Goal: Task Accomplishment & Management: Complete application form

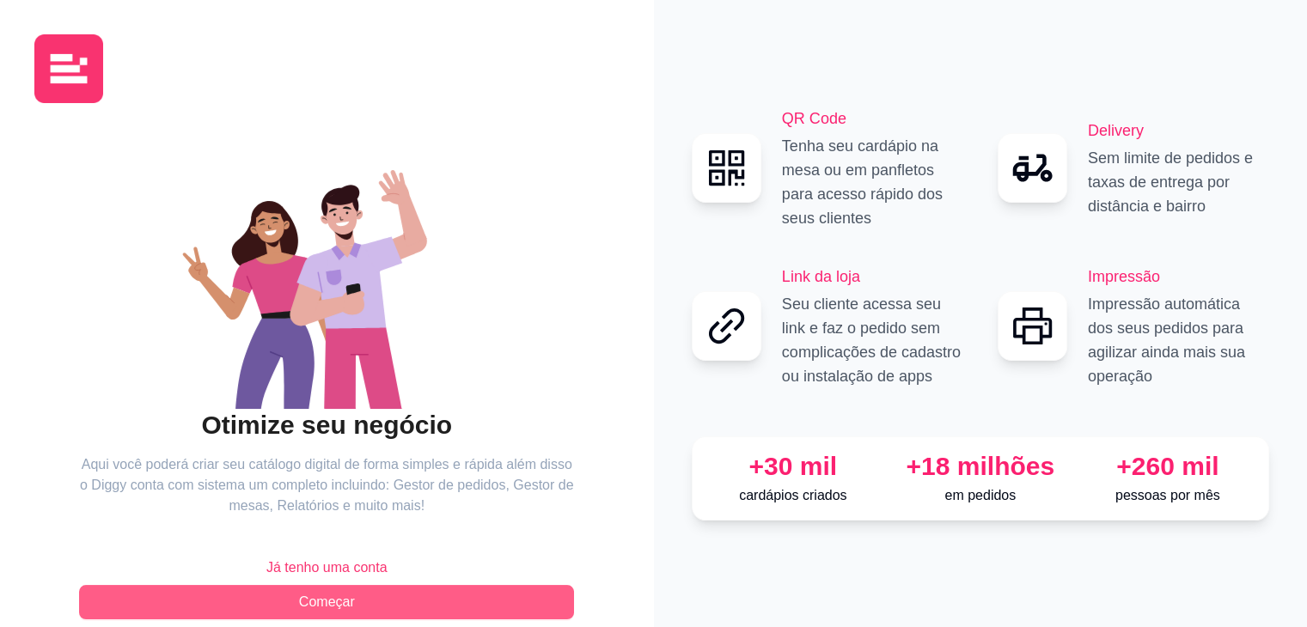
click at [339, 595] on span "Começar" at bounding box center [327, 602] width 56 height 21
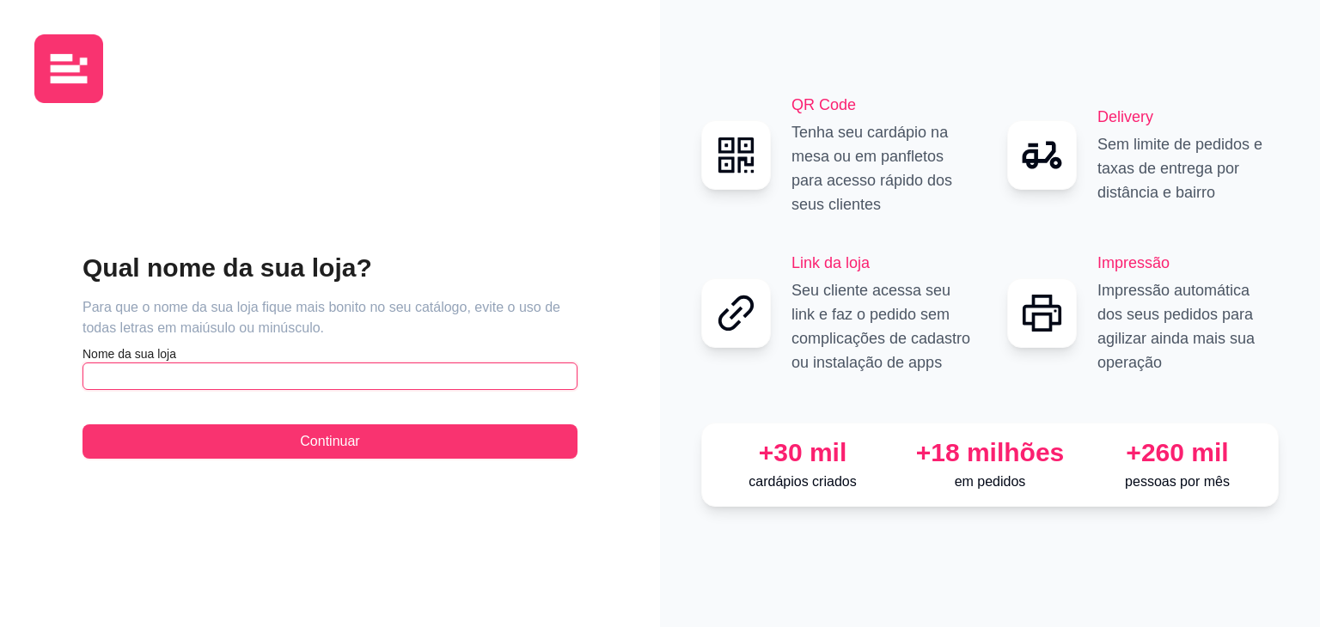
click at [276, 375] on input "text" at bounding box center [329, 376] width 495 height 27
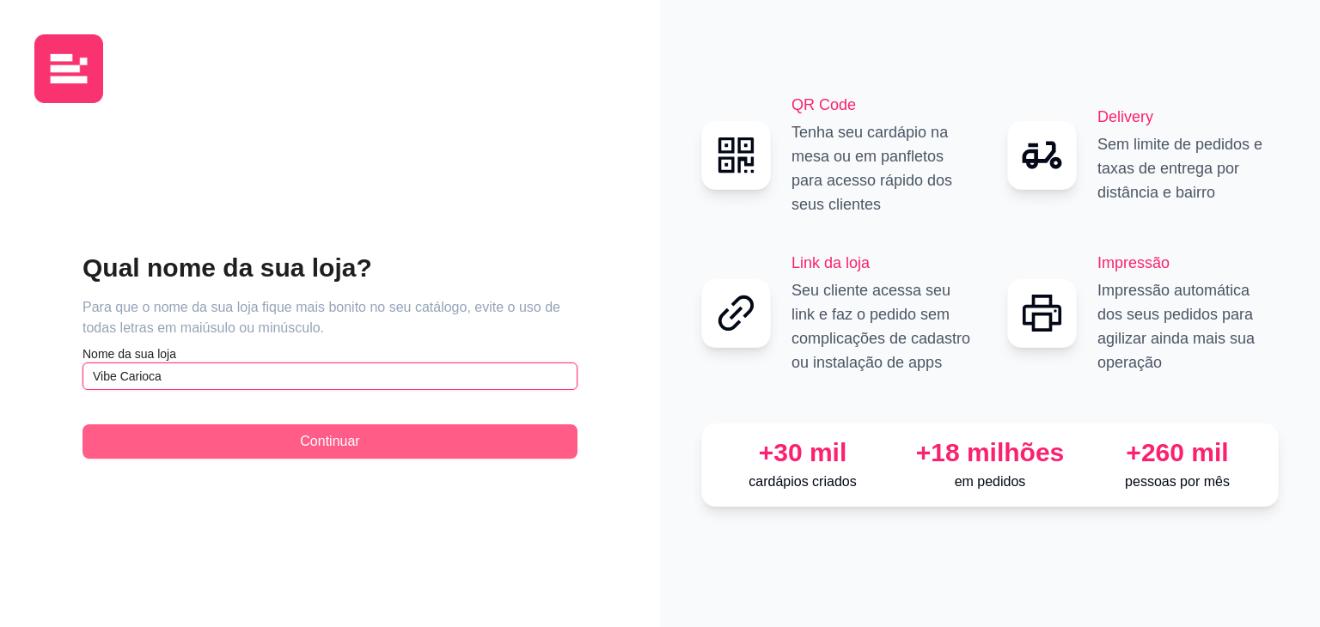
type input "Vibe Carioca"
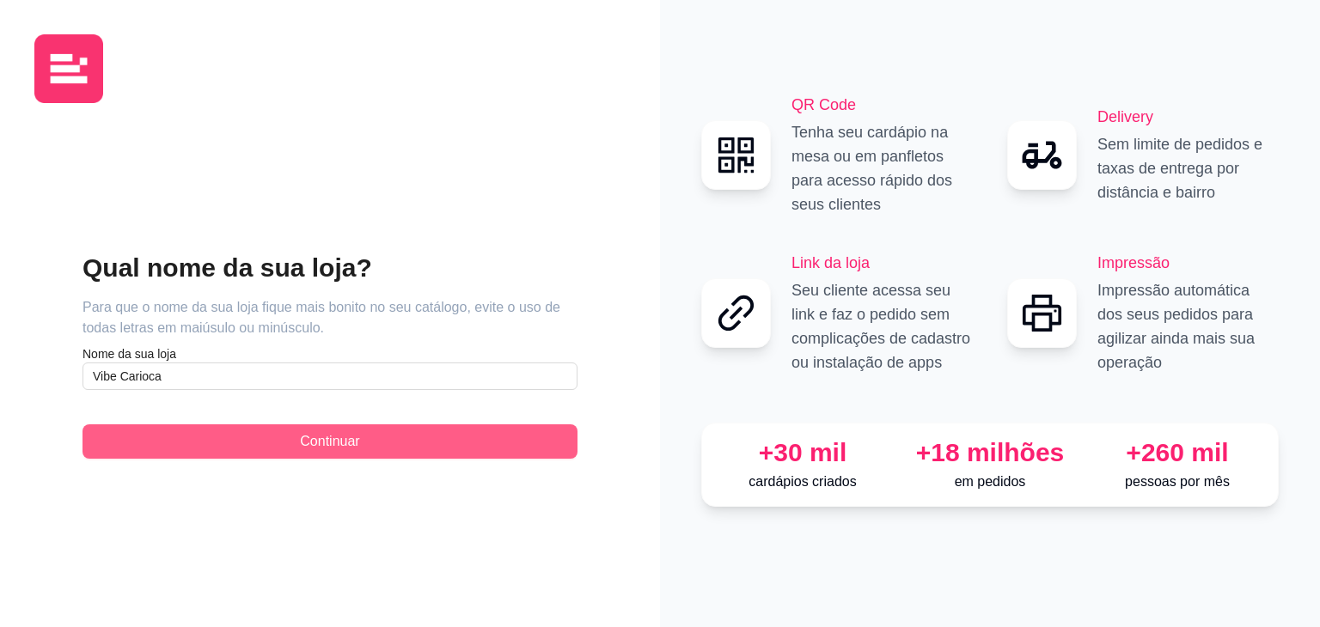
click at [233, 440] on button "Continuar" at bounding box center [329, 441] width 495 height 34
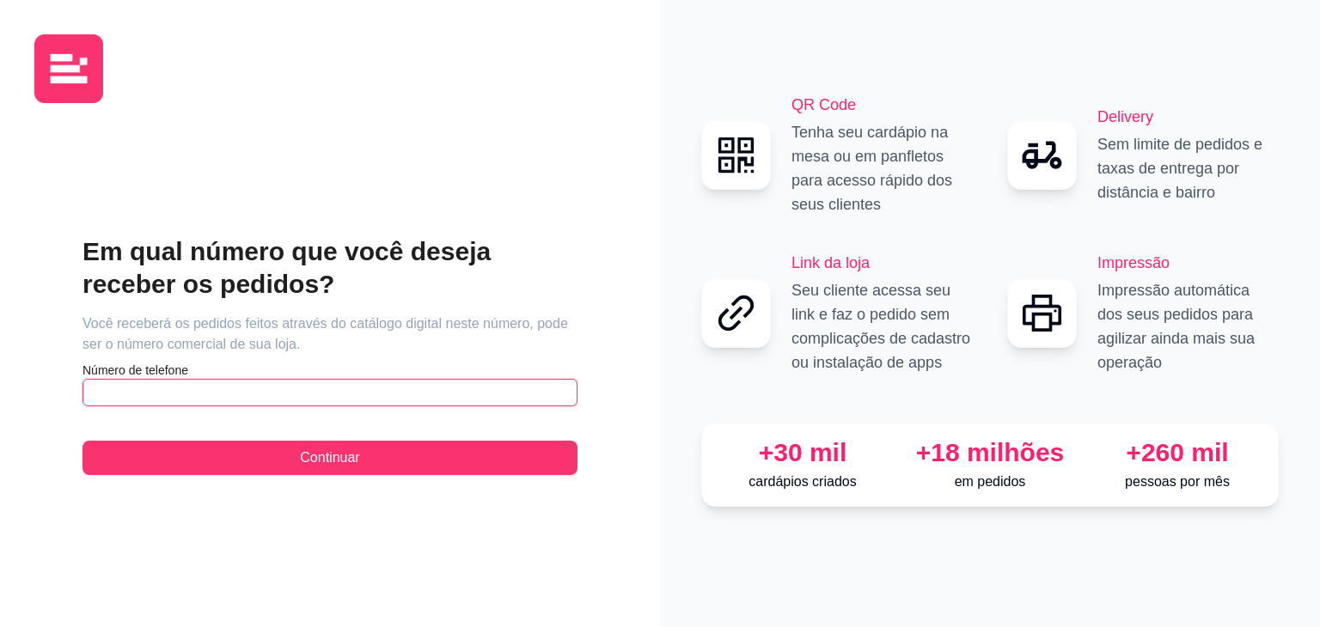
click at [215, 384] on input "text" at bounding box center [329, 392] width 495 height 27
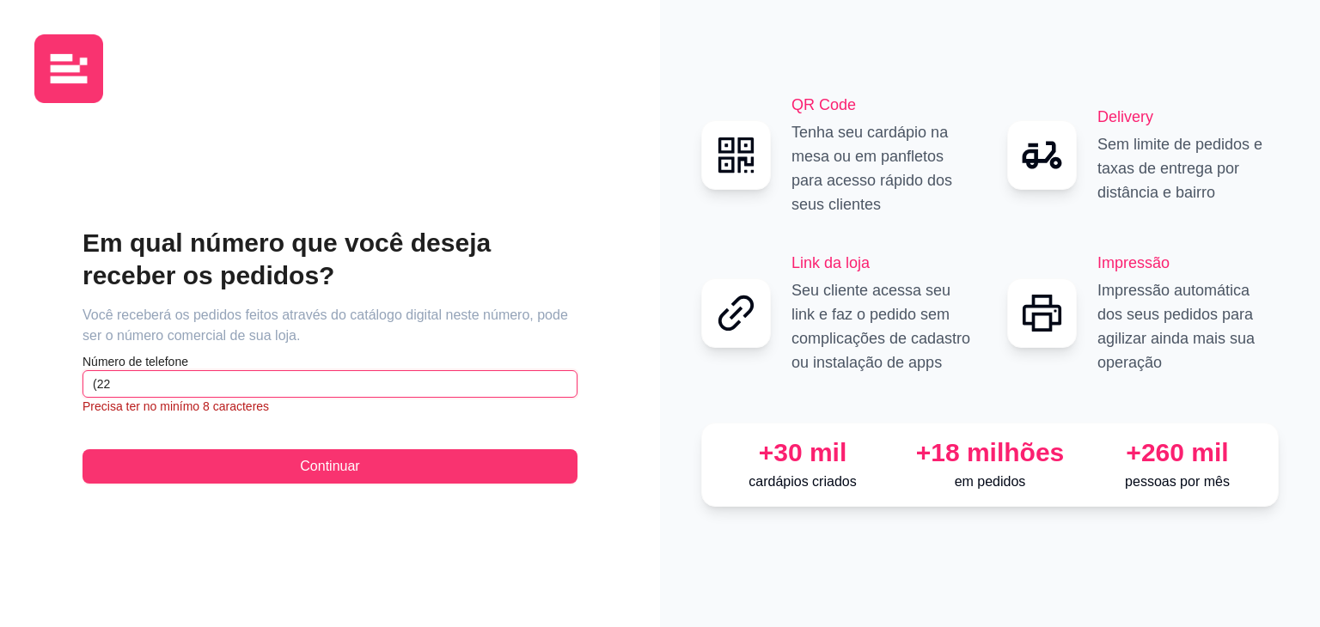
type input "(2"
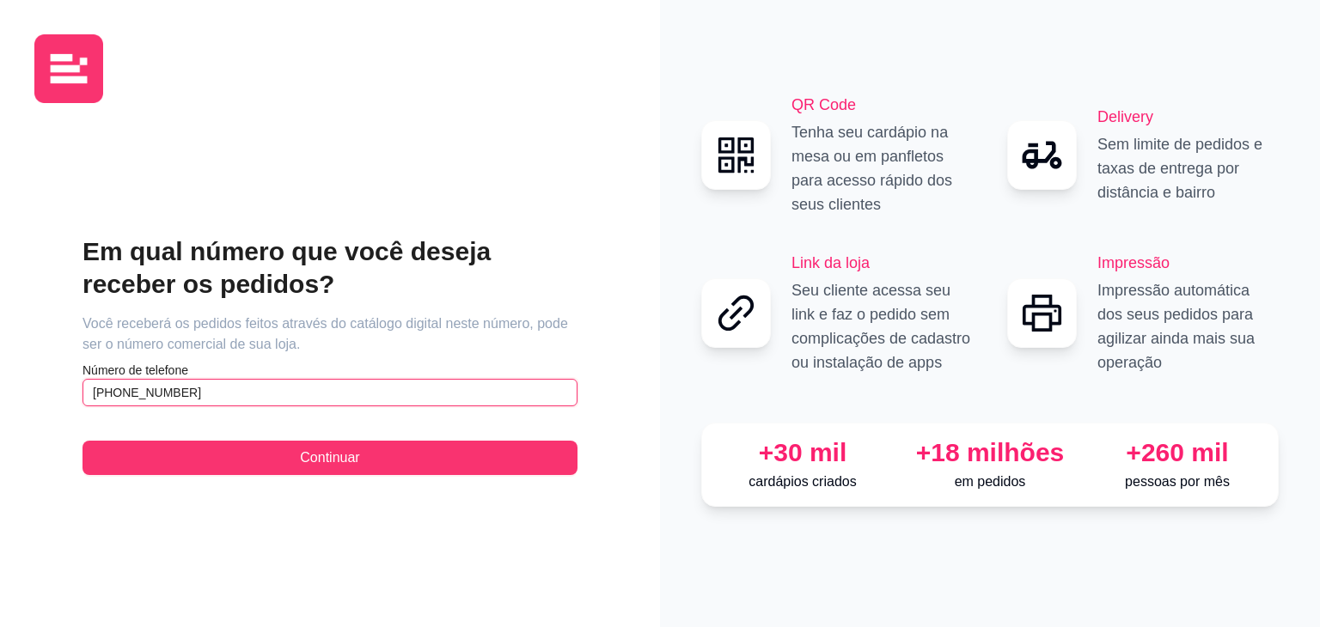
click at [120, 395] on input "(22) 9 7405-4647" at bounding box center [329, 392] width 495 height 27
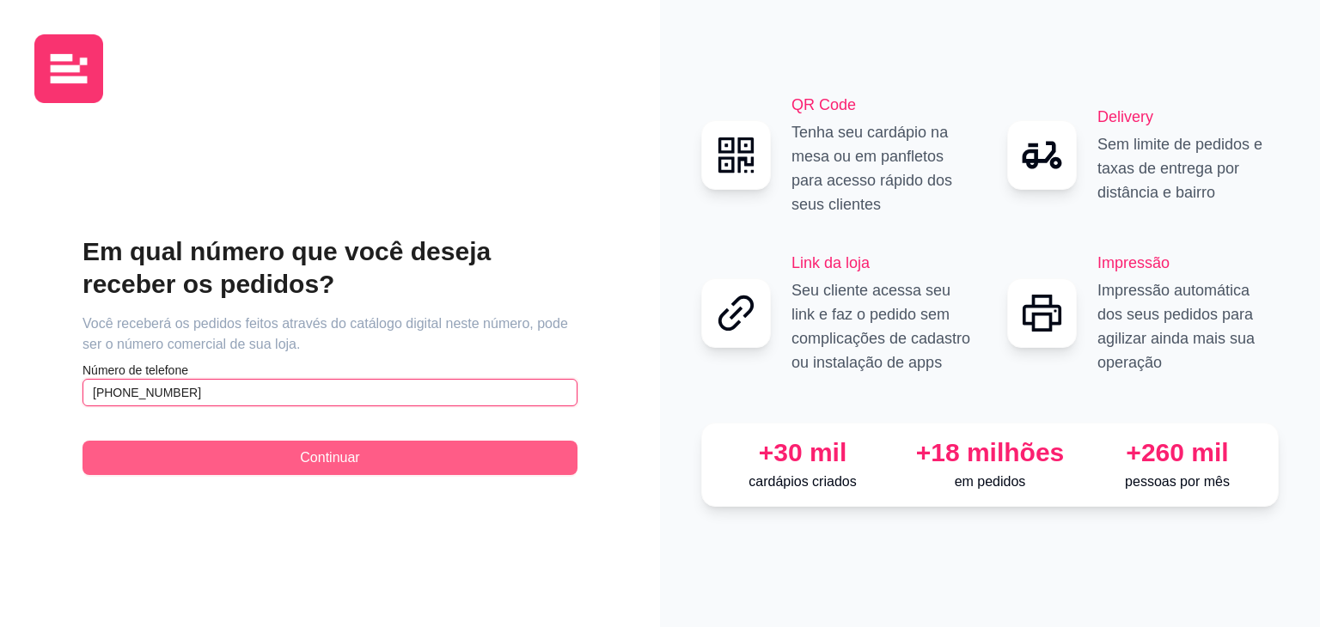
type input "(22) 9 9759-9212"
click at [171, 468] on button "Continuar" at bounding box center [329, 458] width 495 height 34
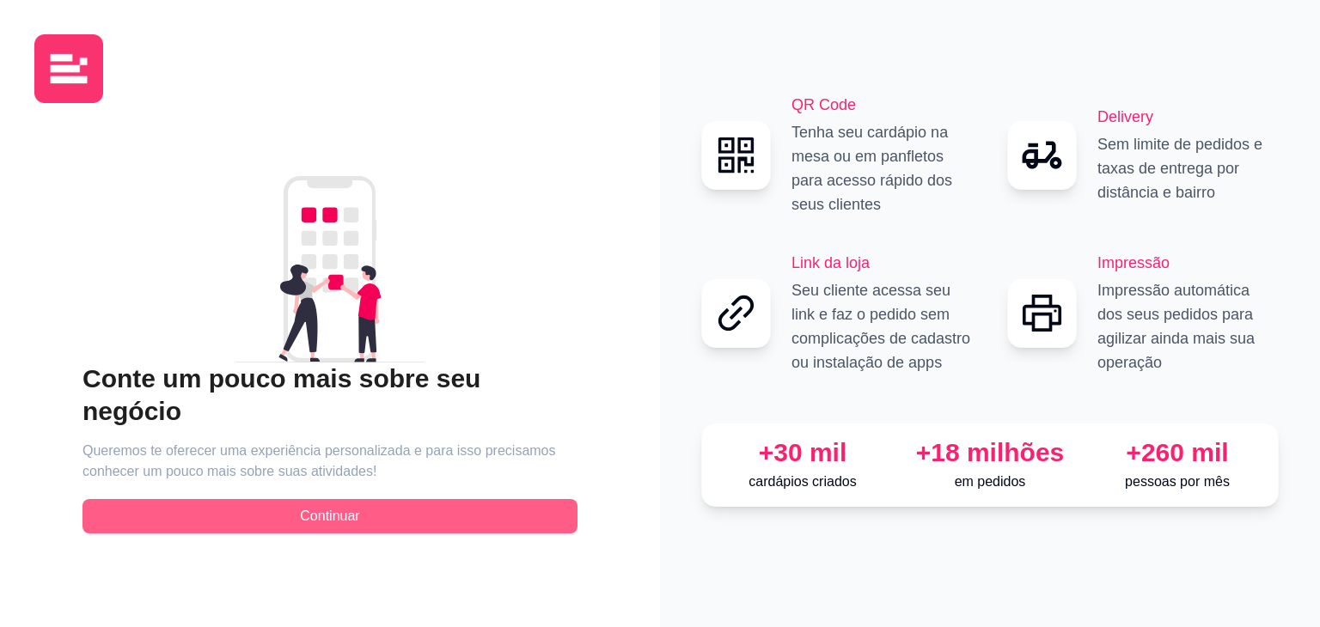
click at [253, 503] on button "Continuar" at bounding box center [329, 516] width 495 height 34
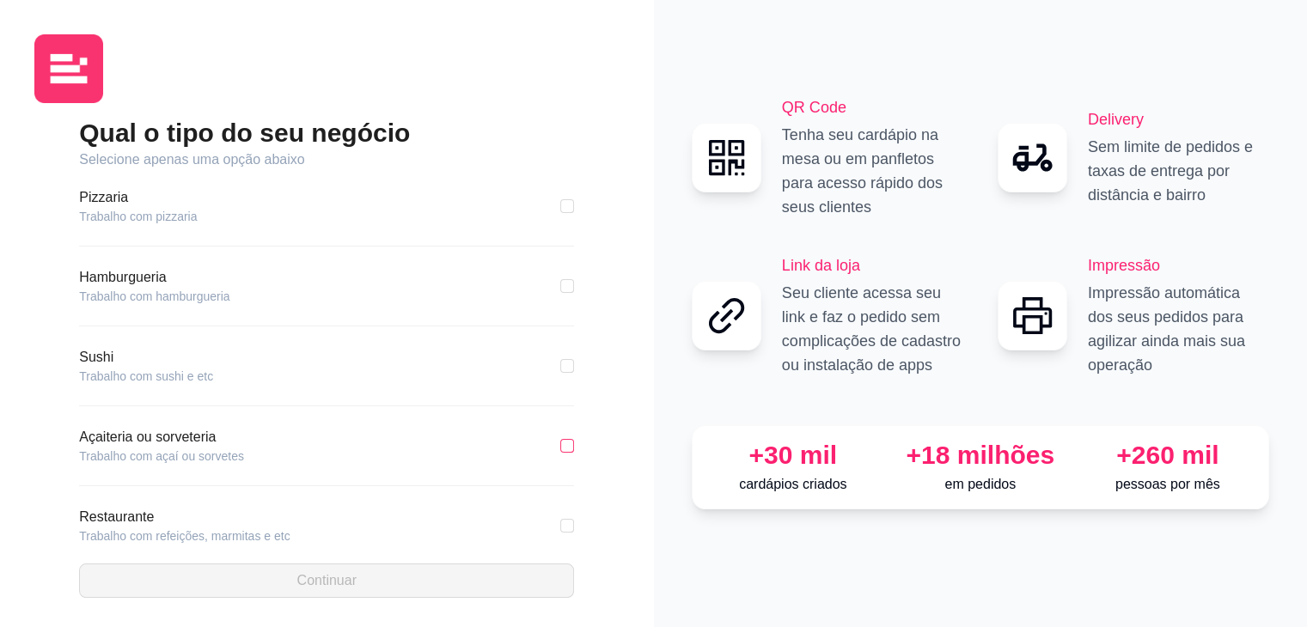
click at [560, 449] on input "checkbox" at bounding box center [567, 446] width 14 height 14
checkbox input "true"
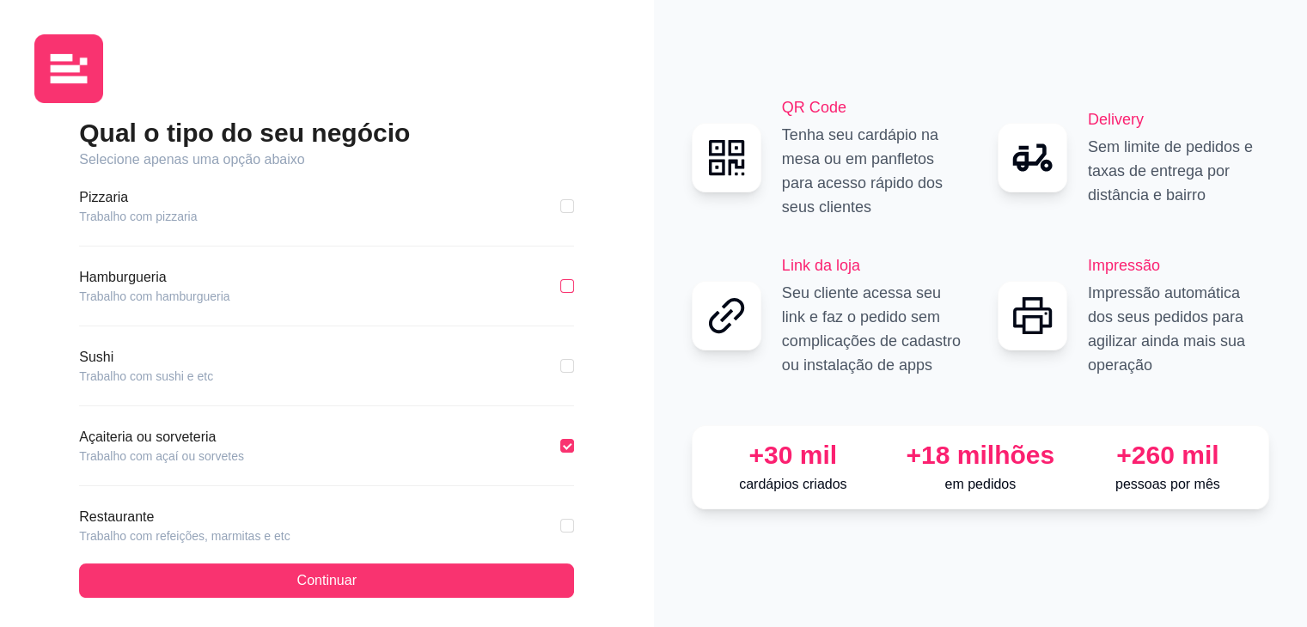
click at [560, 281] on input "checkbox" at bounding box center [567, 286] width 14 height 14
checkbox input "true"
click at [560, 439] on input "checkbox" at bounding box center [567, 446] width 14 height 14
checkbox input "true"
checkbox input "false"
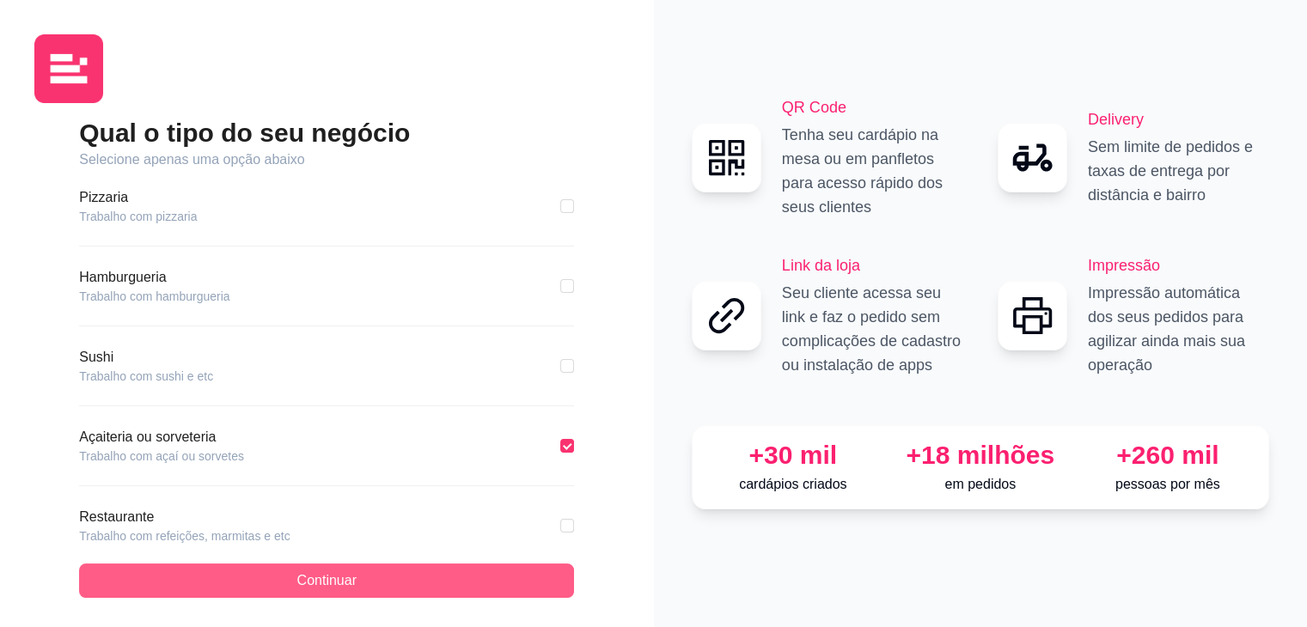
click at [354, 592] on button "Continuar" at bounding box center [326, 581] width 495 height 34
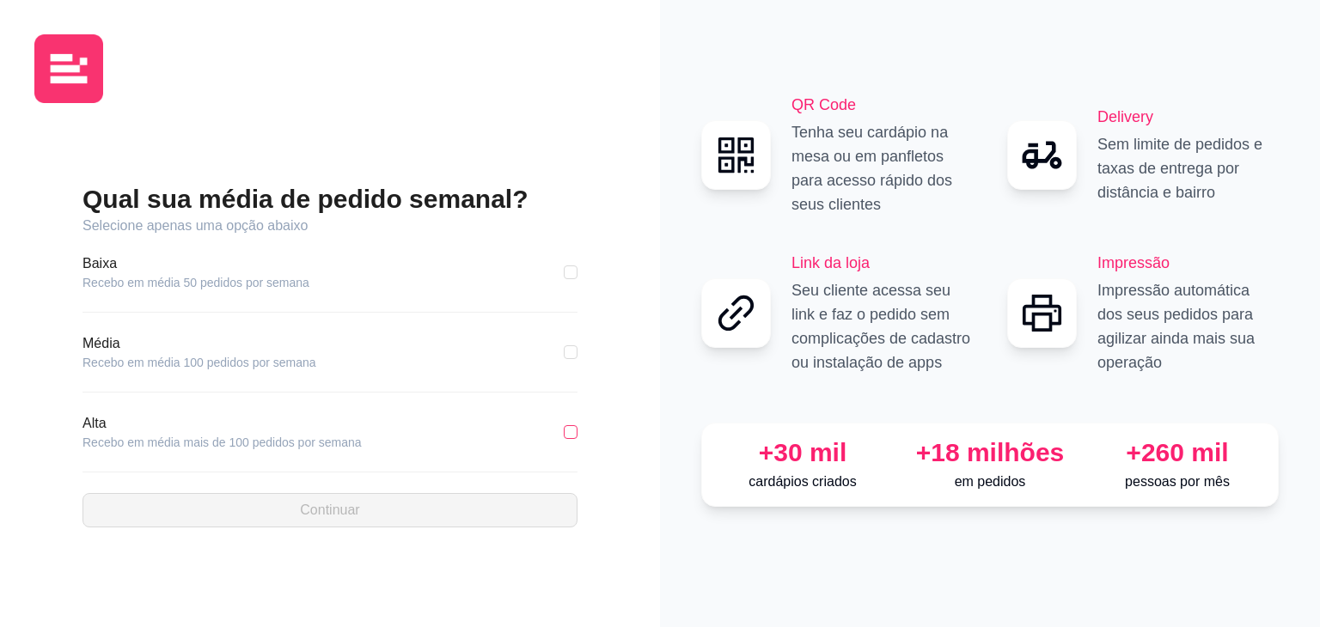
click at [568, 427] on input "checkbox" at bounding box center [571, 432] width 14 height 14
checkbox input "true"
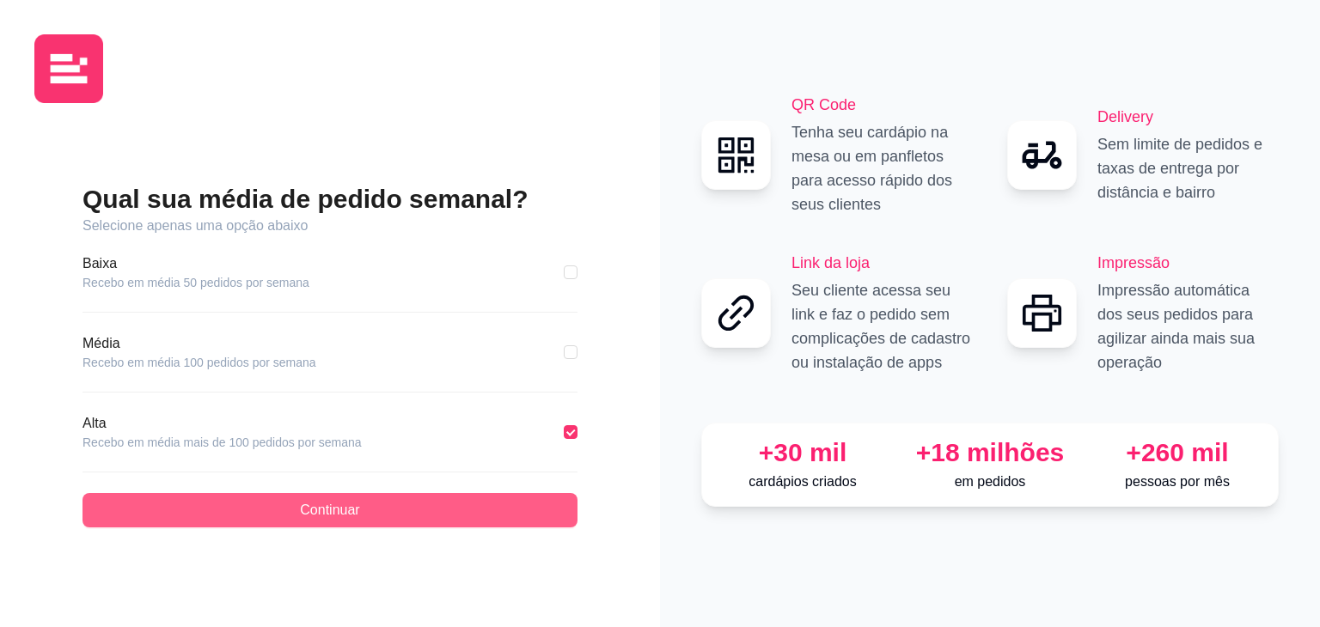
click at [454, 508] on button "Continuar" at bounding box center [329, 510] width 495 height 34
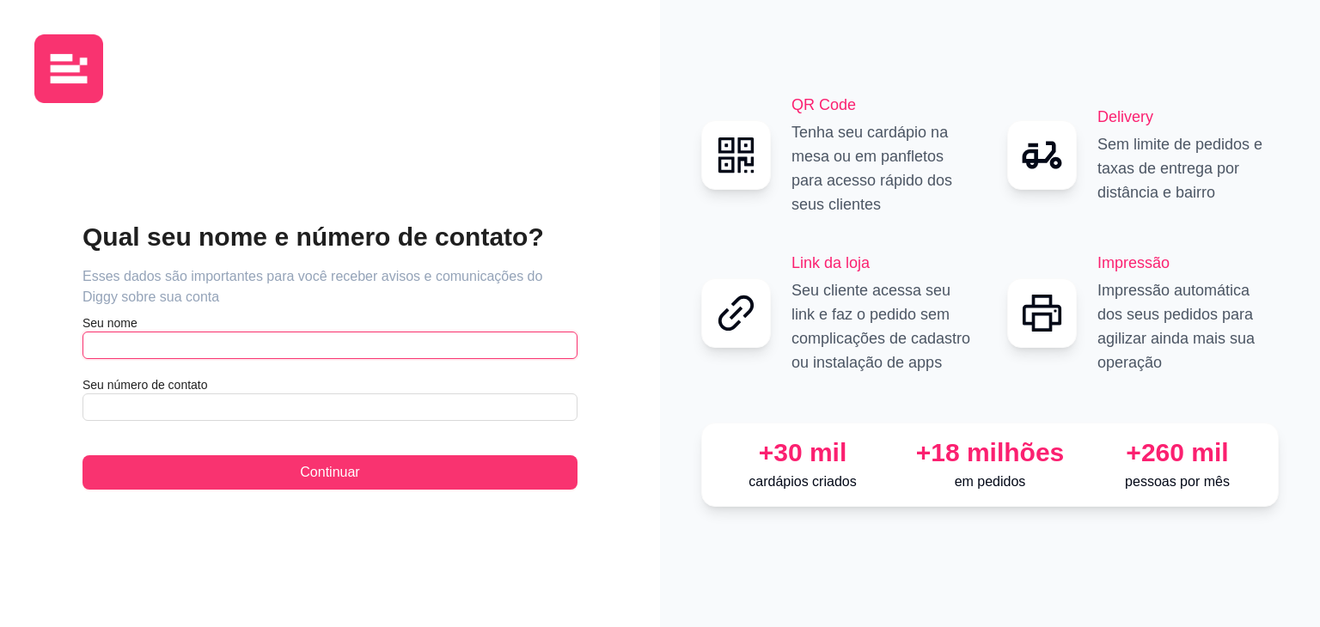
click at [379, 346] on input "text" at bounding box center [329, 345] width 495 height 27
type input "l"
type input "Luciane Francisca"
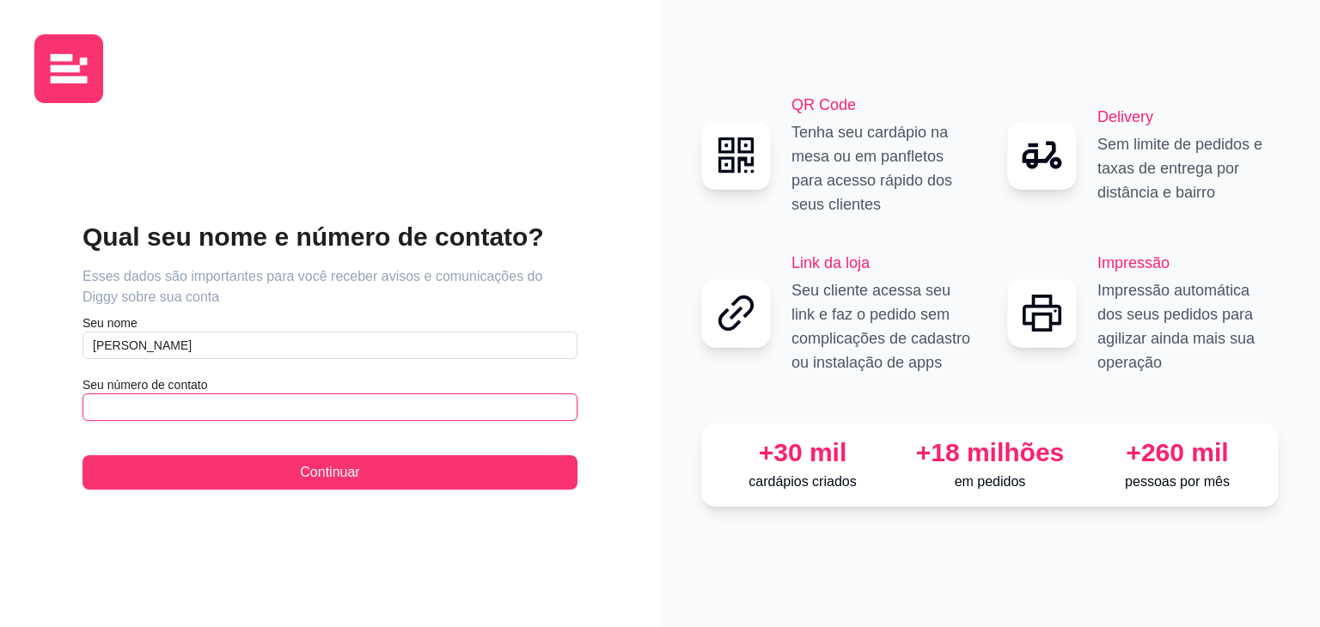
click at [316, 412] on input "text" at bounding box center [329, 407] width 495 height 27
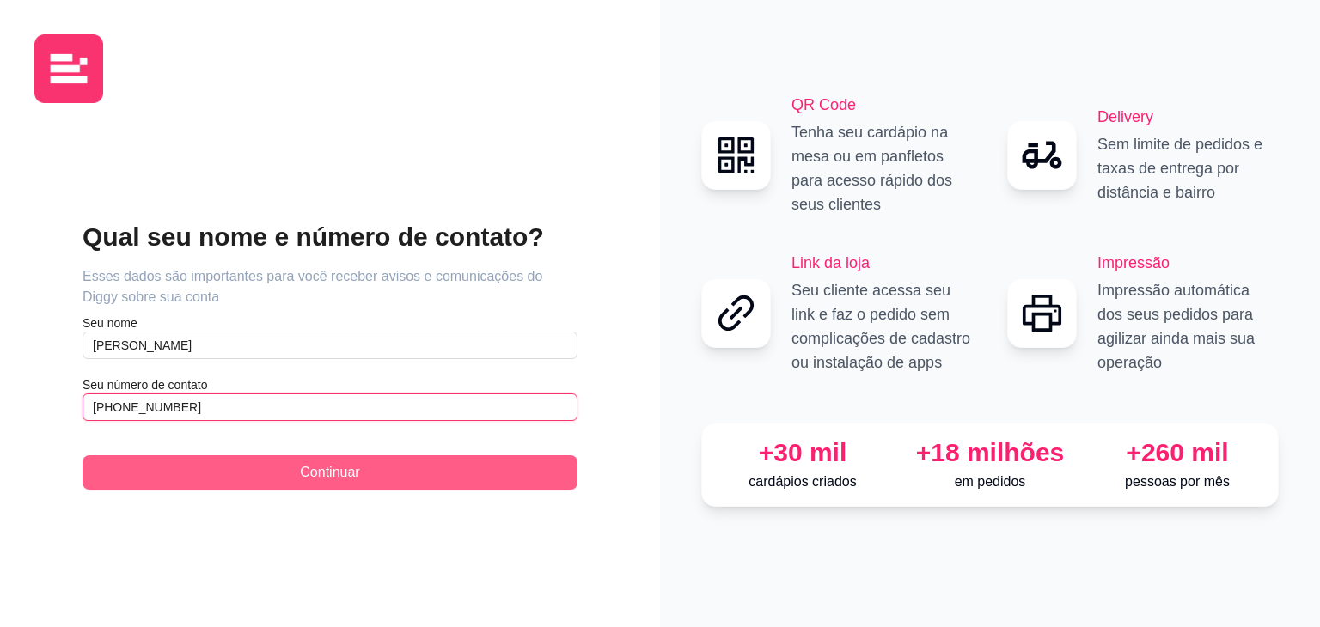
type input "(22) 9 9965-6587"
click at [300, 462] on span "Continuar" at bounding box center [329, 472] width 59 height 21
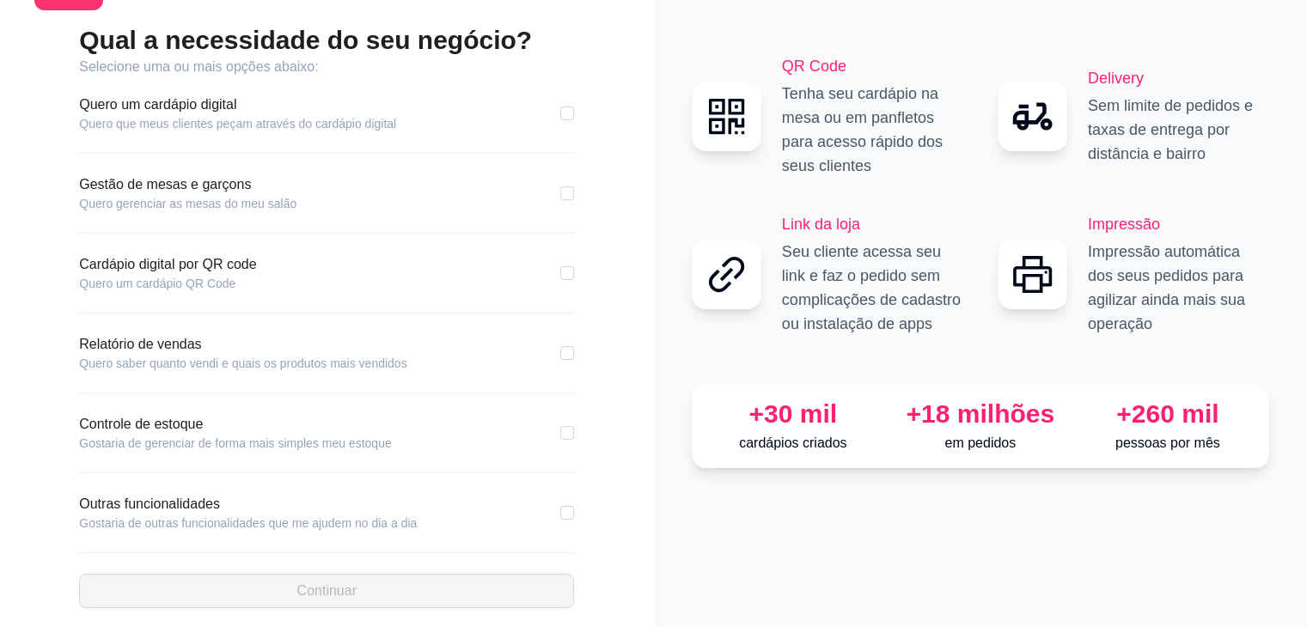
scroll to position [94, 0]
click at [567, 112] on input "checkbox" at bounding box center [567, 113] width 14 height 14
checkbox input "true"
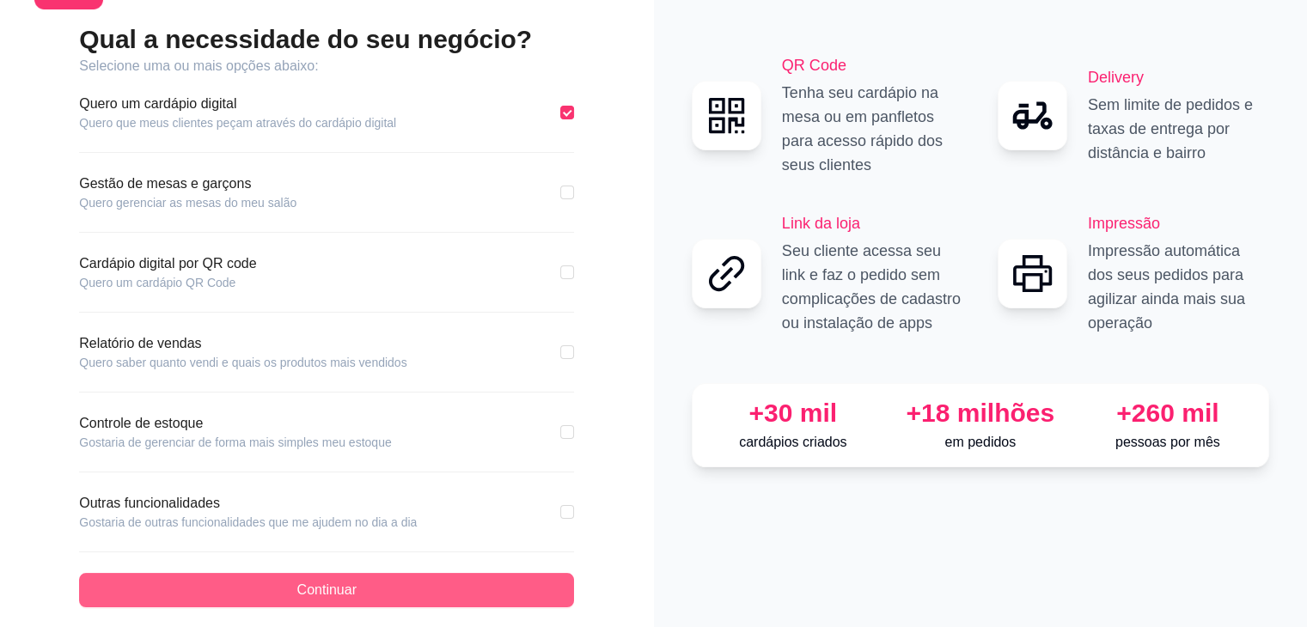
click at [261, 580] on button "Continuar" at bounding box center [326, 590] width 495 height 34
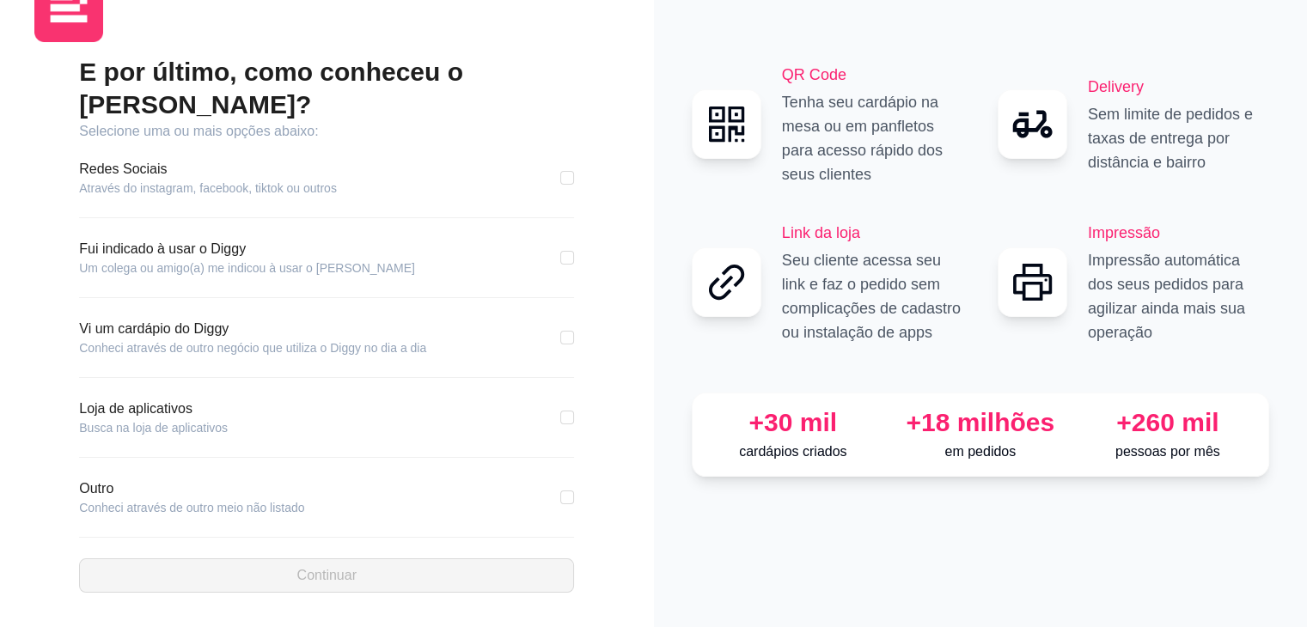
scroll to position [27, 0]
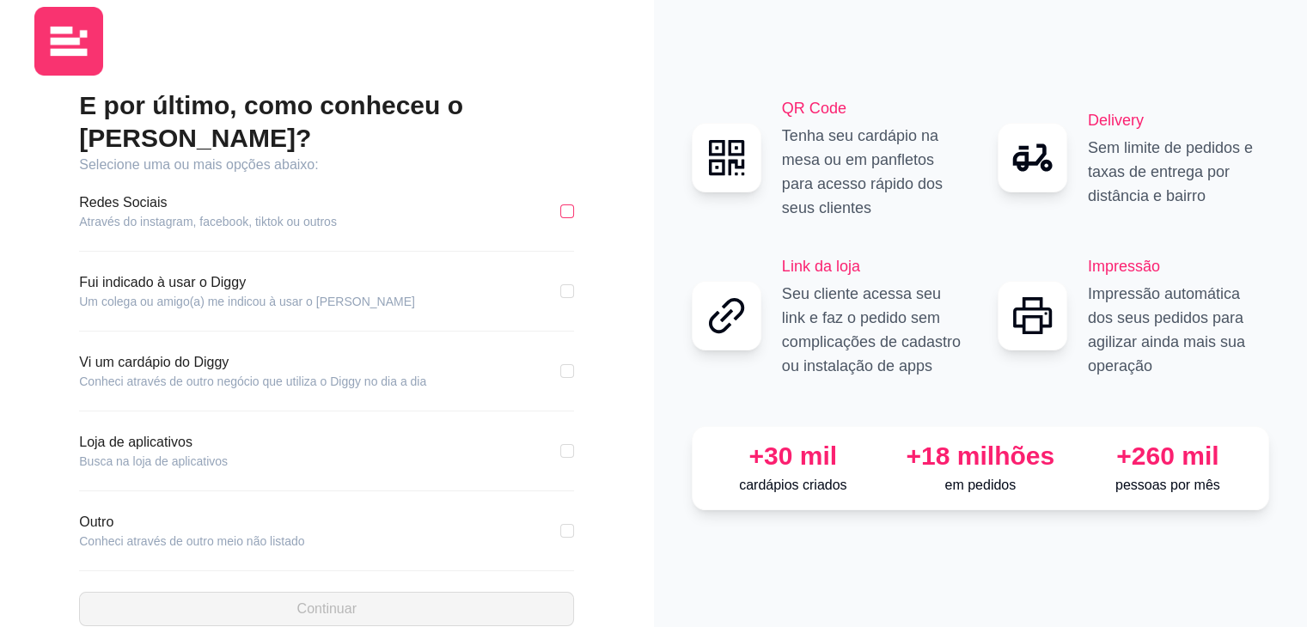
click at [566, 204] on input "checkbox" at bounding box center [567, 211] width 14 height 14
checkbox input "true"
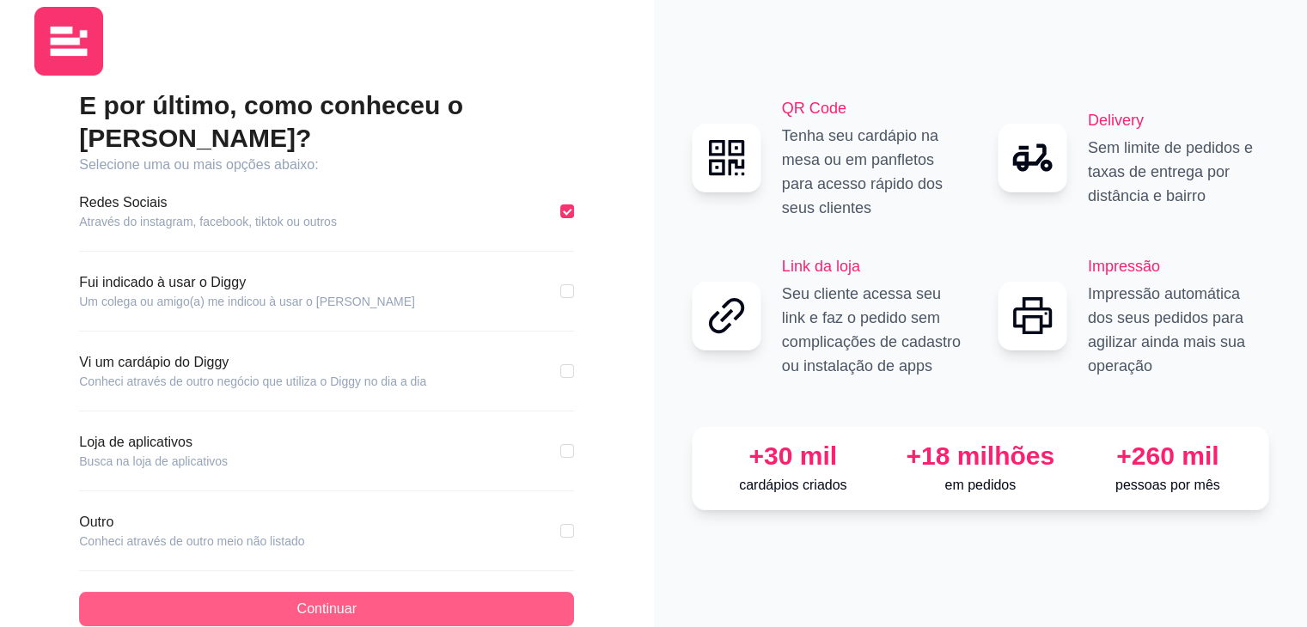
click at [288, 592] on button "Continuar" at bounding box center [326, 609] width 495 height 34
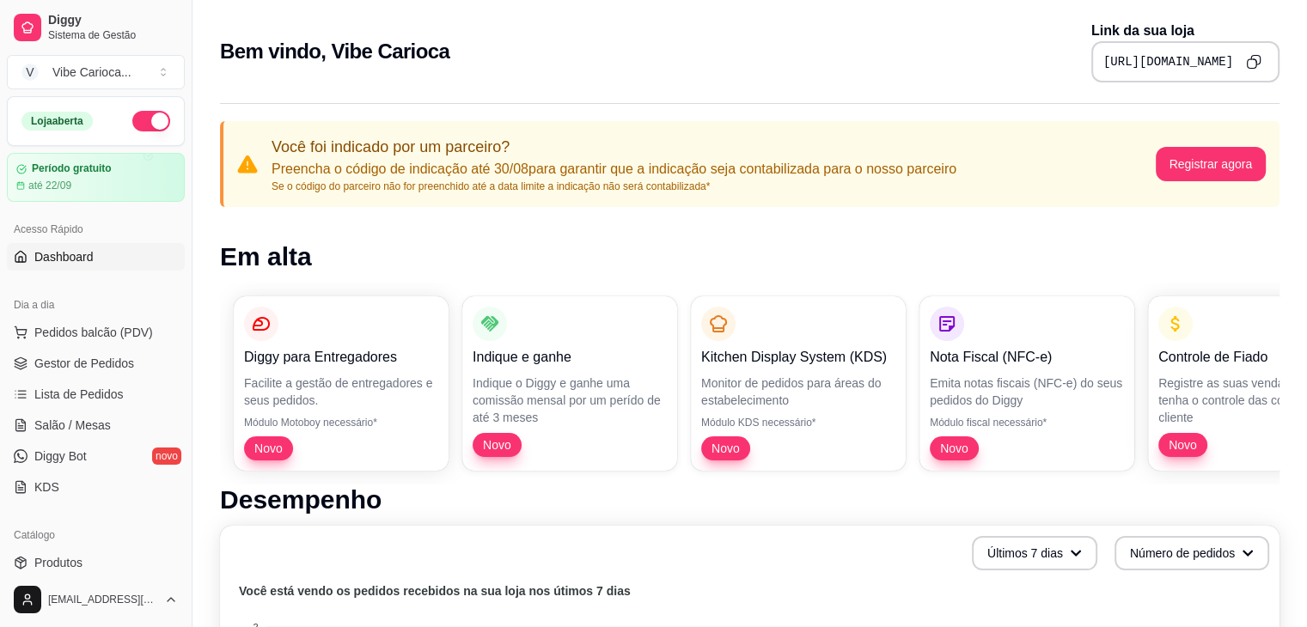
scroll to position [608, 0]
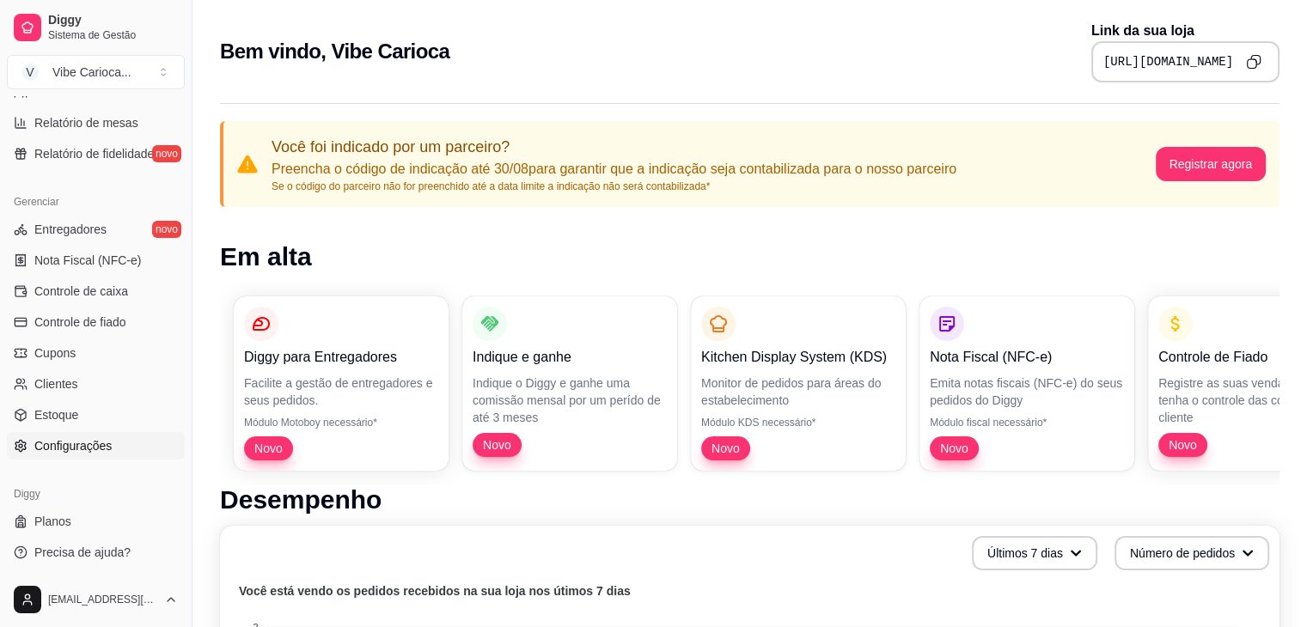
click at [78, 452] on span "Configurações" at bounding box center [72, 445] width 77 height 17
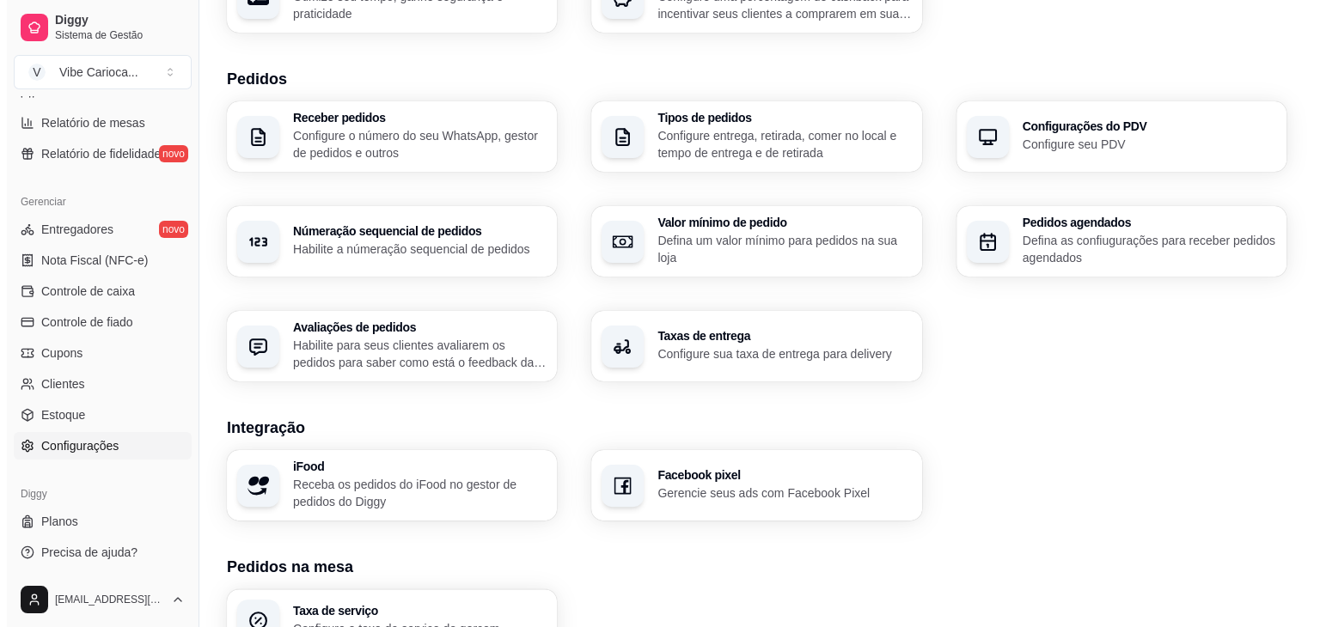
scroll to position [577, 0]
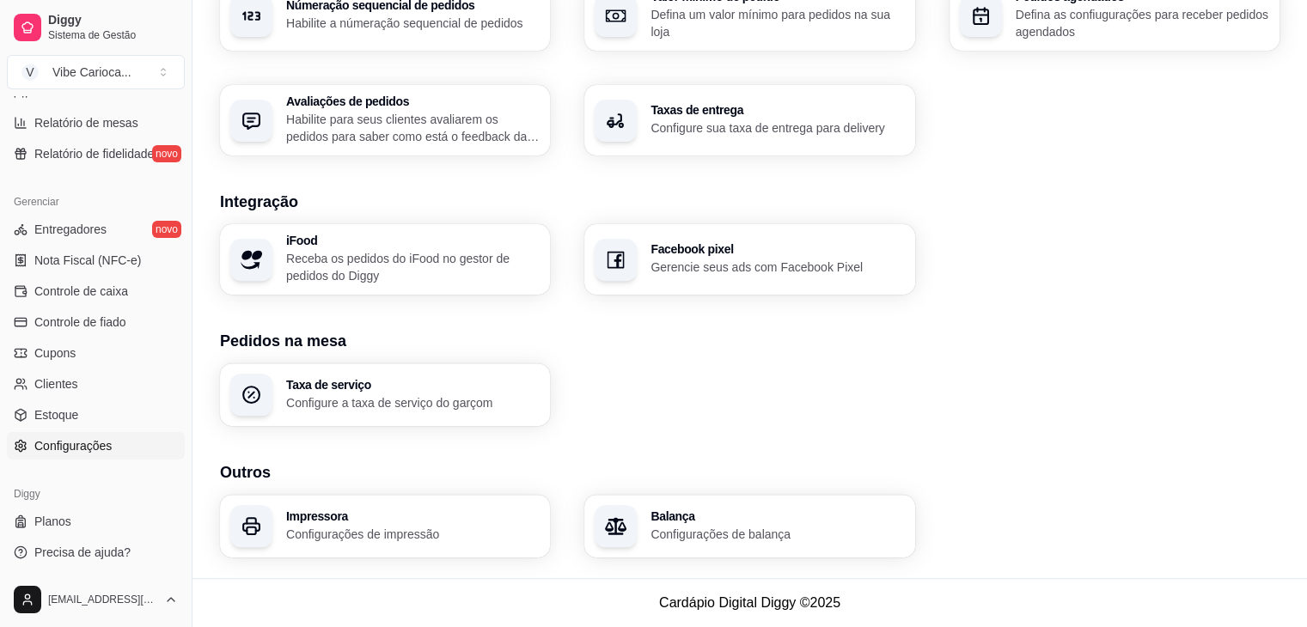
click at [425, 526] on p "Configurações de impressão" at bounding box center [412, 534] width 253 height 17
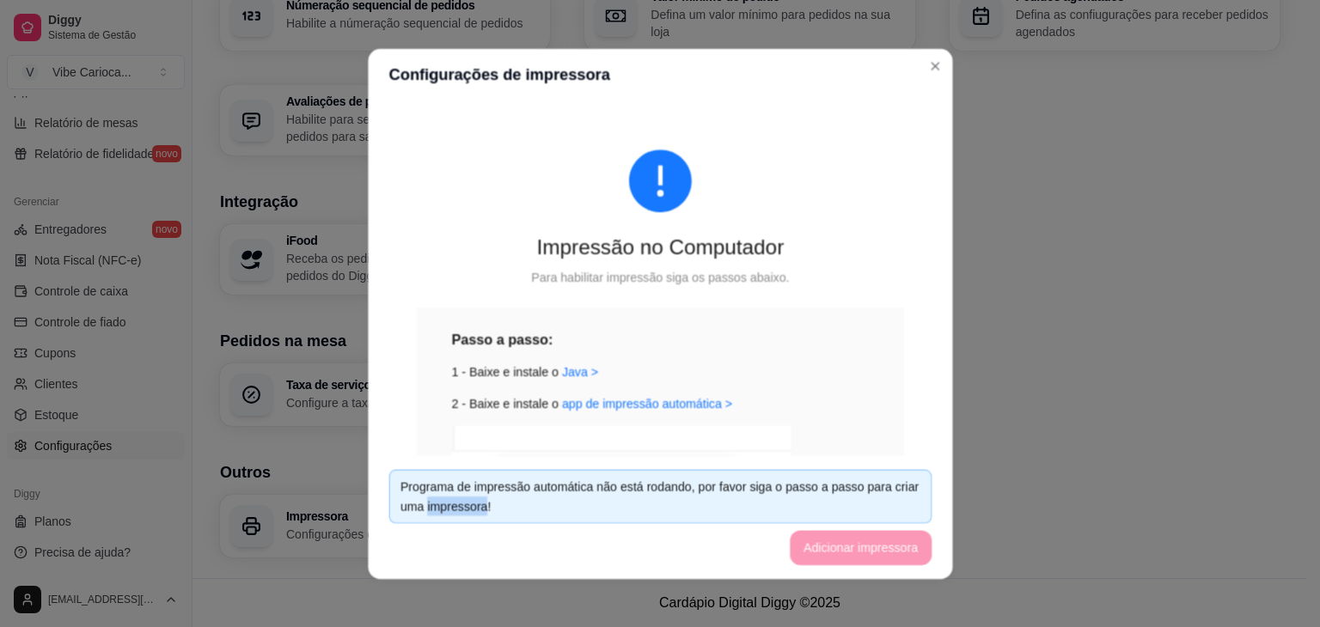
click at [425, 525] on footer "Programa de impressão automática não está rodando, por favor siga o passo a pas…" at bounding box center [660, 517] width 584 height 124
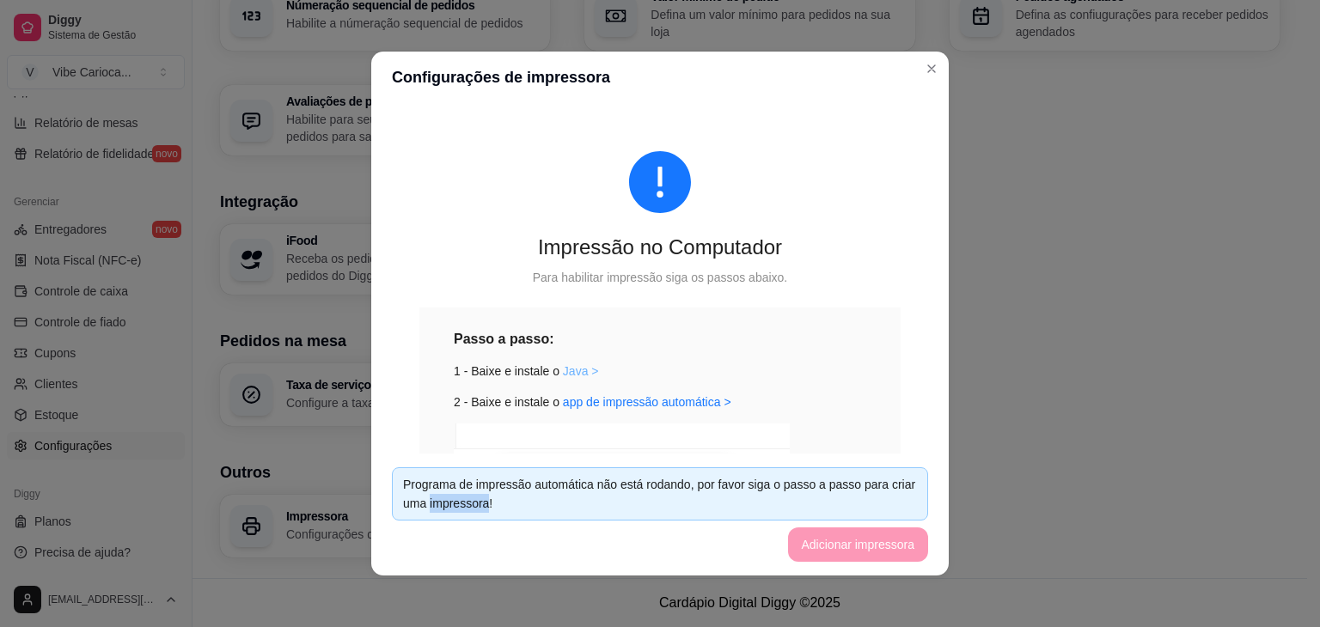
click at [570, 375] on link "Java >" at bounding box center [581, 371] width 36 height 14
click at [859, 285] on div "Para habilitar impressão siga os passos abaixo." at bounding box center [659, 277] width 481 height 19
click at [682, 406] on link "app de impressão automática >" at bounding box center [647, 402] width 168 height 14
click at [856, 386] on div "Passo a passo: 1 - Baixe e instale o Java > 2 - Baixe e instale o app de impres…" at bounding box center [659, 529] width 481 height 443
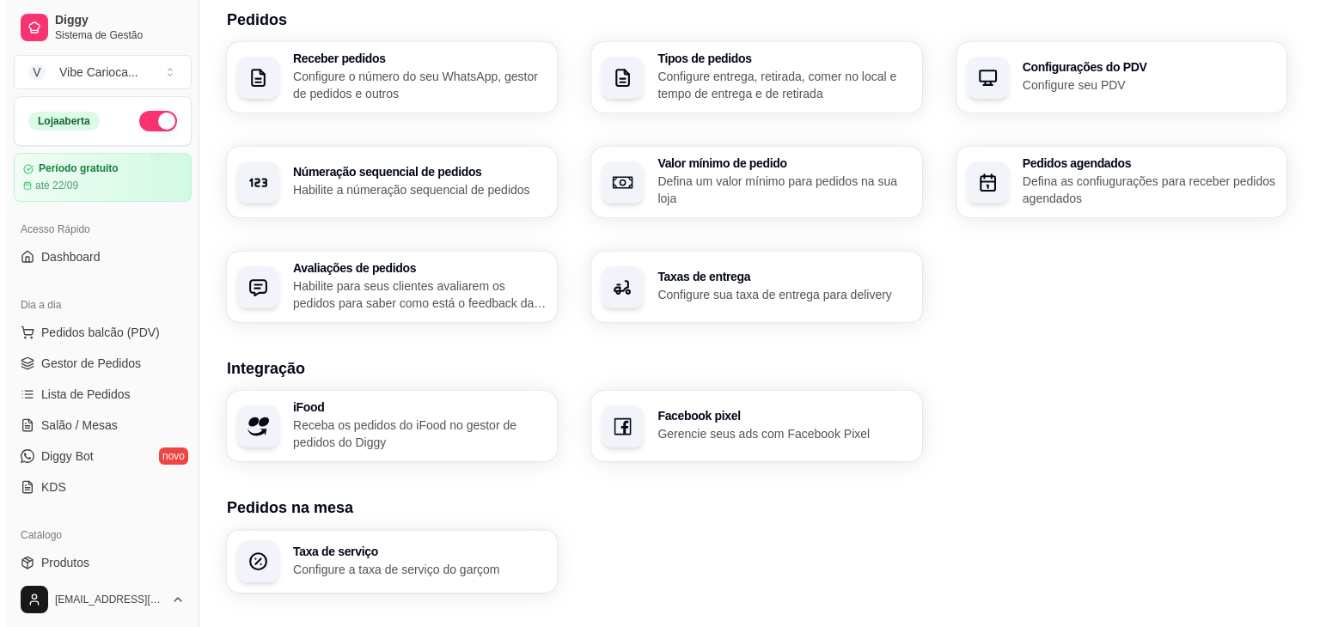
scroll to position [577, 0]
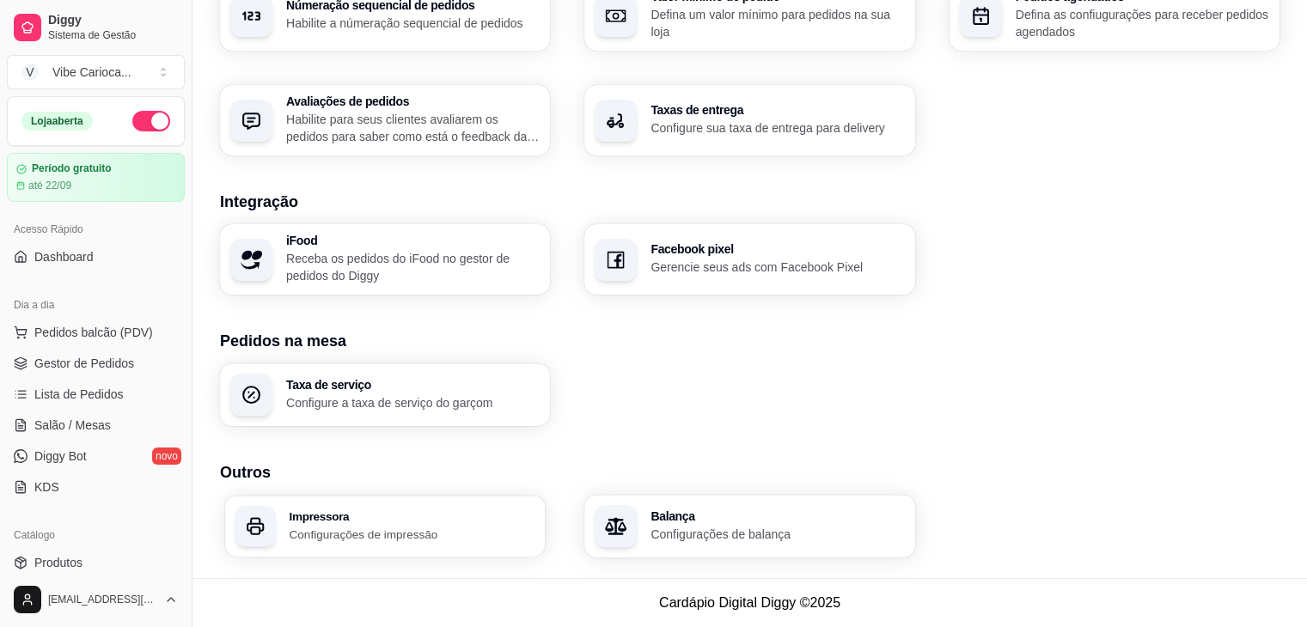
click at [419, 528] on p "Configurações de impressão" at bounding box center [412, 534] width 246 height 16
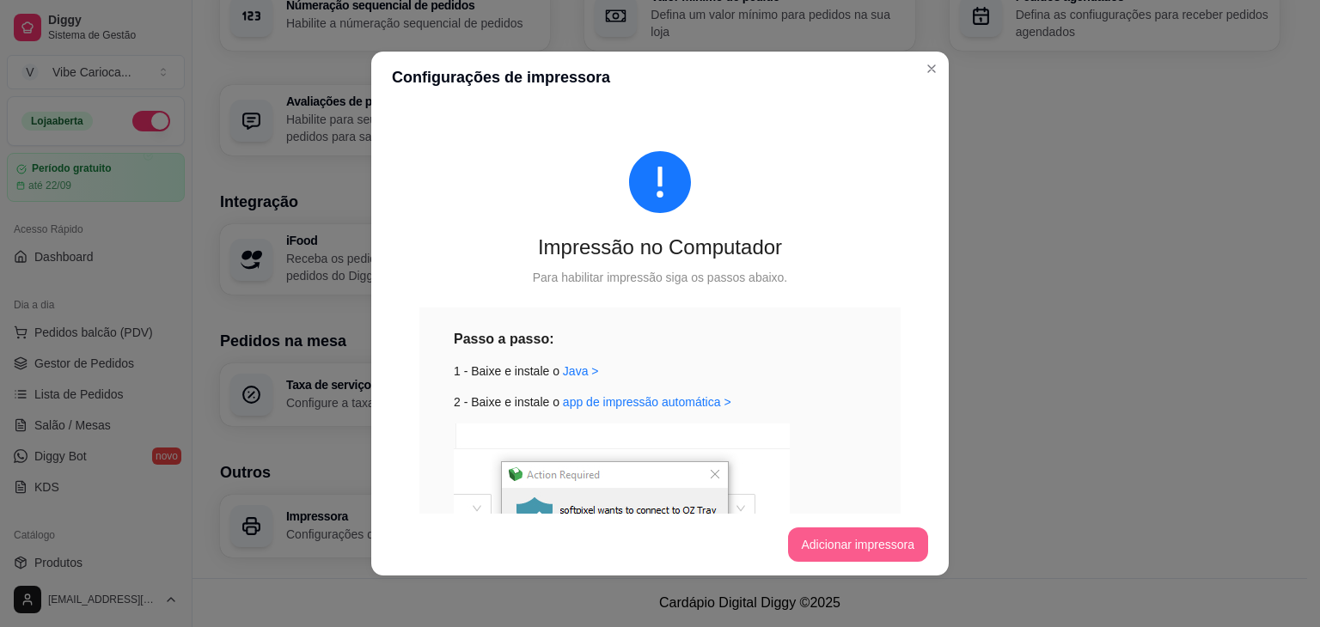
click at [873, 546] on button "Adicionar impressora" at bounding box center [858, 545] width 141 height 34
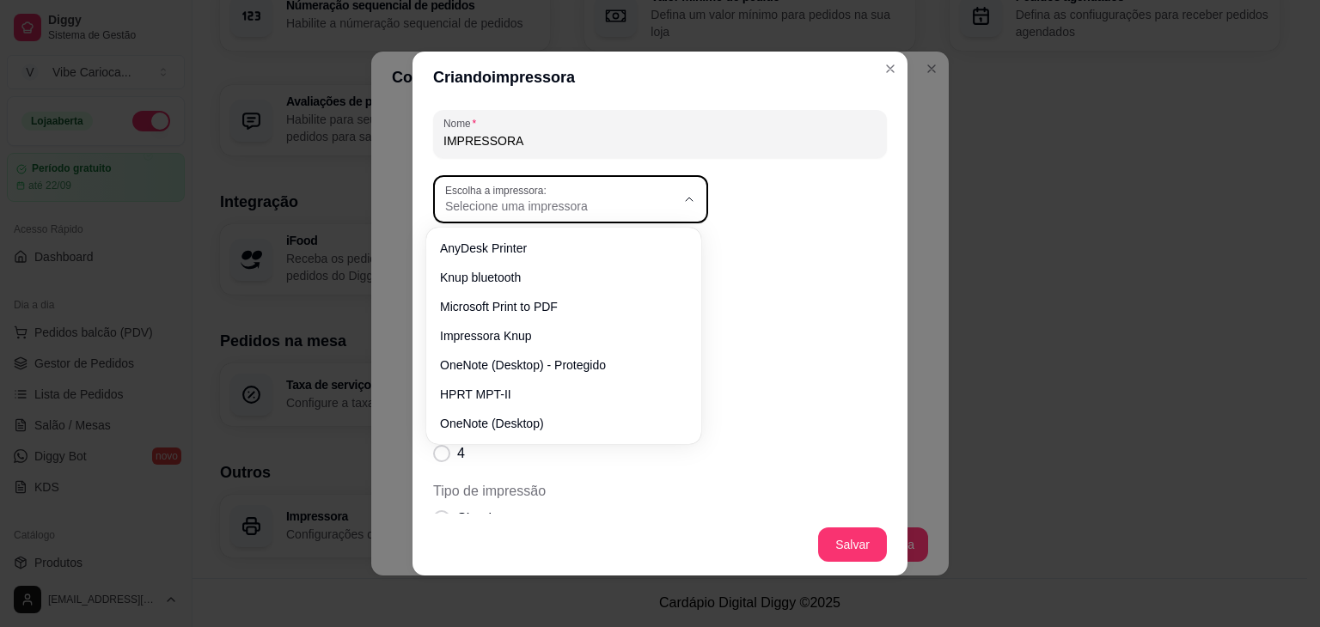
click at [645, 199] on span "Selecione uma impressora" at bounding box center [560, 206] width 230 height 17
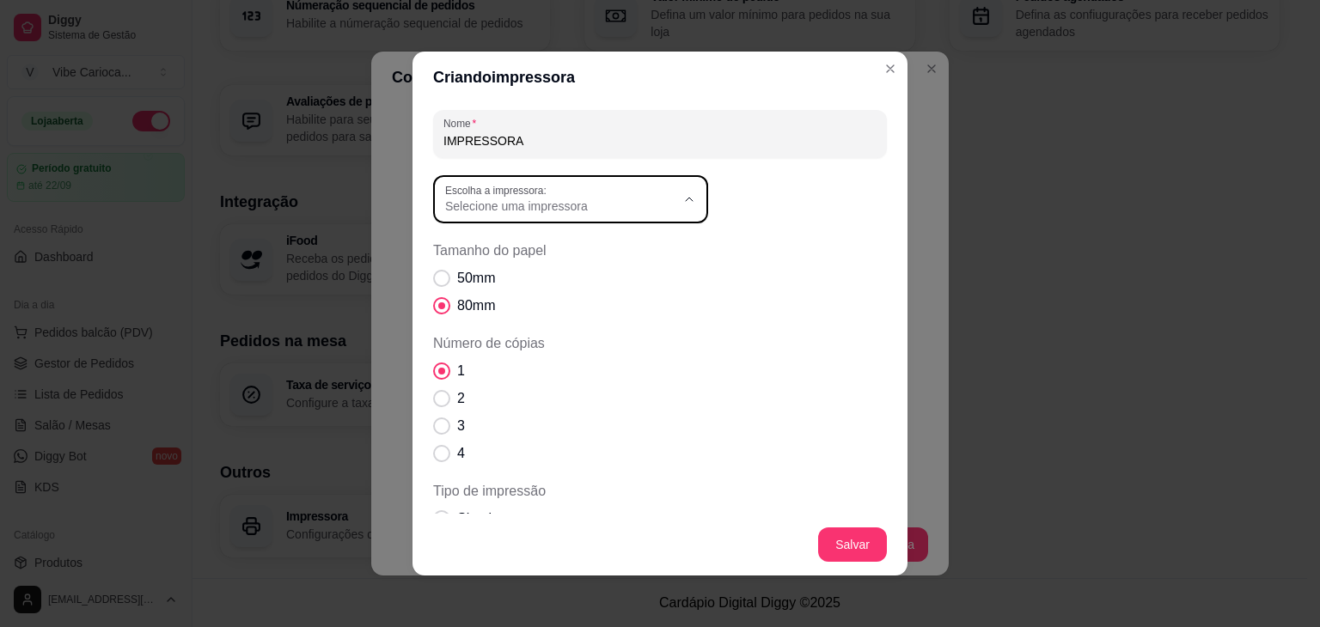
click at [553, 274] on span "Knup bluetooth" at bounding box center [555, 275] width 221 height 16
type input "Knup bluetooth"
select select "Knup bluetooth"
click at [445, 279] on label "50mm" at bounding box center [464, 278] width 76 height 34
click at [443, 282] on input "50mm" at bounding box center [437, 287] width 11 height 11
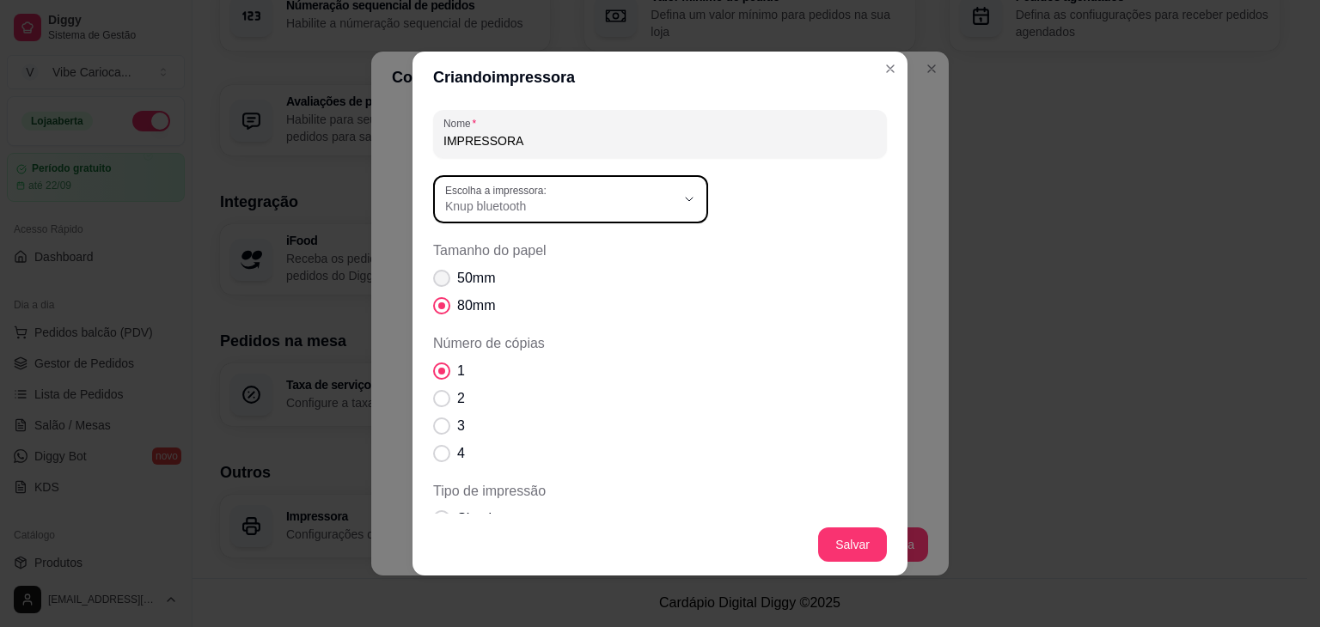
radio input "true"
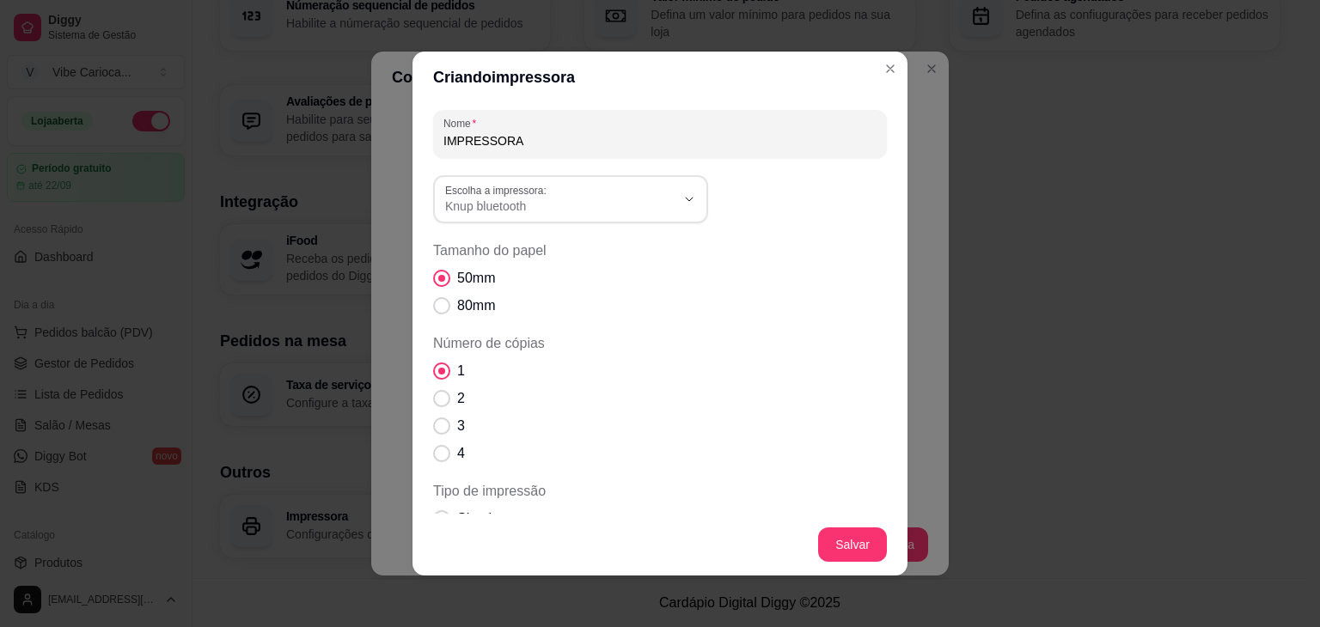
click at [894, 284] on div "Criando impressora Nome IMPRESSORA Knup bluetooth Escolha a impressora: AnyDesk…" at bounding box center [660, 313] width 1320 height 627
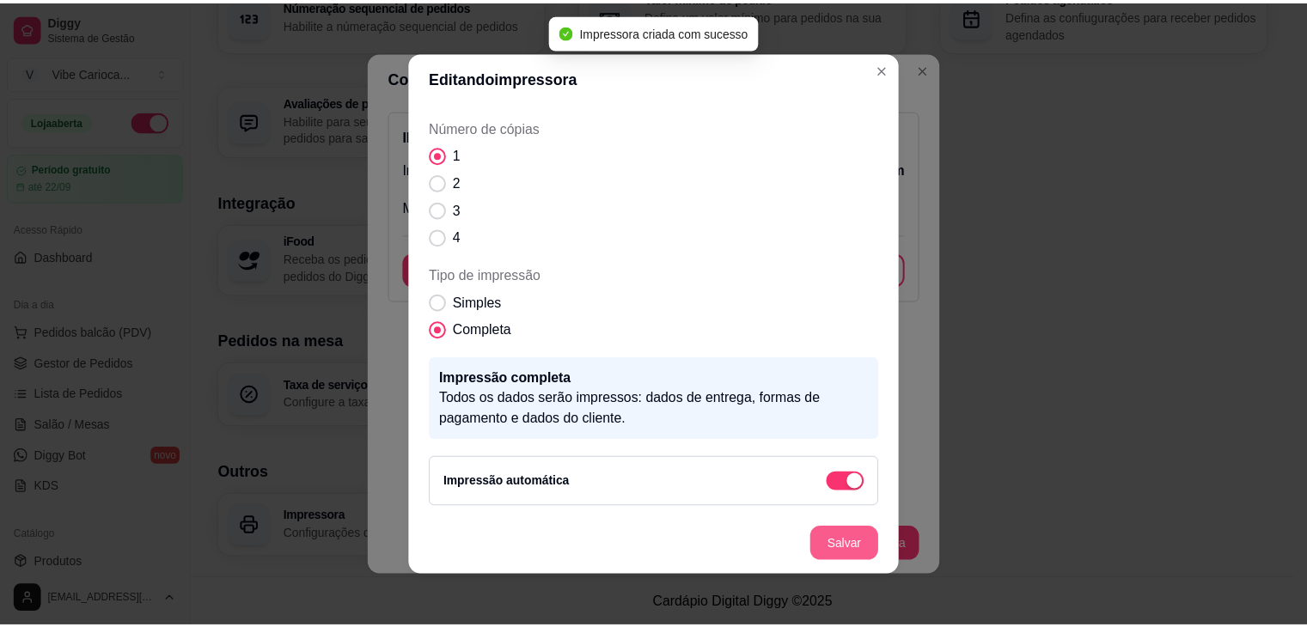
scroll to position [151, 0]
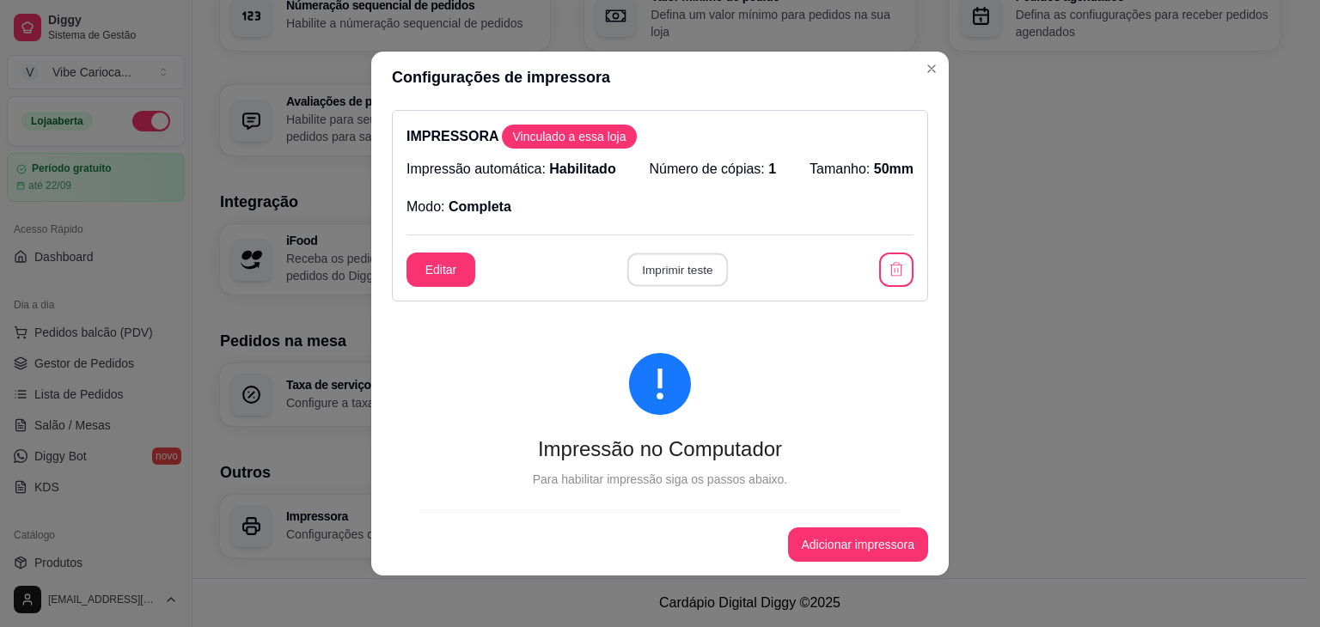
click at [653, 274] on button "Imprimir teste" at bounding box center [676, 270] width 101 height 34
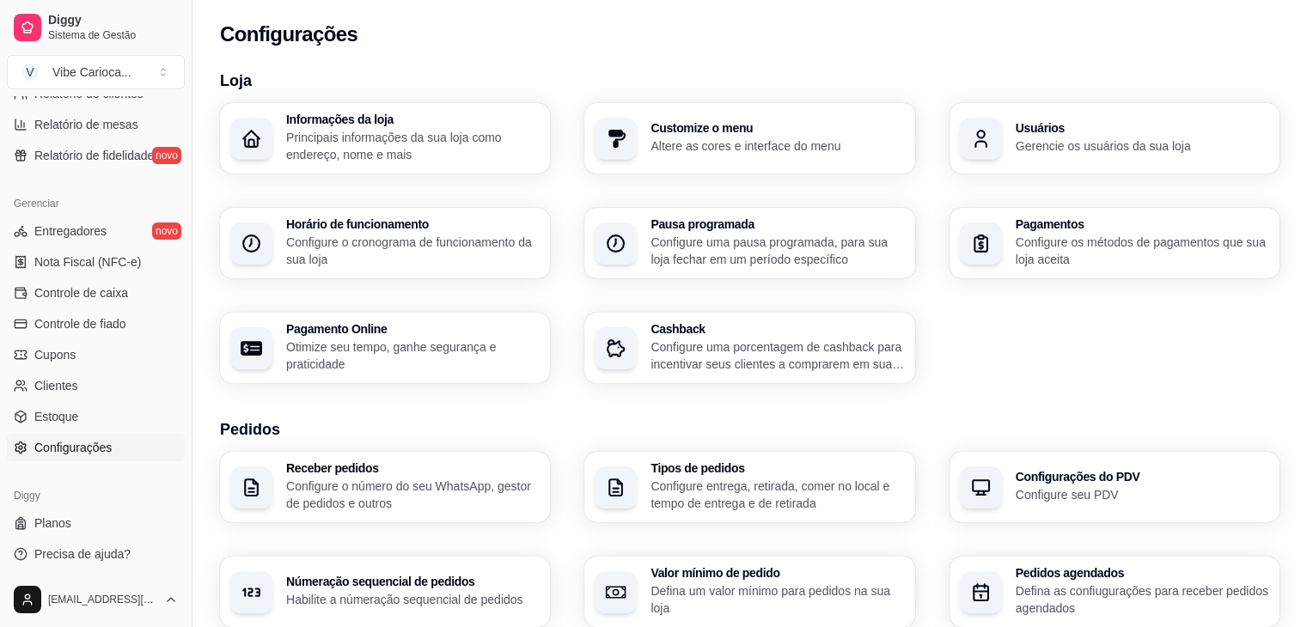
scroll to position [608, 0]
click at [89, 437] on span "Configurações" at bounding box center [72, 445] width 77 height 17
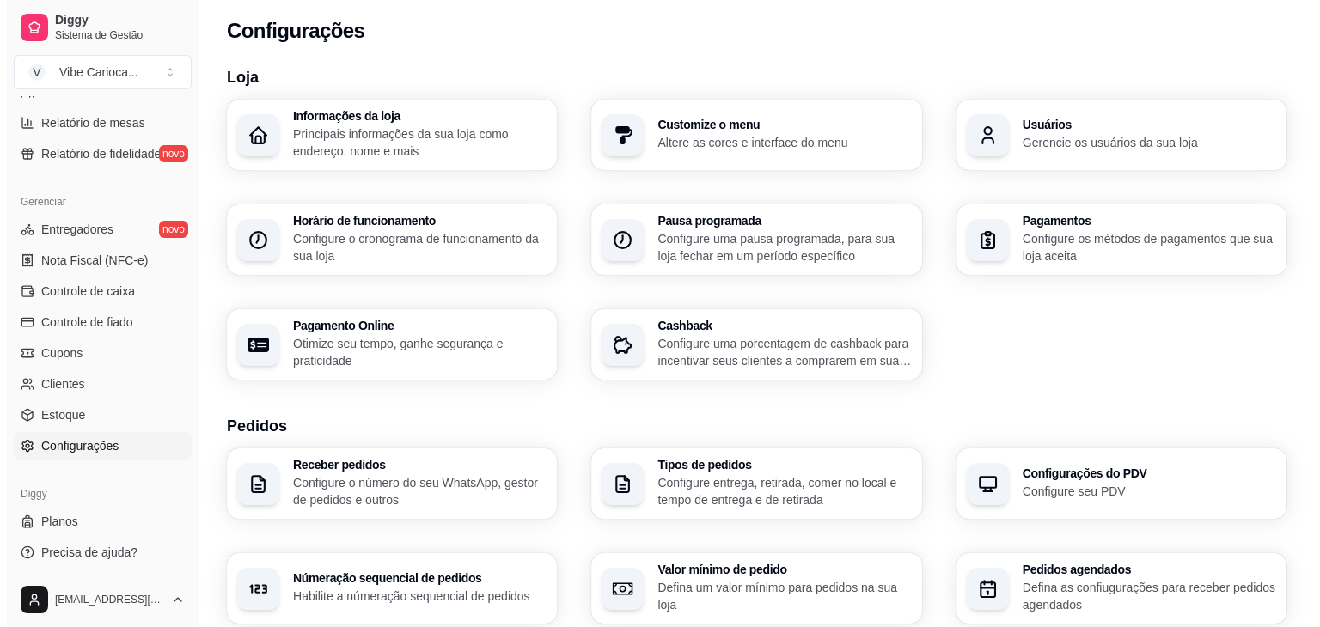
scroll to position [0, 0]
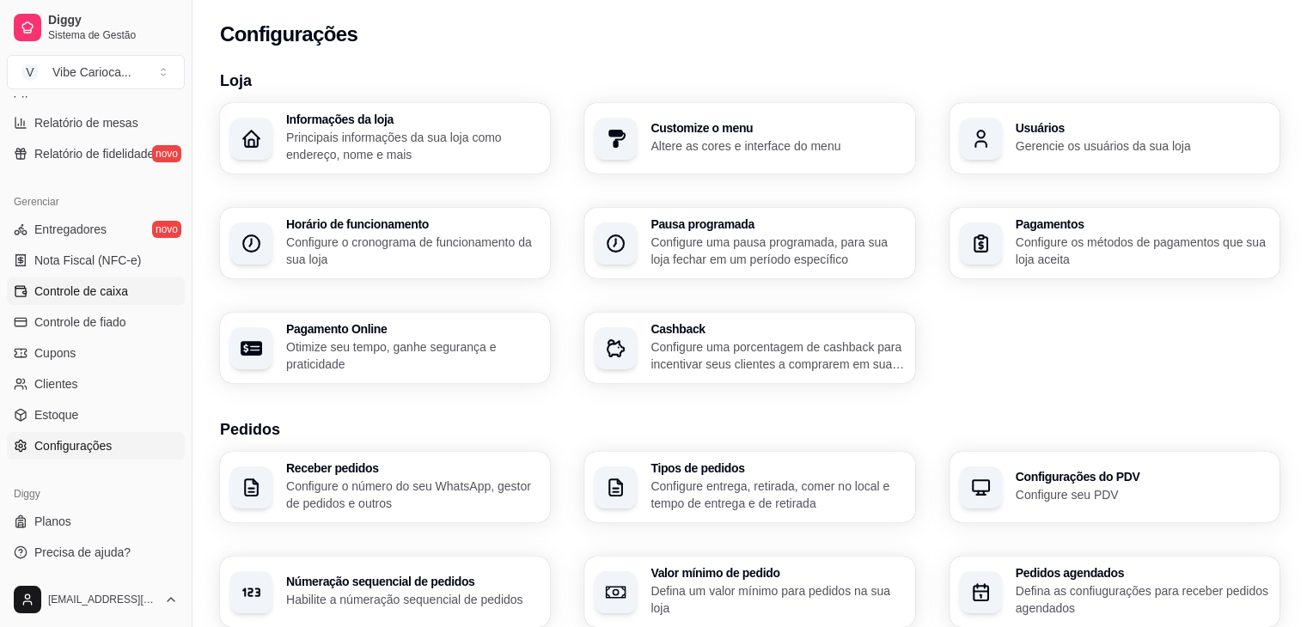
click at [76, 290] on span "Controle de caixa" at bounding box center [81, 291] width 94 height 17
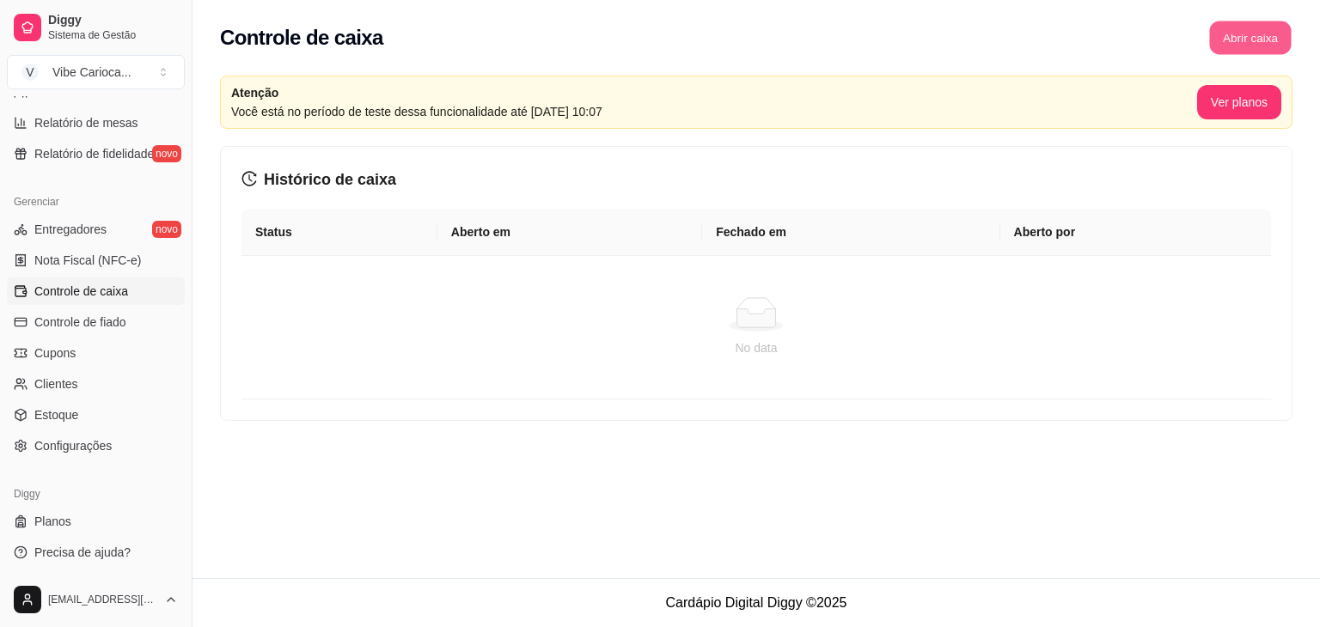
click at [1261, 49] on button "Abrir caixa" at bounding box center [1250, 38] width 82 height 34
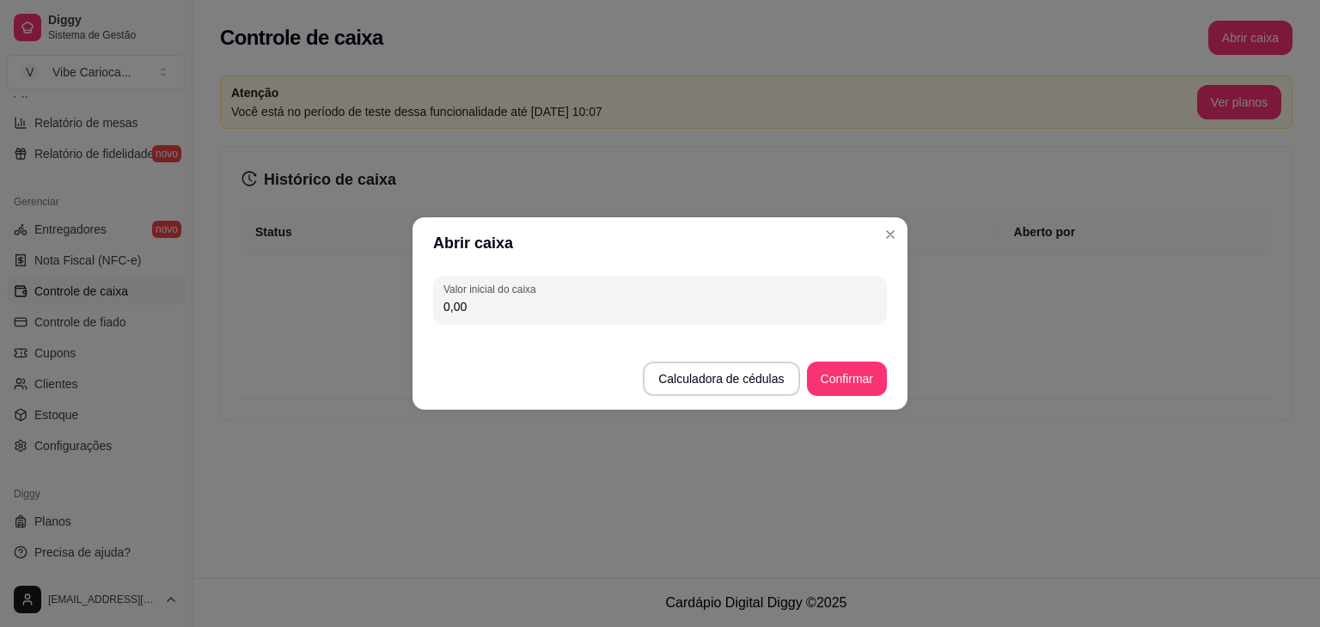
click at [508, 300] on input "0,00" at bounding box center [659, 306] width 433 height 17
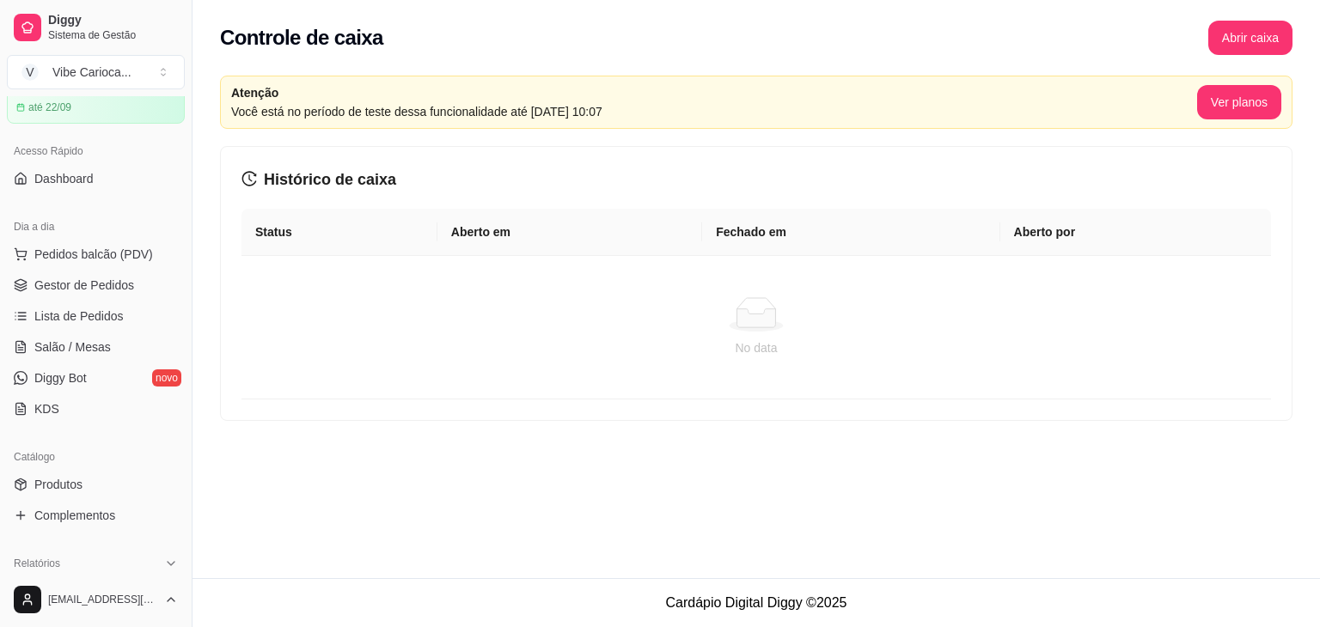
scroll to position [85, 0]
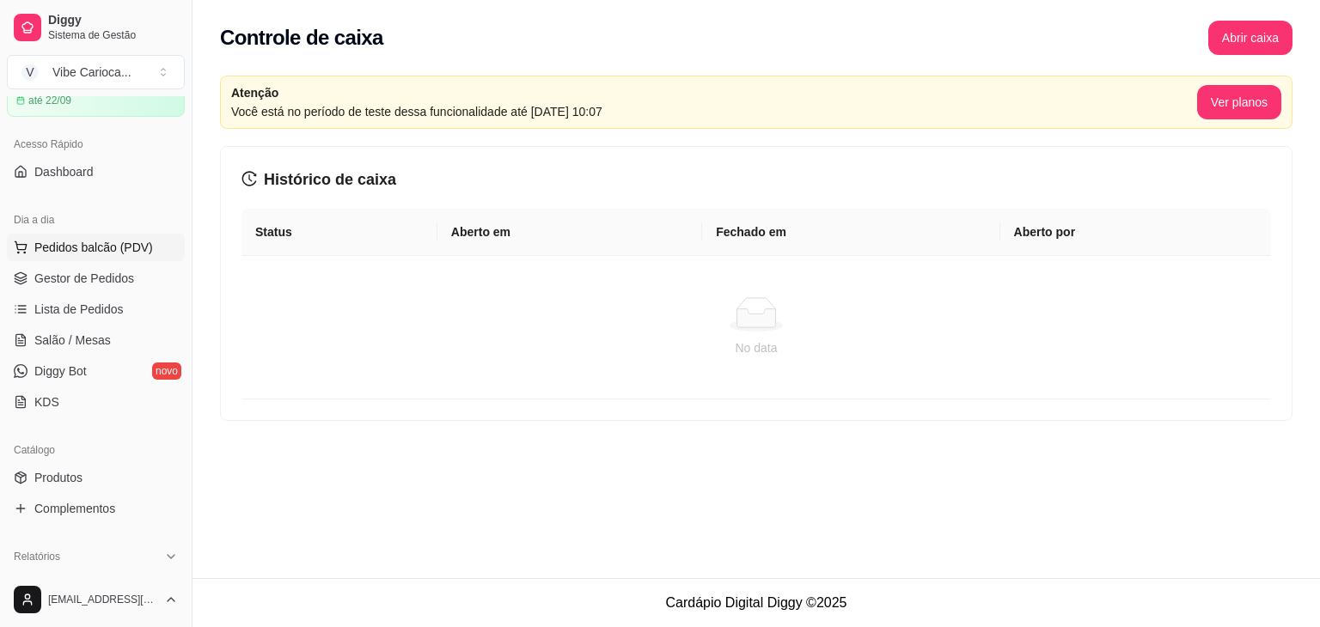
click at [94, 254] on span "Pedidos balcão (PDV)" at bounding box center [93, 247] width 119 height 17
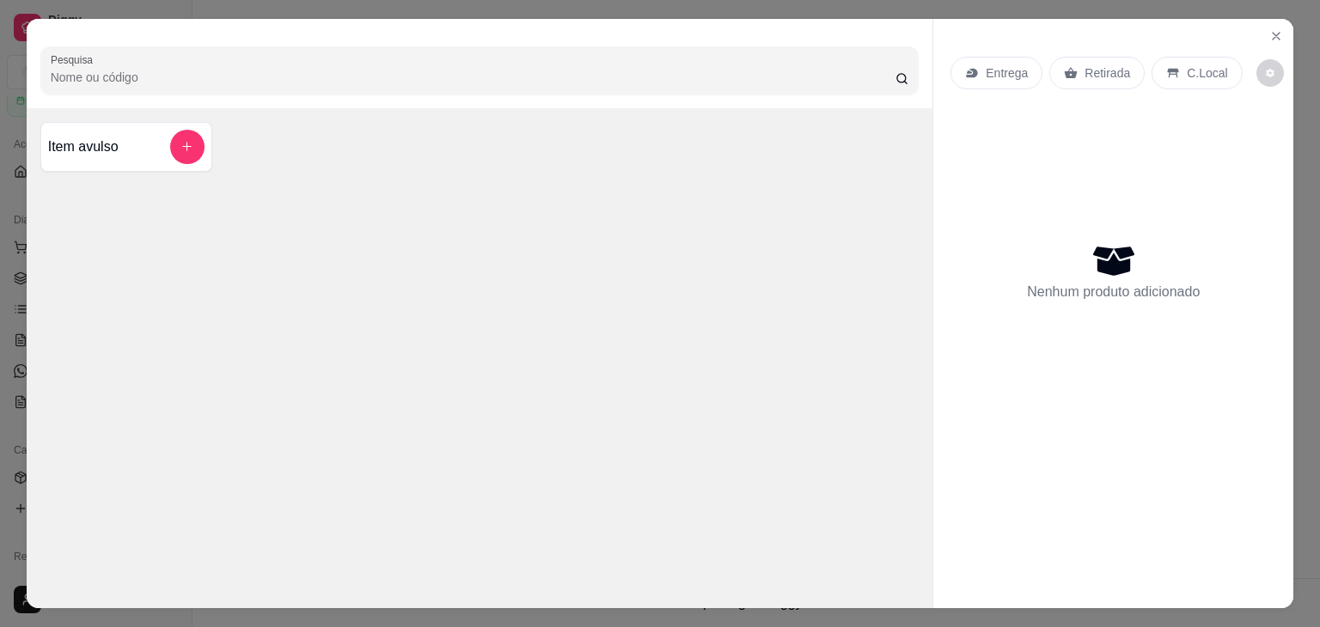
click at [1187, 64] on p "C.Local" at bounding box center [1207, 72] width 40 height 17
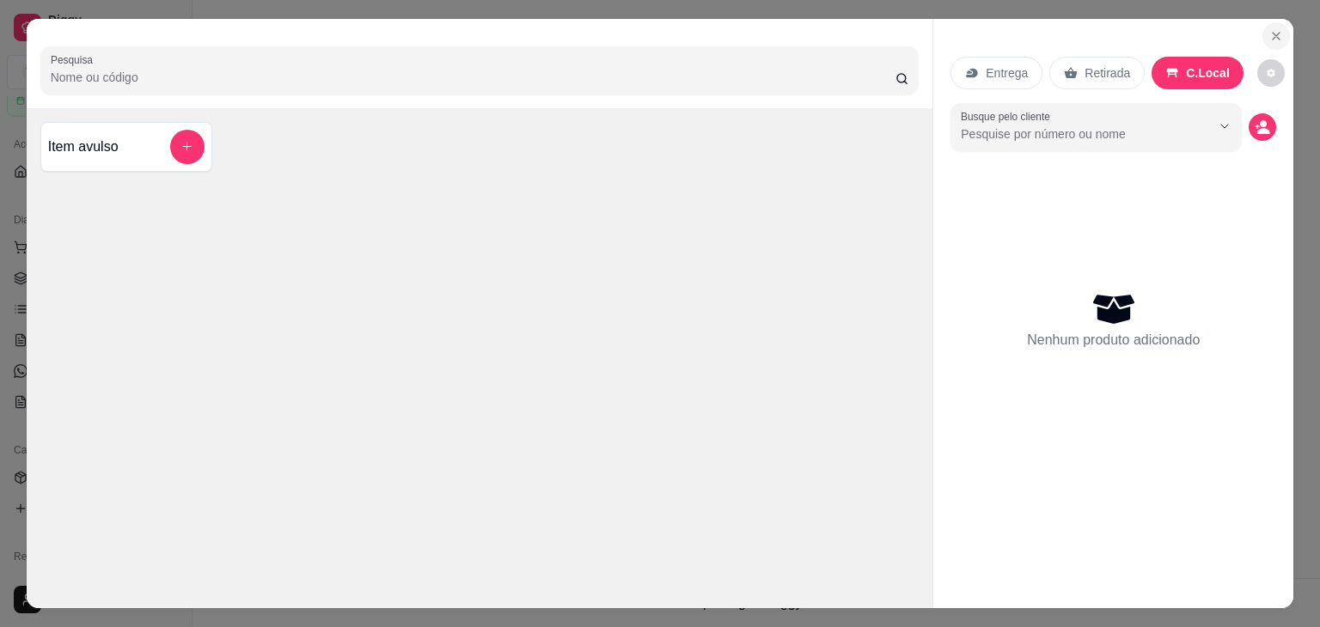
click at [1273, 29] on icon "Close" at bounding box center [1276, 36] width 14 height 14
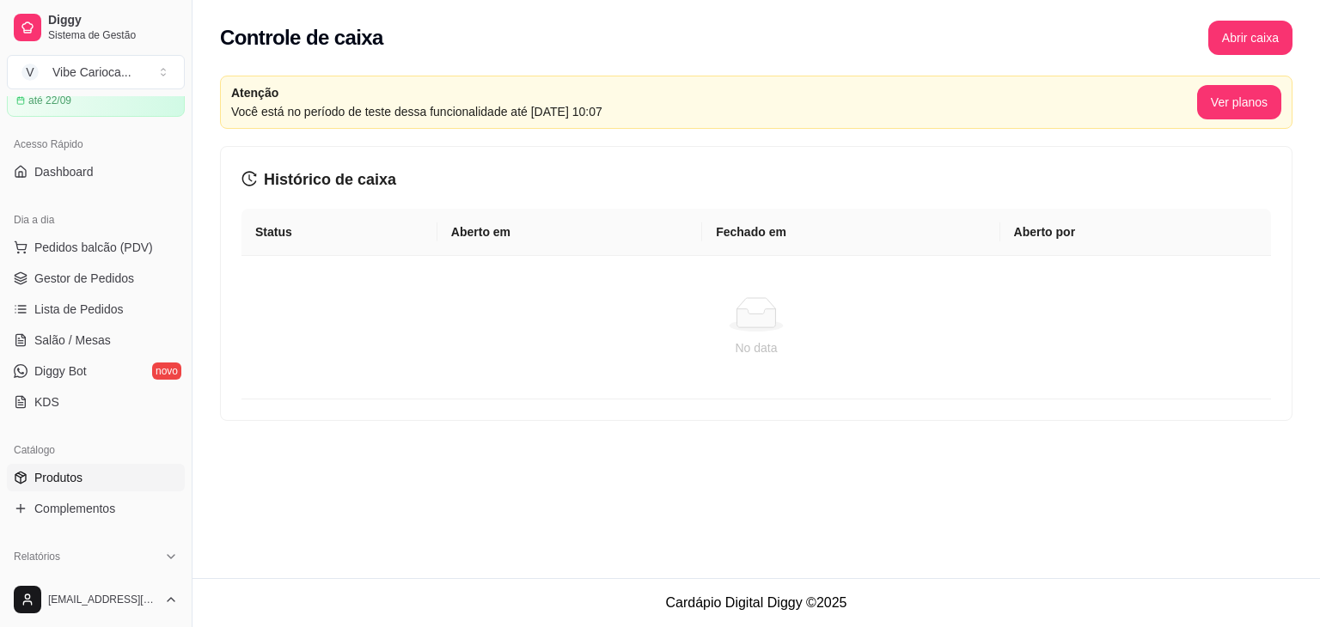
click at [45, 473] on span "Produtos" at bounding box center [58, 477] width 48 height 17
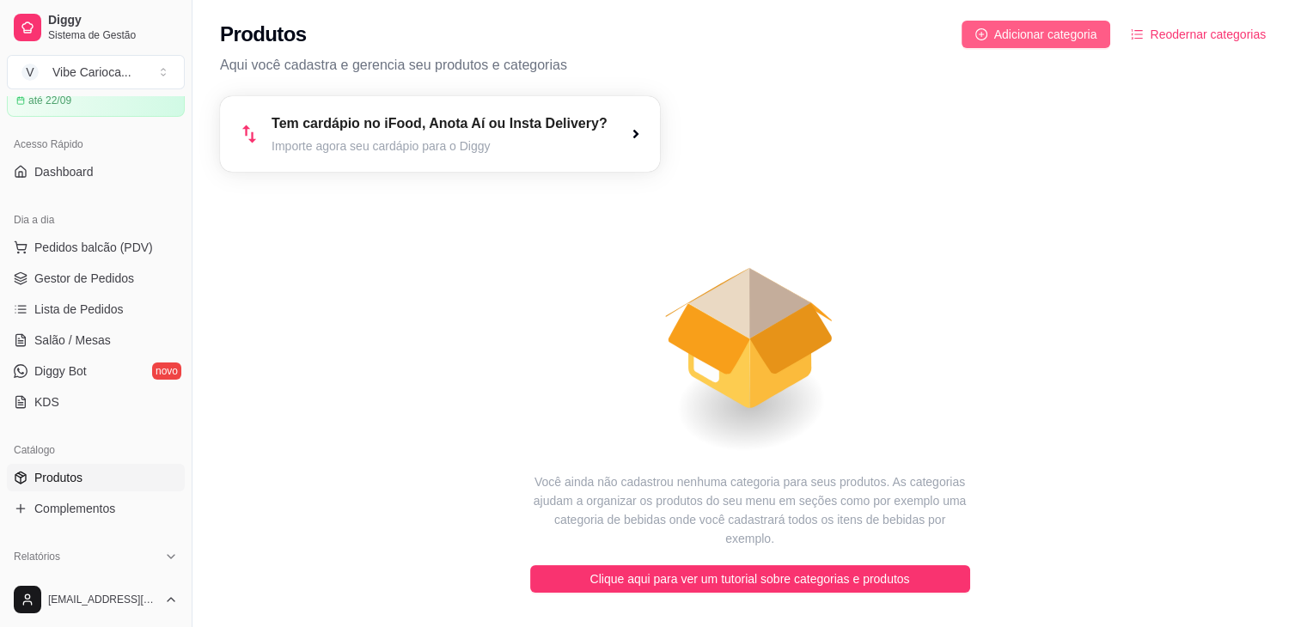
click at [1022, 28] on span "Adicionar categoria" at bounding box center [1045, 34] width 103 height 19
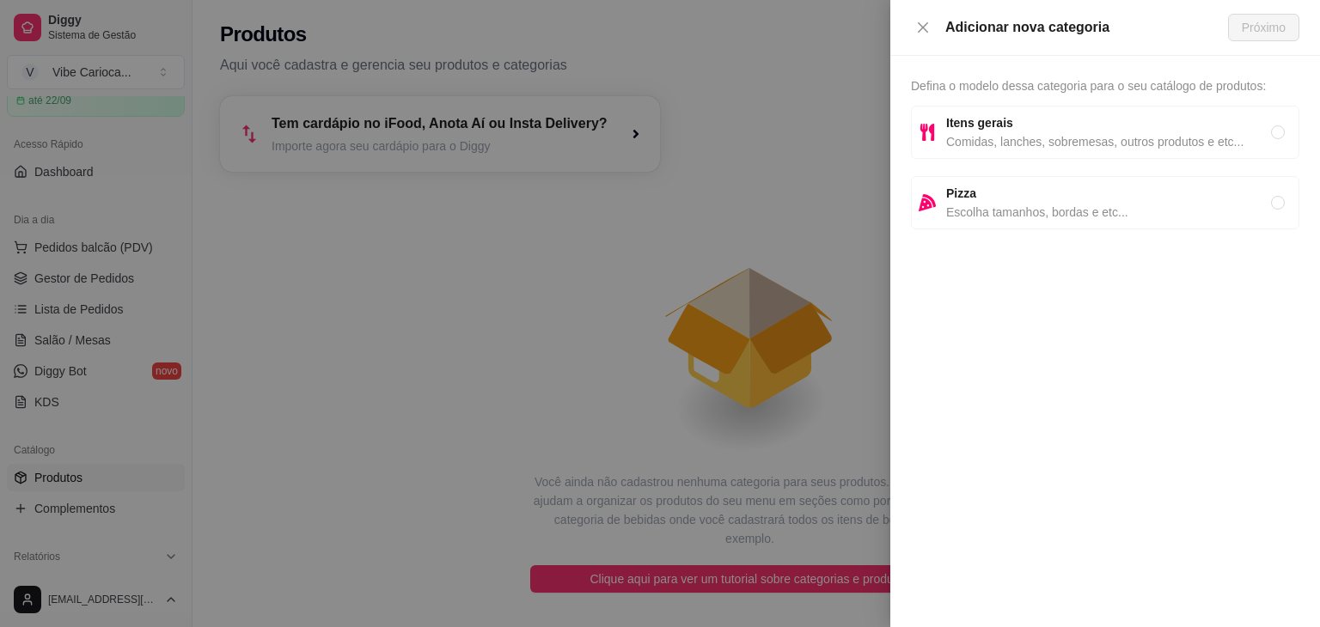
click at [1062, 121] on span "Itens gerais" at bounding box center [1108, 122] width 325 height 19
radio input "true"
click at [1273, 28] on span "Próximo" at bounding box center [1264, 27] width 44 height 19
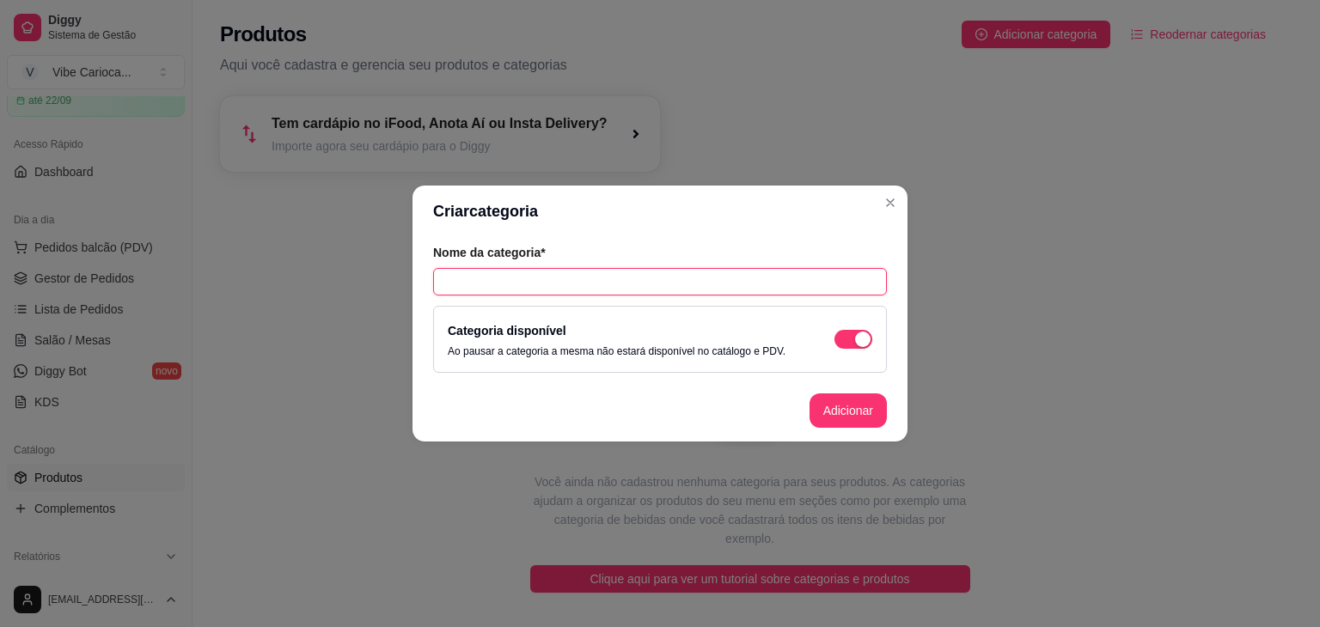
click at [585, 275] on input "text" at bounding box center [660, 281] width 454 height 27
type input "açaí"
click at [834, 413] on button "Adicionar" at bounding box center [847, 411] width 77 height 34
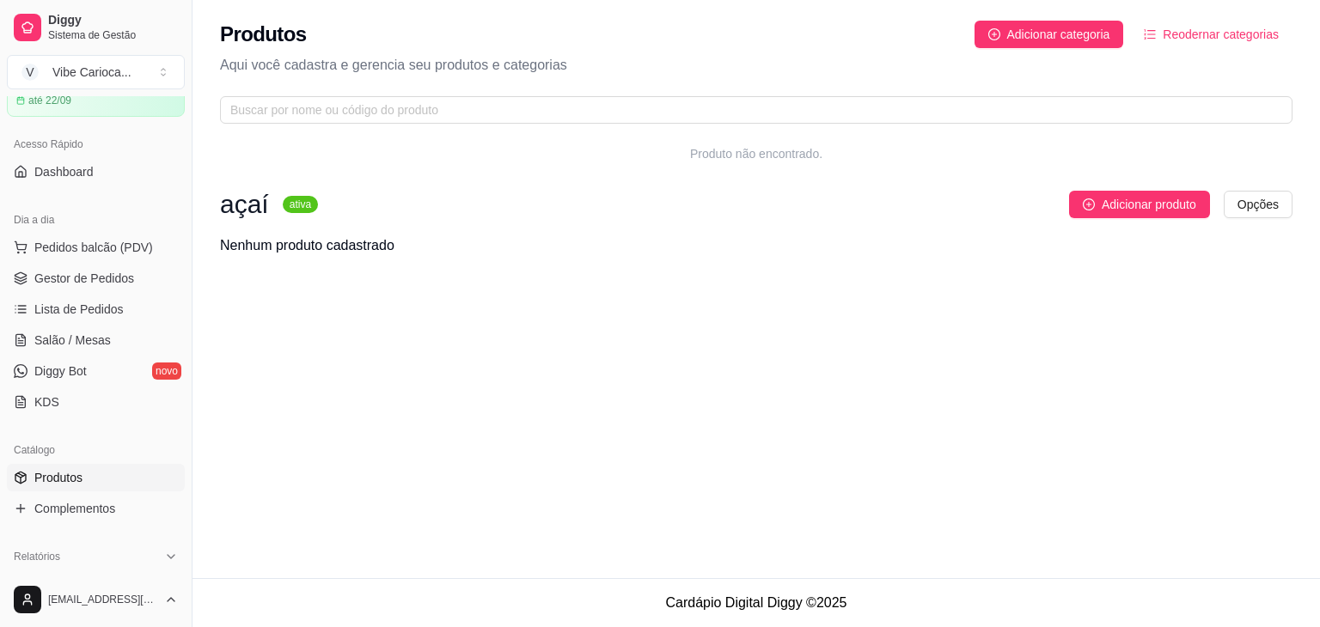
click at [251, 214] on h3 "açaí" at bounding box center [244, 204] width 49 height 21
click at [1246, 205] on html "Diggy Sistema de Gestão V Vibe Carioca ... Loja aberta Período gratuito até 22/…" at bounding box center [660, 313] width 1320 height 627
click at [1194, 277] on div "Editar categoria" at bounding box center [1224, 274] width 184 height 27
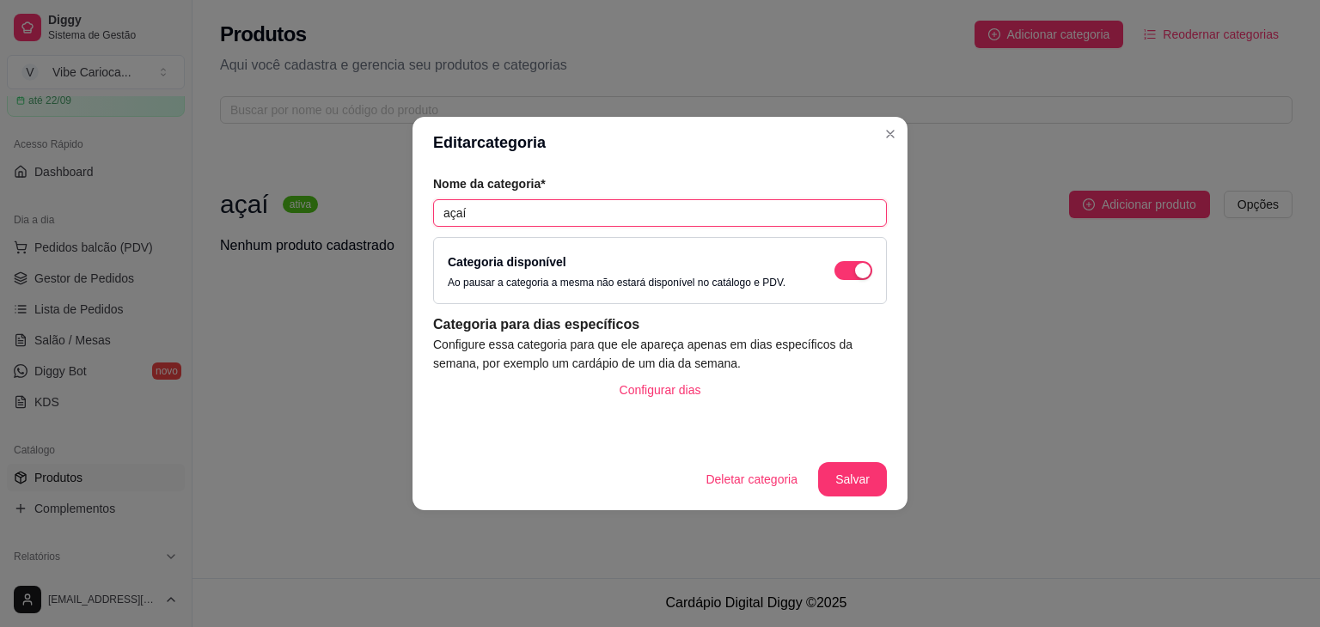
click at [653, 208] on input "açaí" at bounding box center [660, 212] width 454 height 27
type input "açaí na garrafa"
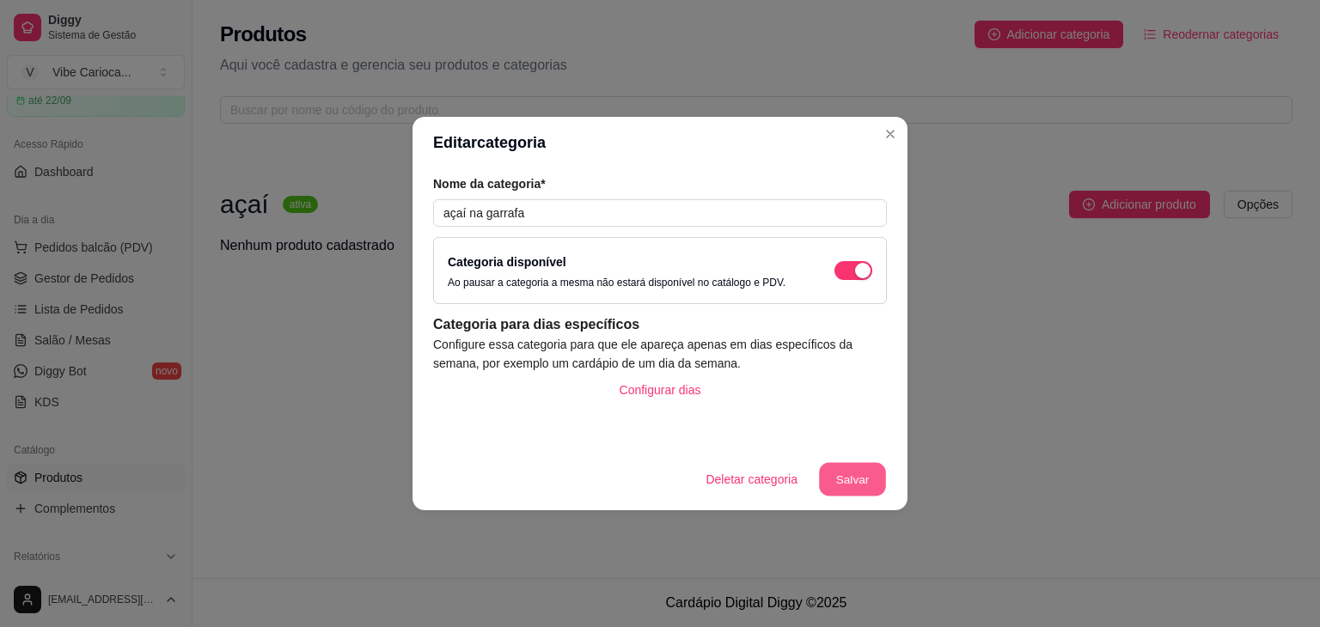
click at [851, 480] on button "Salvar" at bounding box center [852, 480] width 67 height 34
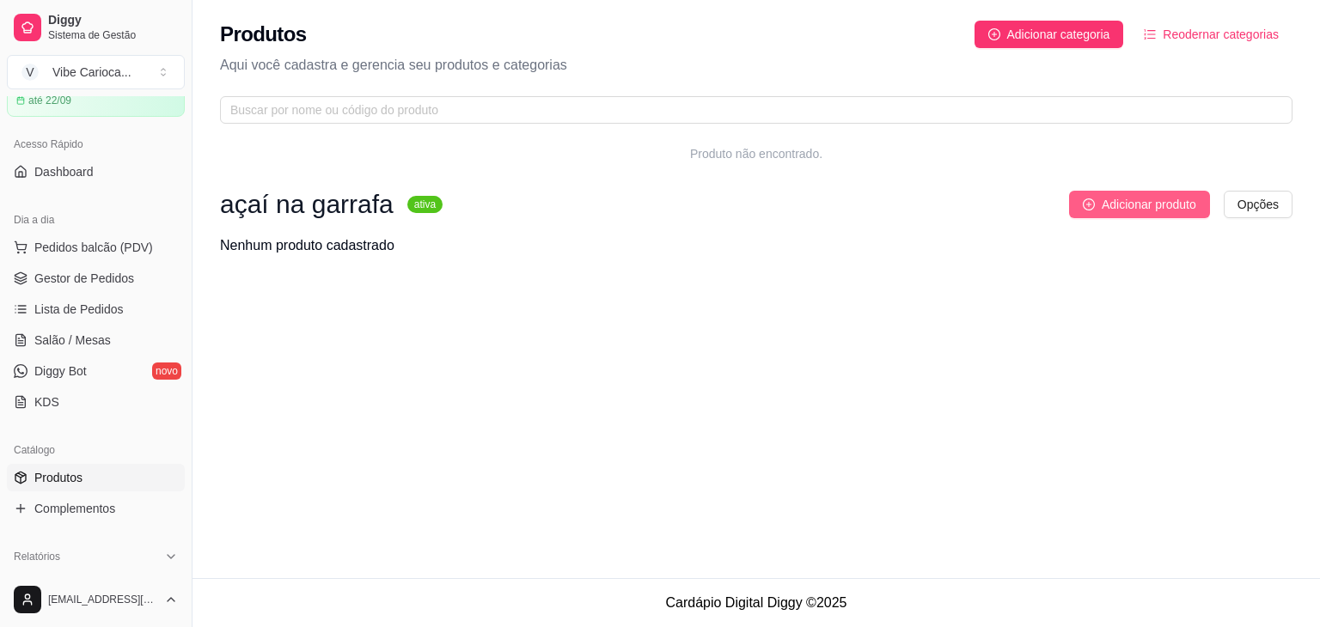
click at [1155, 200] on span "Adicionar produto" at bounding box center [1148, 204] width 95 height 19
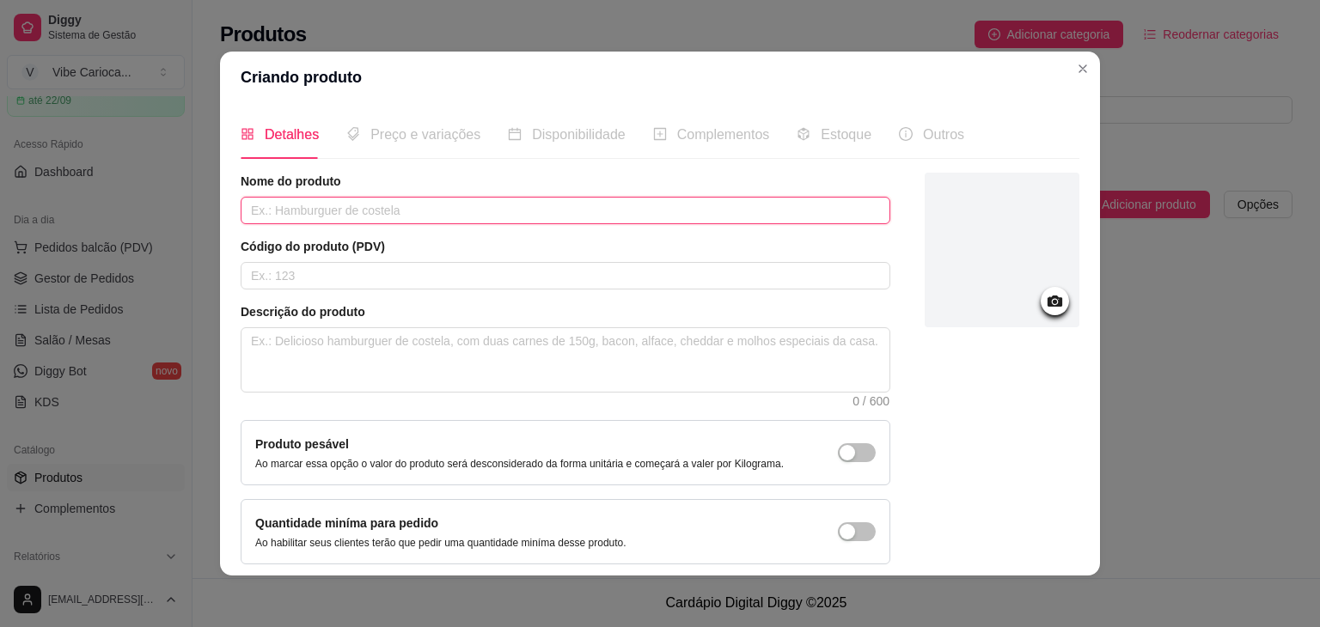
click at [280, 210] on input "text" at bounding box center [566, 210] width 650 height 27
type input "Natural"
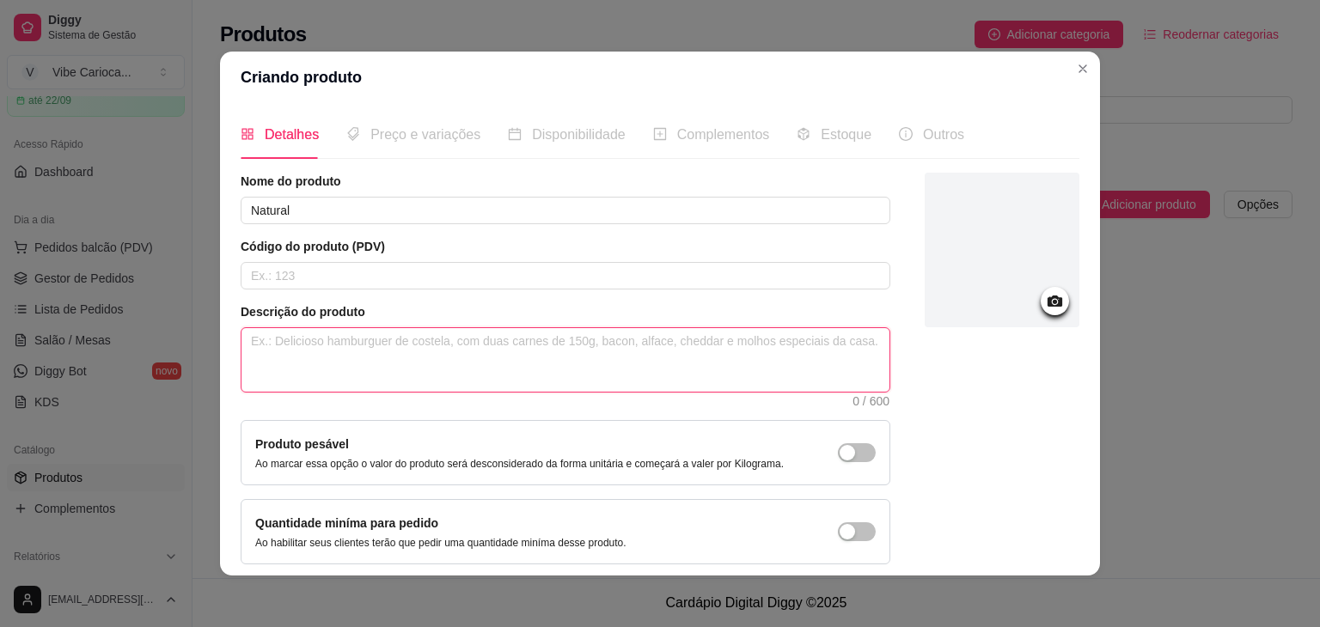
click at [271, 334] on textarea at bounding box center [565, 360] width 648 height 64
type textarea "A"
type textarea "Aç"
type textarea "Aça"
type textarea "Açai"
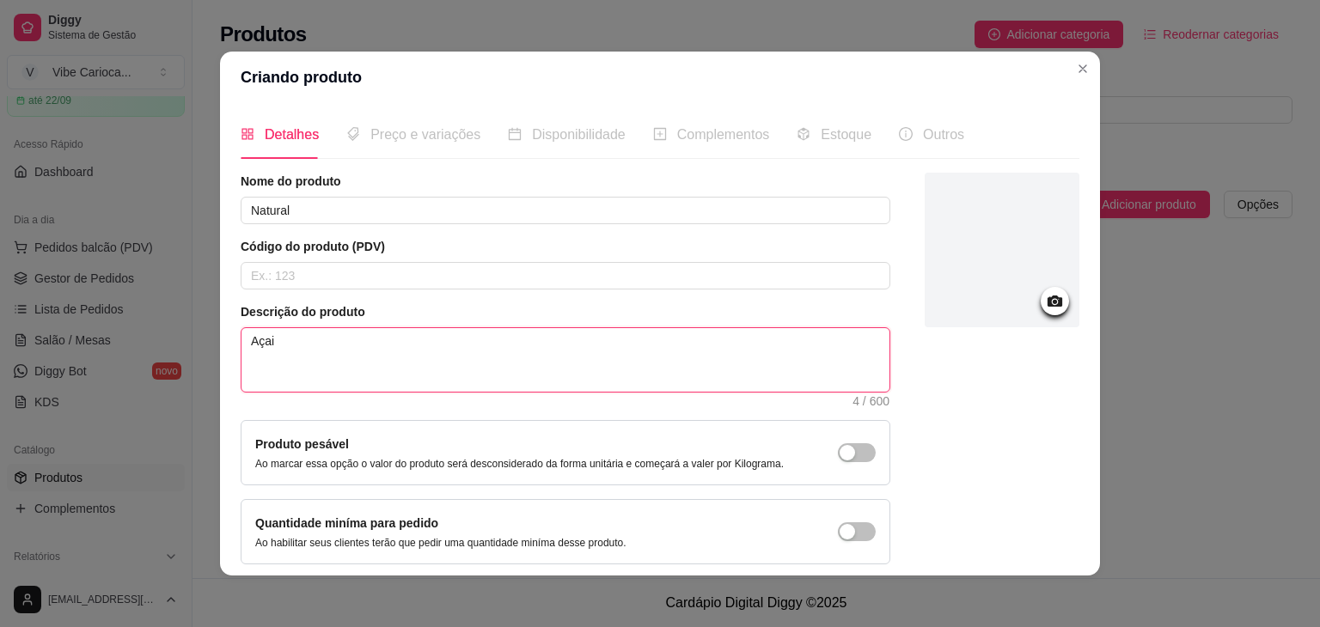
type textarea "Açai"
type textarea "Açai n"
type textarea "Açai na"
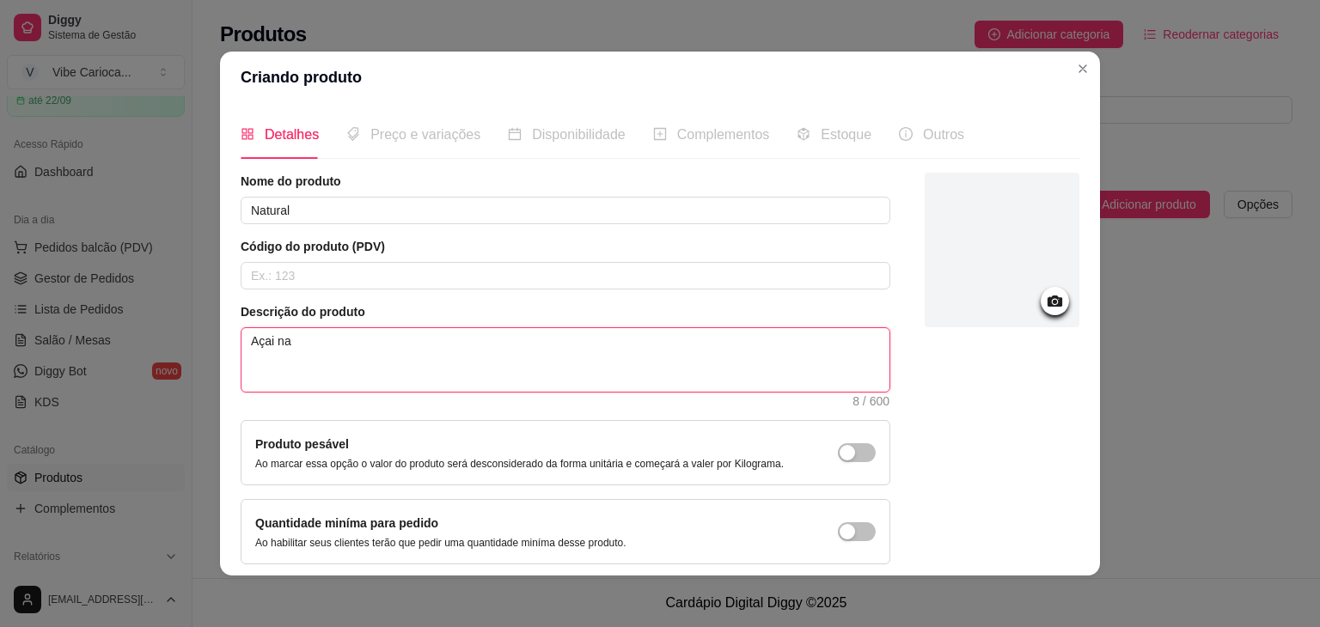
type textarea "Açai n"
type textarea "Açai"
type textarea "Açai b"
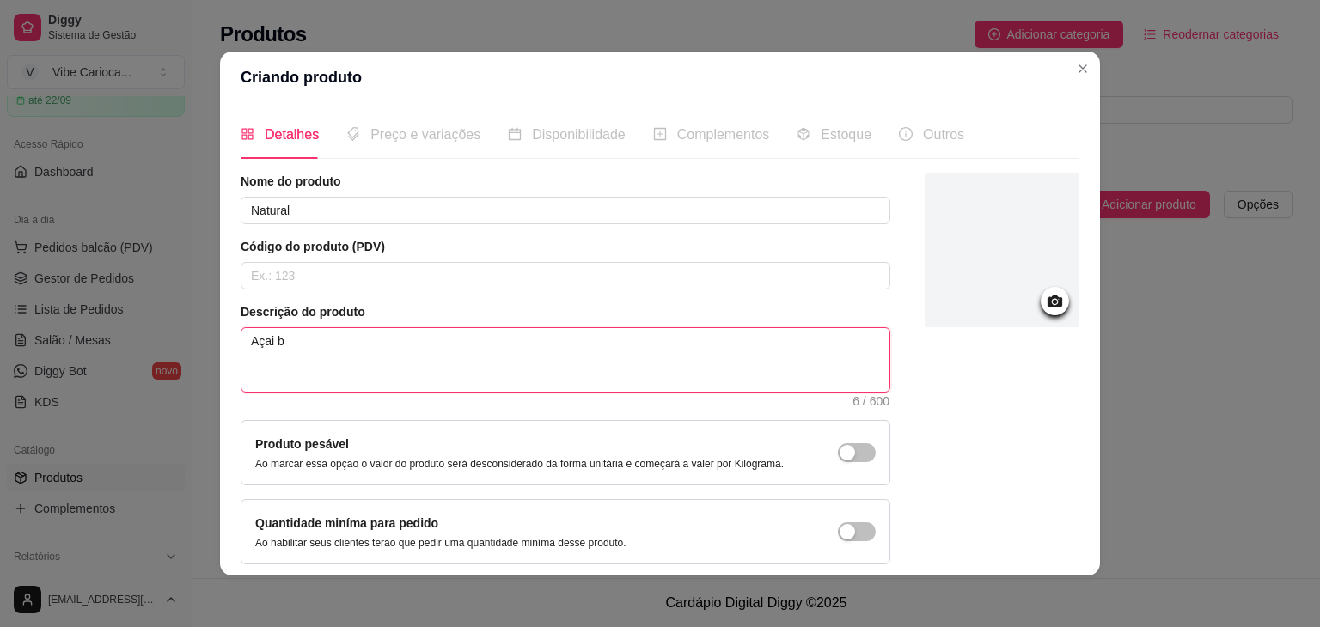
type textarea "Açai ba"
type textarea "Açai bat"
type textarea "Açai bati"
type textarea "Açai batid"
type textarea "Açai batido"
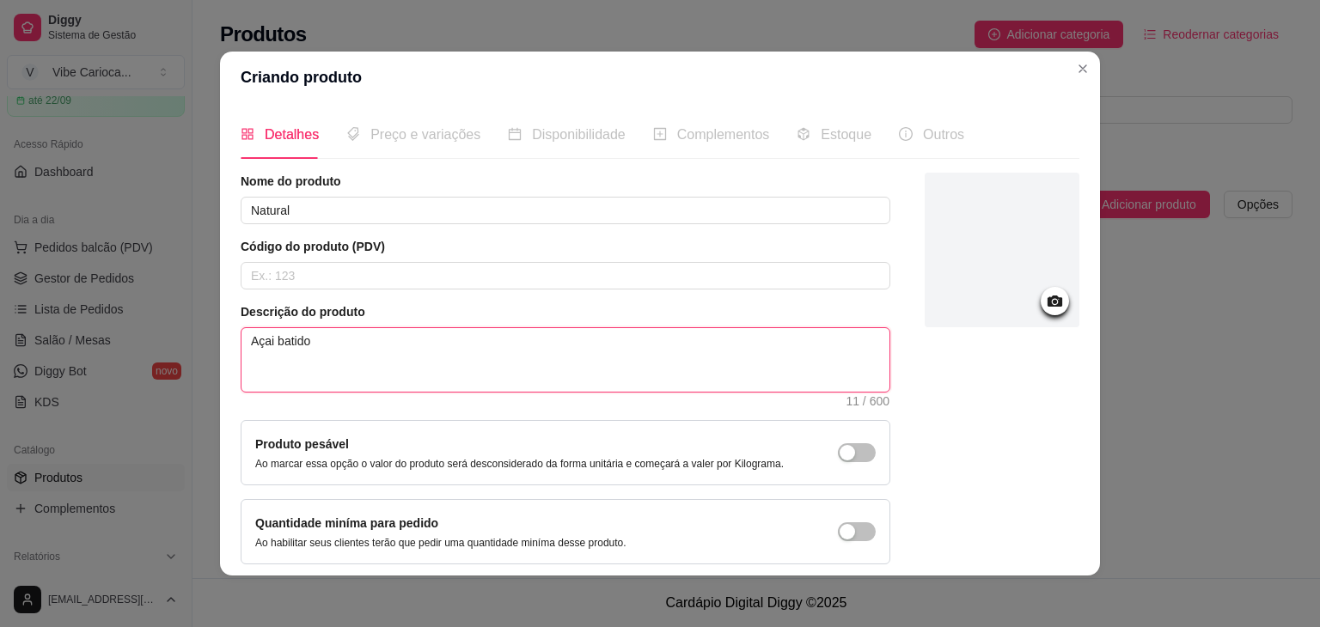
type textarea "Açai batido."
type textarea "Açai batido.A"
type textarea "Açai [DOMAIN_NAME]"
type textarea "Açai batido.Acom"
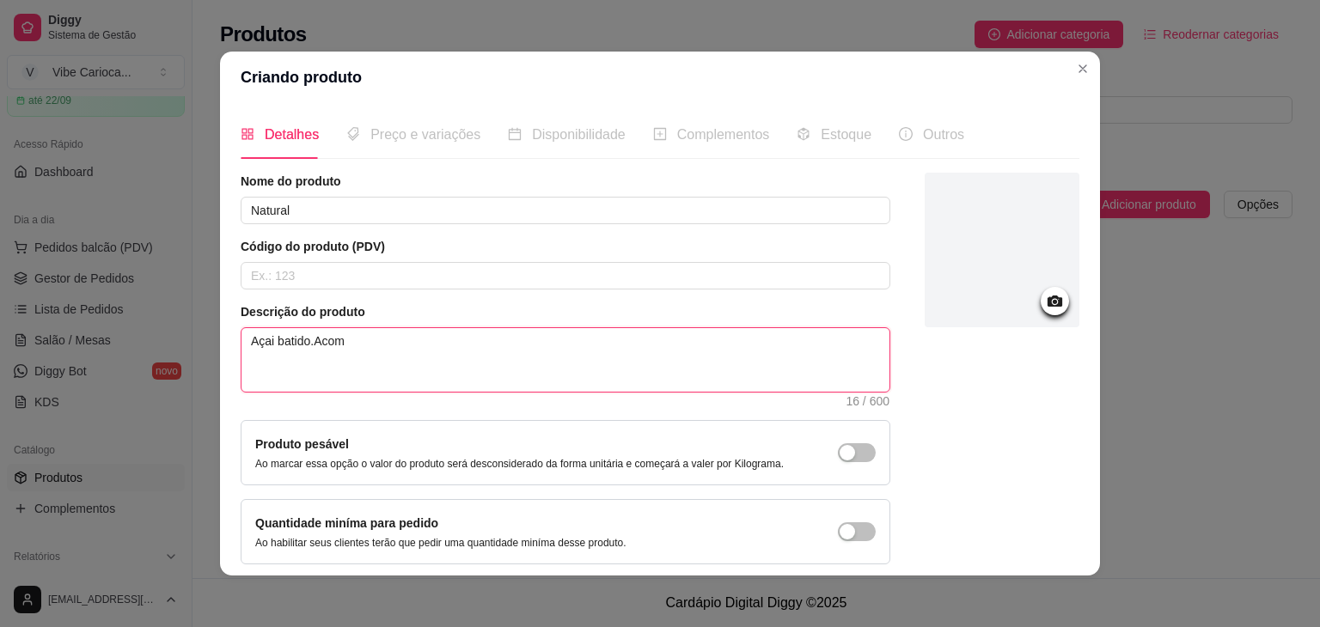
type textarea "Açai batido.Acomp"
type textarea "Açai batido.Acompa"
type textarea "Açai batido.Acompan"
type textarea "Açai batido.Acompanh"
type textarea "Açai batido.Acompanha"
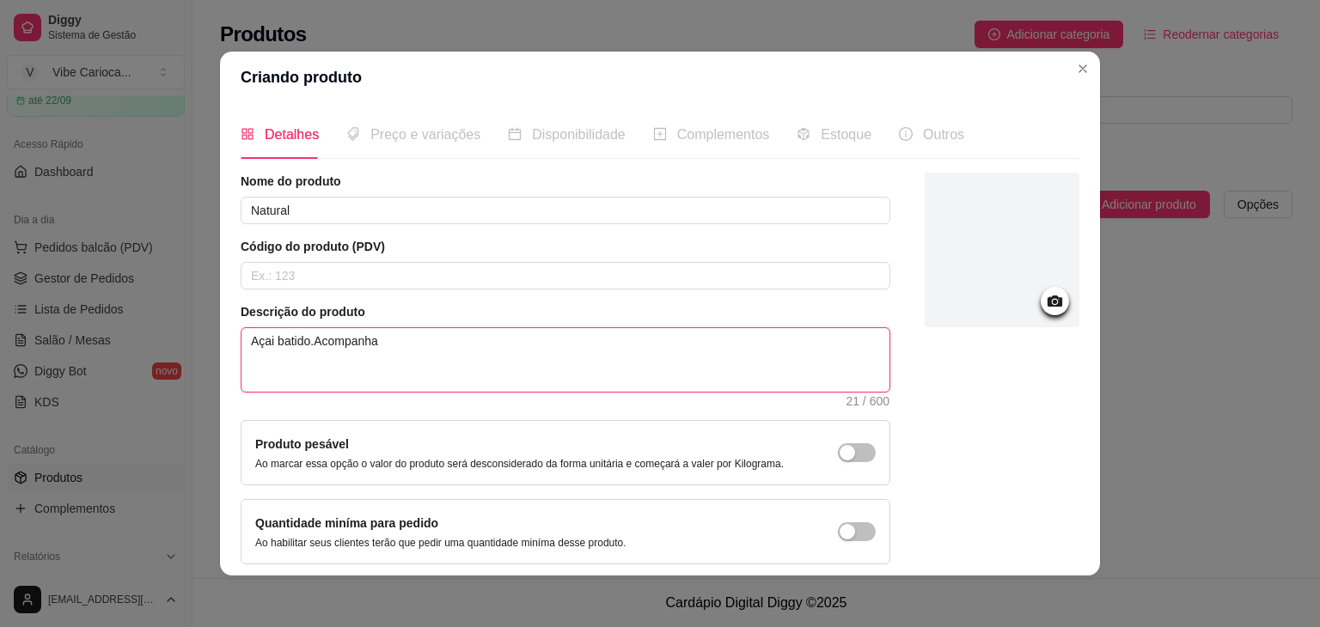
type textarea "Açai batido.Acompanha"
type textarea "Açai batido.Acompanha c"
type textarea "Açai batido.Acompanha ca"
type textarea "Açai batido.Acompanha cal"
type textarea "Açai batido.Acompanha cald"
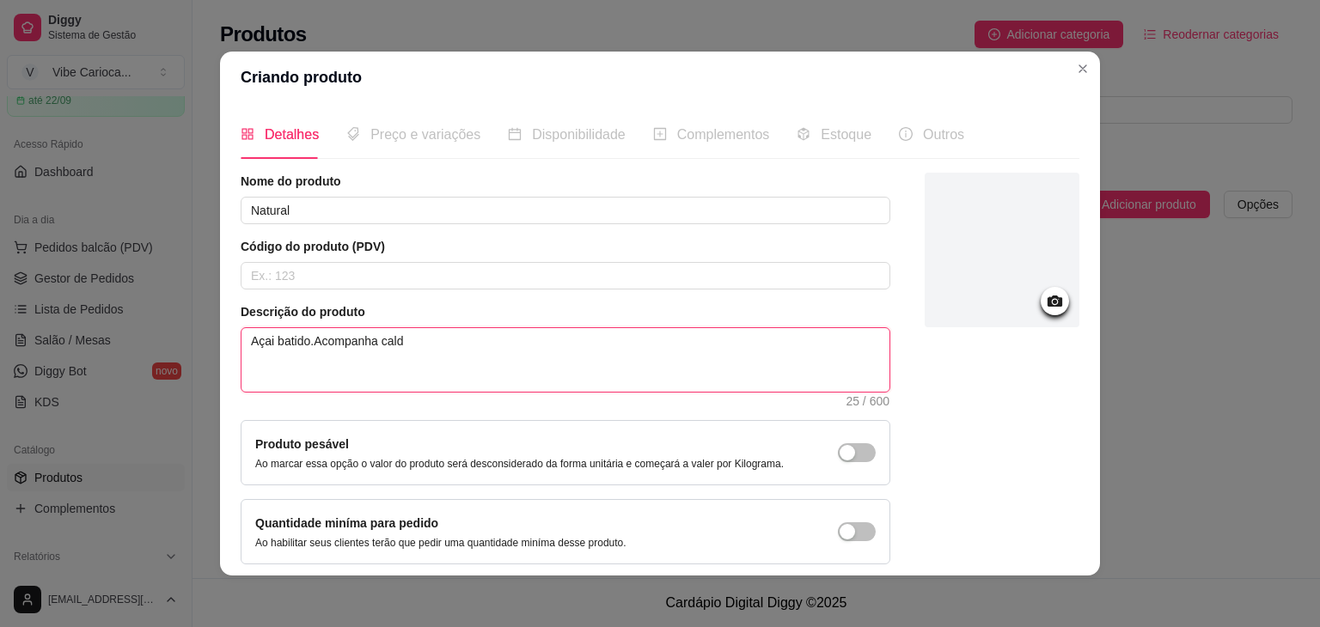
type textarea "Açai batido.Acompanha calda"
type textarea "Açai batido.Acompanha calda d"
type textarea "Açai batido.Acompanha calda de"
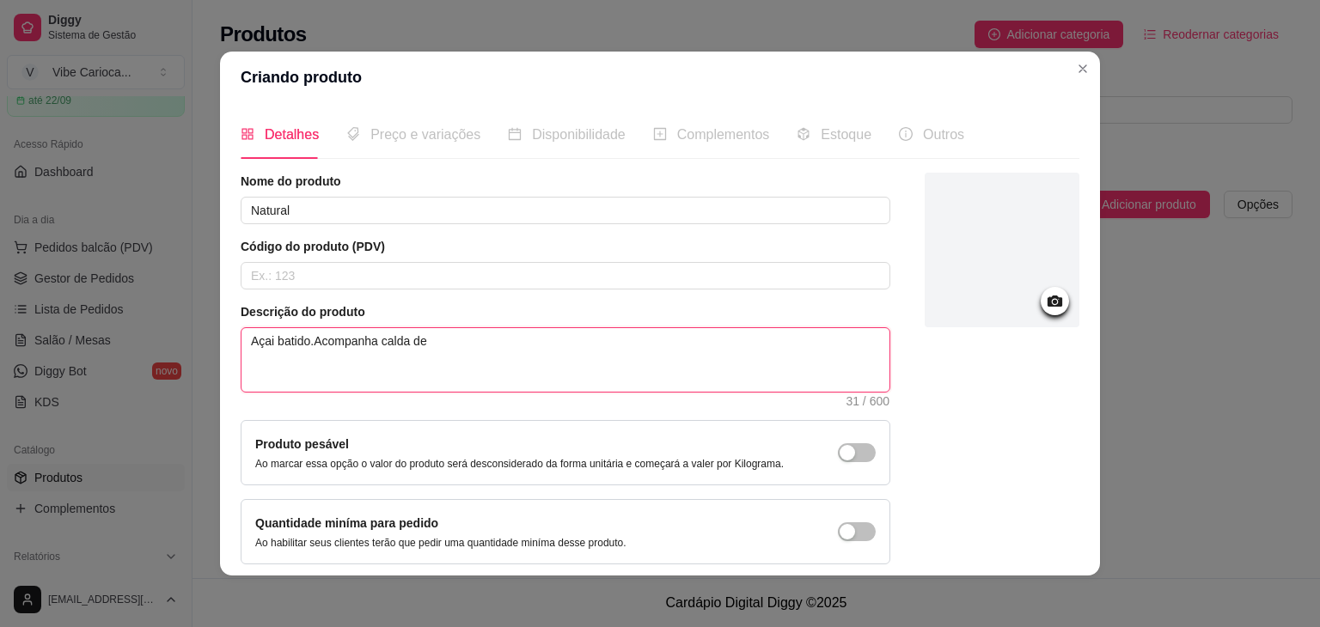
type textarea "Açai batido.Acompanha calda de m"
type textarea "Açai batido.Acompanha calda de mo"
type textarea "Açai batido.Acompanha calda de mor"
type textarea "Açai batido.Acompanha calda de mora"
type textarea "Açai batido.Acompanha calda de moran"
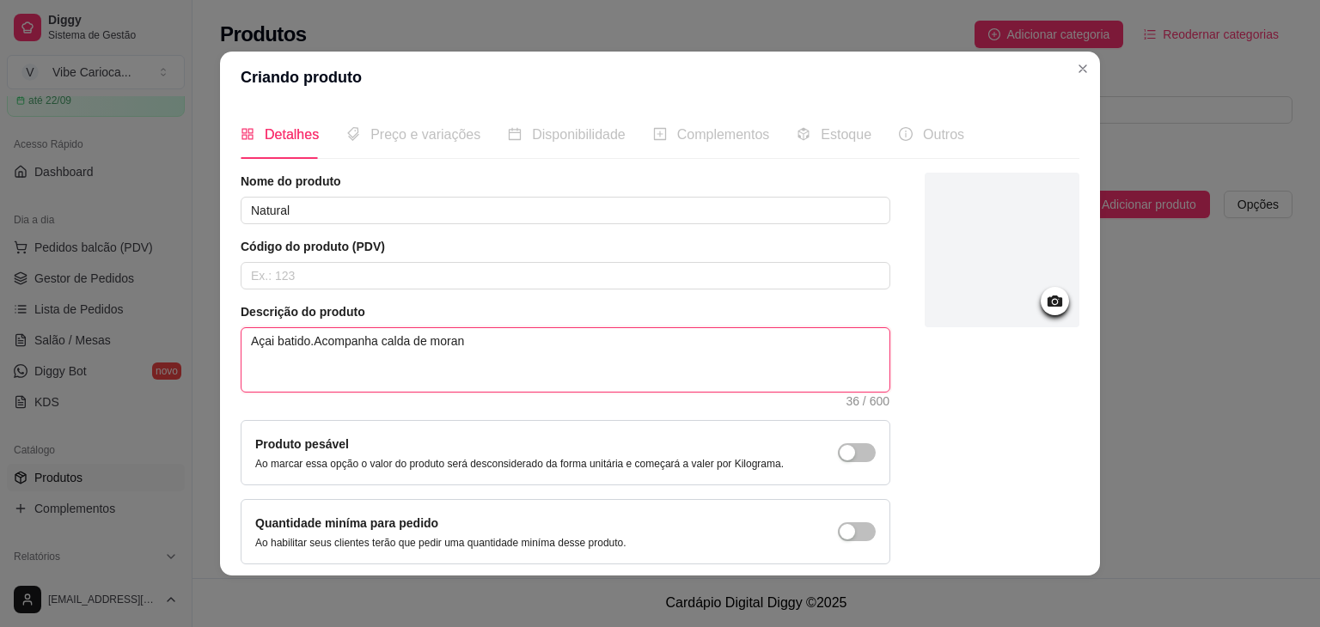
type textarea "Açai batido.Acompanha calda de morang"
type textarea "Açai batido.Acompanha calda de morango"
type textarea "Açai batido.Acompanha calda de morango,"
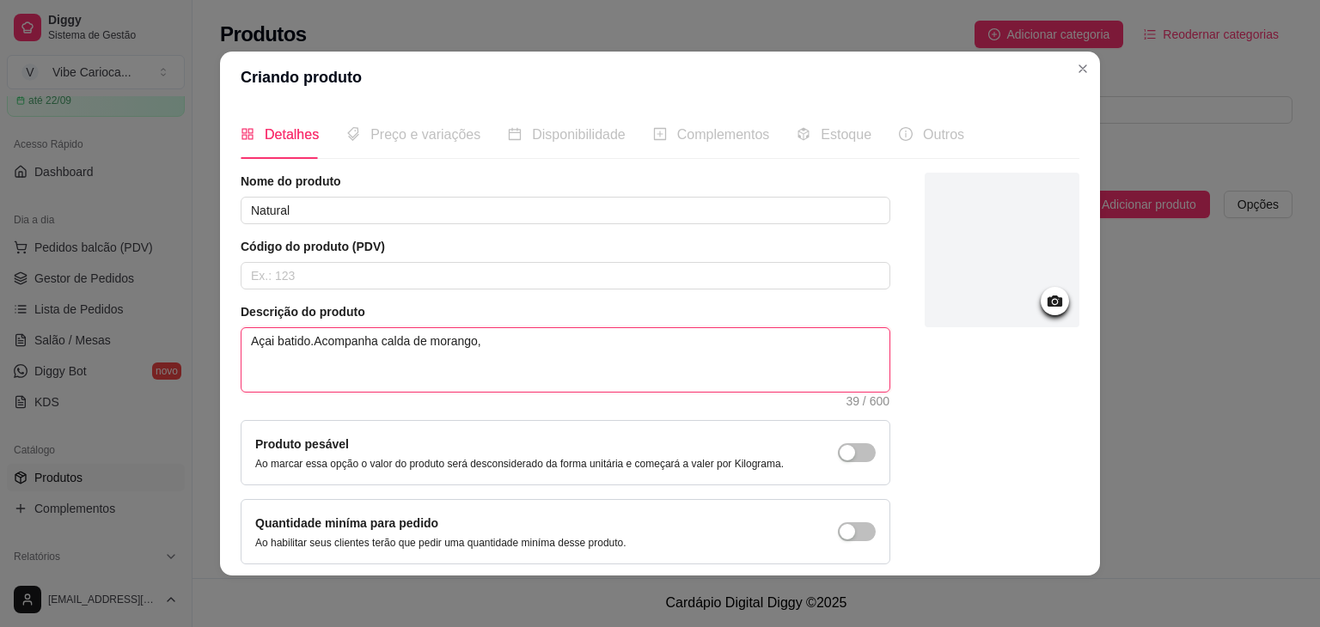
type textarea "Açai batido.Acompanha calda de morango,"
type textarea "Açai batido.Acompanha calda de morango, g"
type textarea "Açai batido.Acompanha calda de morango, gr"
type textarea "Açai batido.Acompanha calda de morango, gra"
type textarea "Açai batido.Acompanha calda de morango, gran"
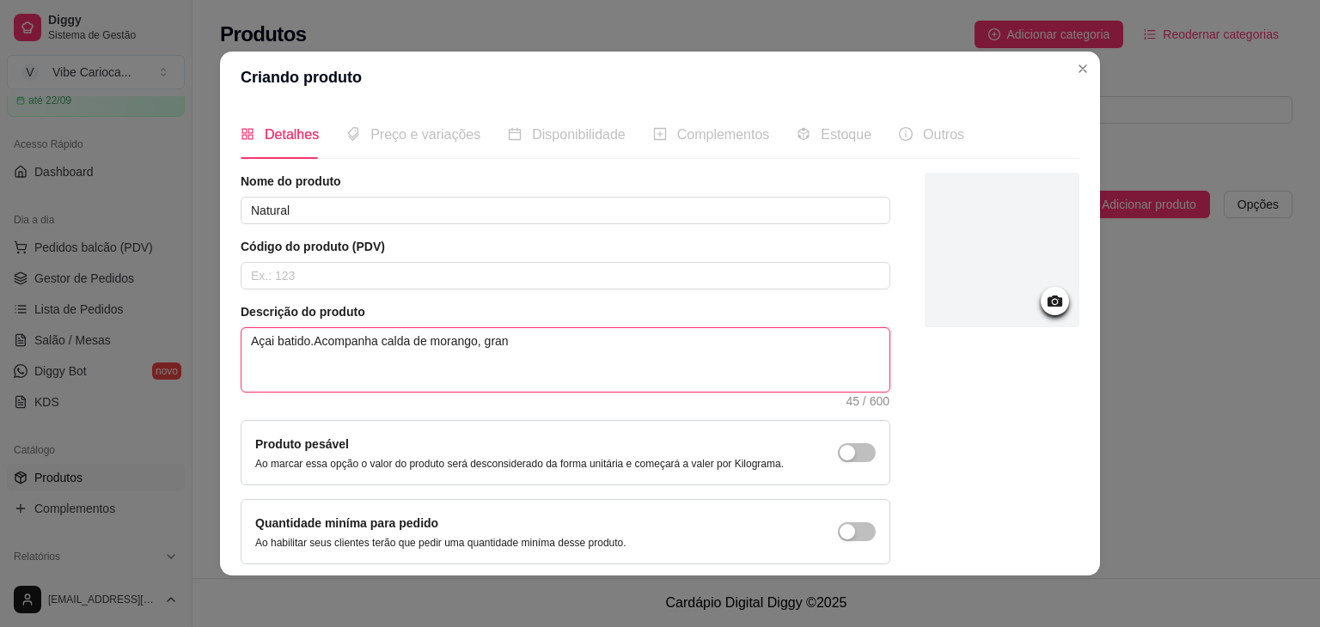
type textarea "Açai batido.Acompanha calda de morango, grani"
type textarea "Açai batido.Acompanha calda de morango, gran"
type textarea "Açai batido.Acompanha calda de morango, grano"
type textarea "Açai batido.Acompanha calda de morango, granol"
type textarea "Açai batido.Acompanha calda de morango, granola"
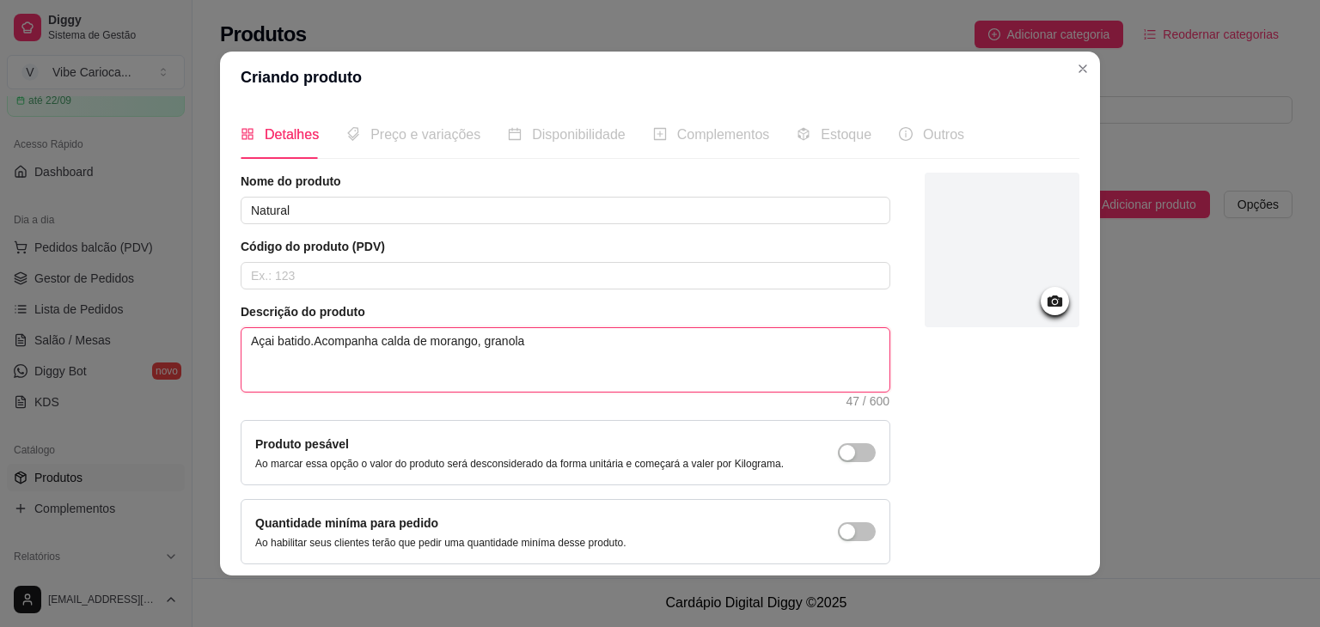
type textarea "Açai batido.Acompanha calda de morango, granola"
type textarea "Açai batido.Acompanha calda de morango, granola e"
type textarea "Açai batido.Acompanha calda de morango, granola e a"
type textarea "Açai batido.Acompanha calda de morango, granola e av"
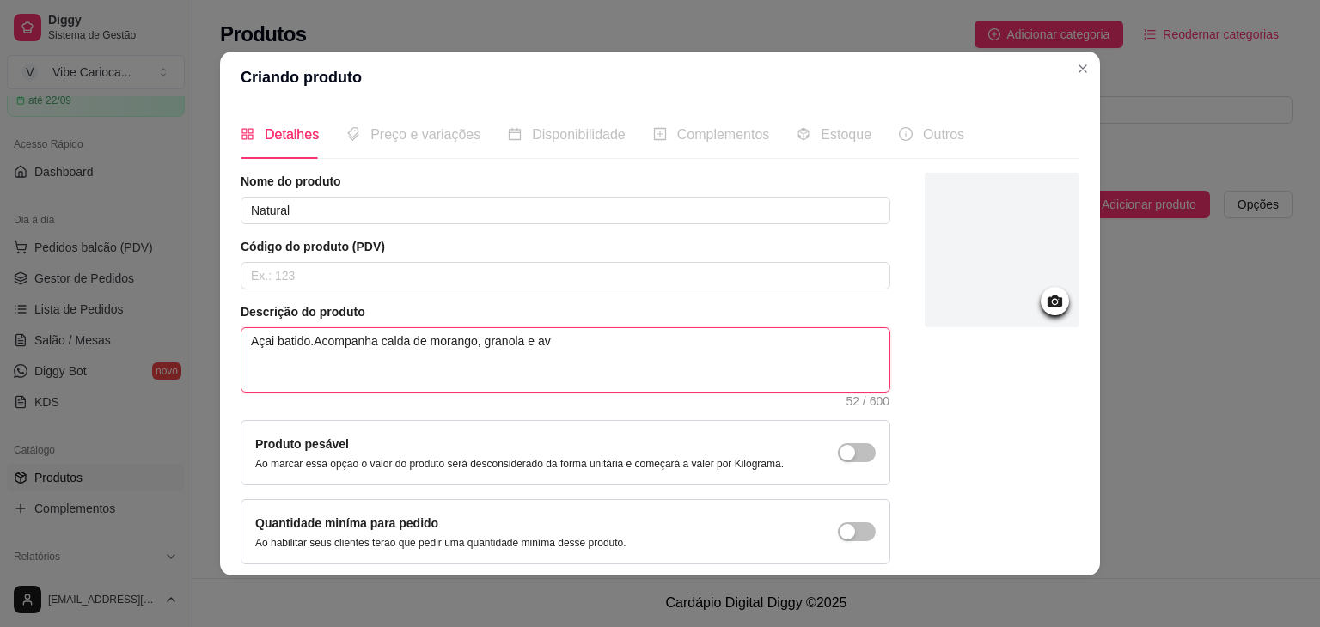
type textarea "Açai batido.Acompanha calda de morango, granola e ave"
type textarea "Açai batido.Acompanha calda de morango, granola e avei"
type textarea "Açai batido.Acompanha calda de morango, granola e aveia"
click at [338, 274] on input "text" at bounding box center [566, 275] width 650 height 27
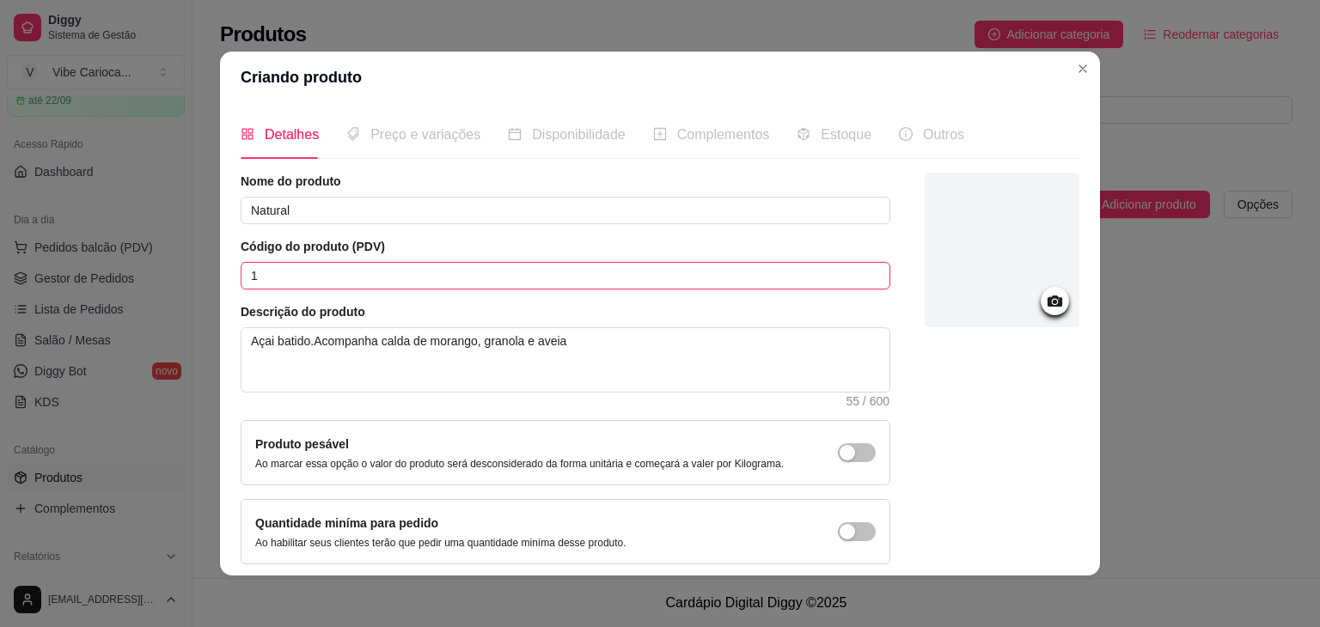
type input "1"
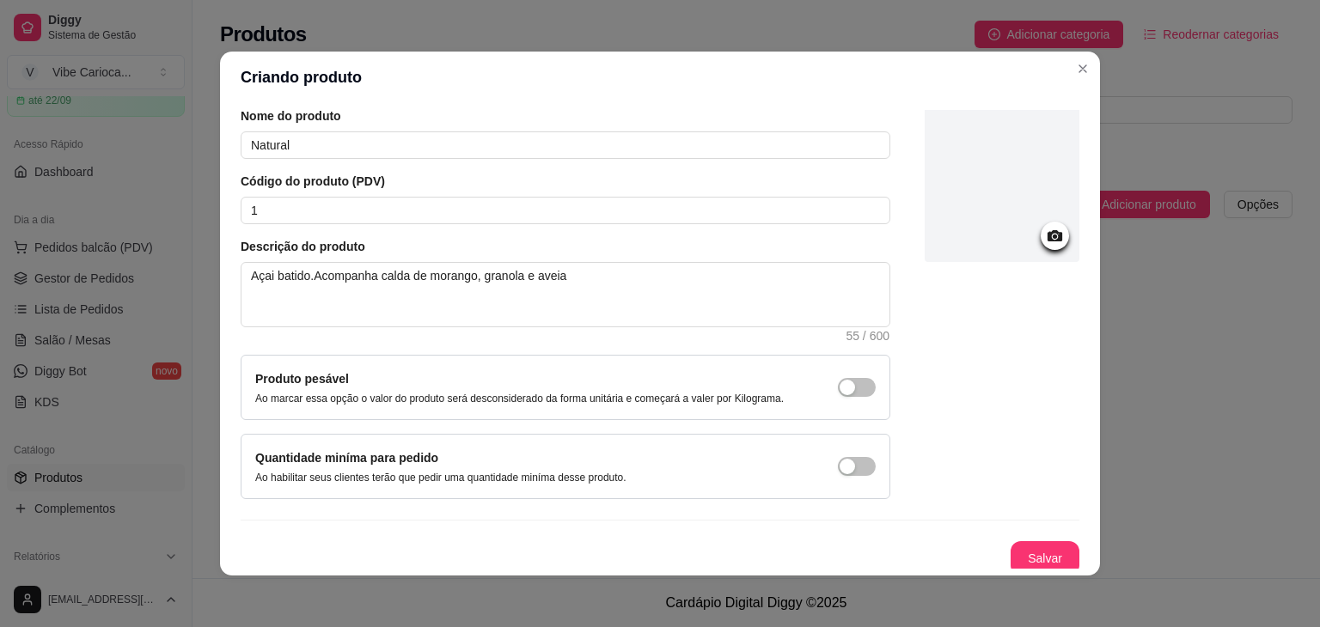
scroll to position [70, 0]
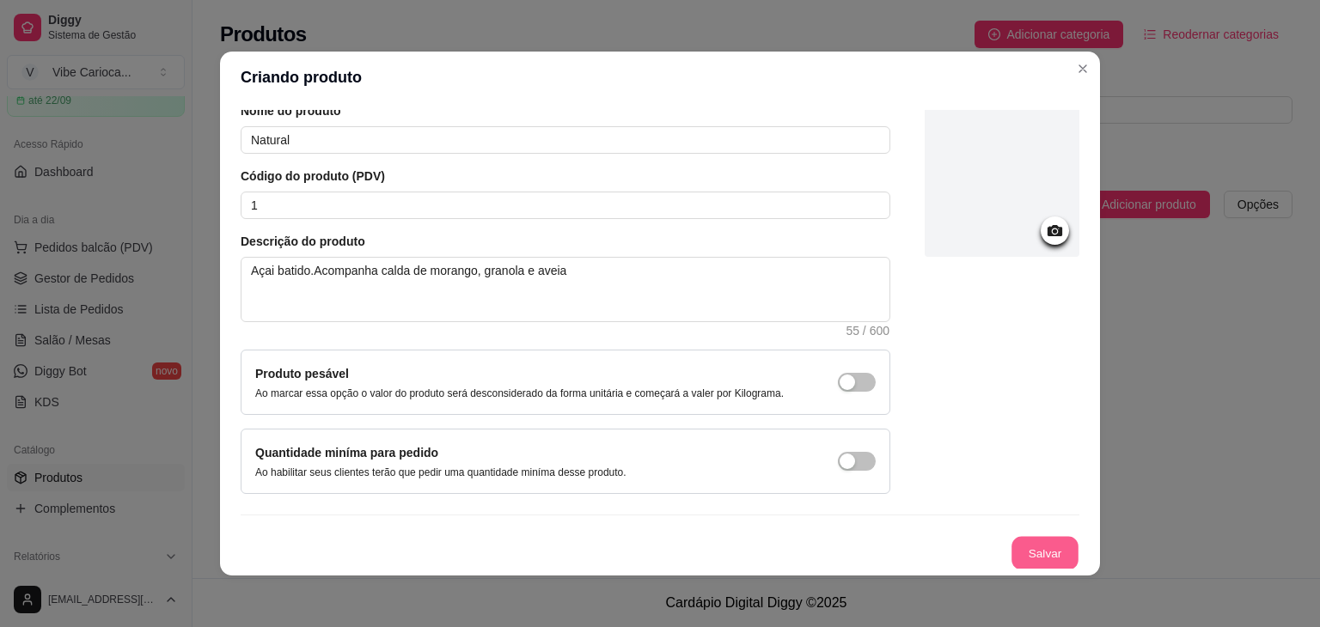
click at [1028, 540] on button "Salvar" at bounding box center [1044, 554] width 67 height 34
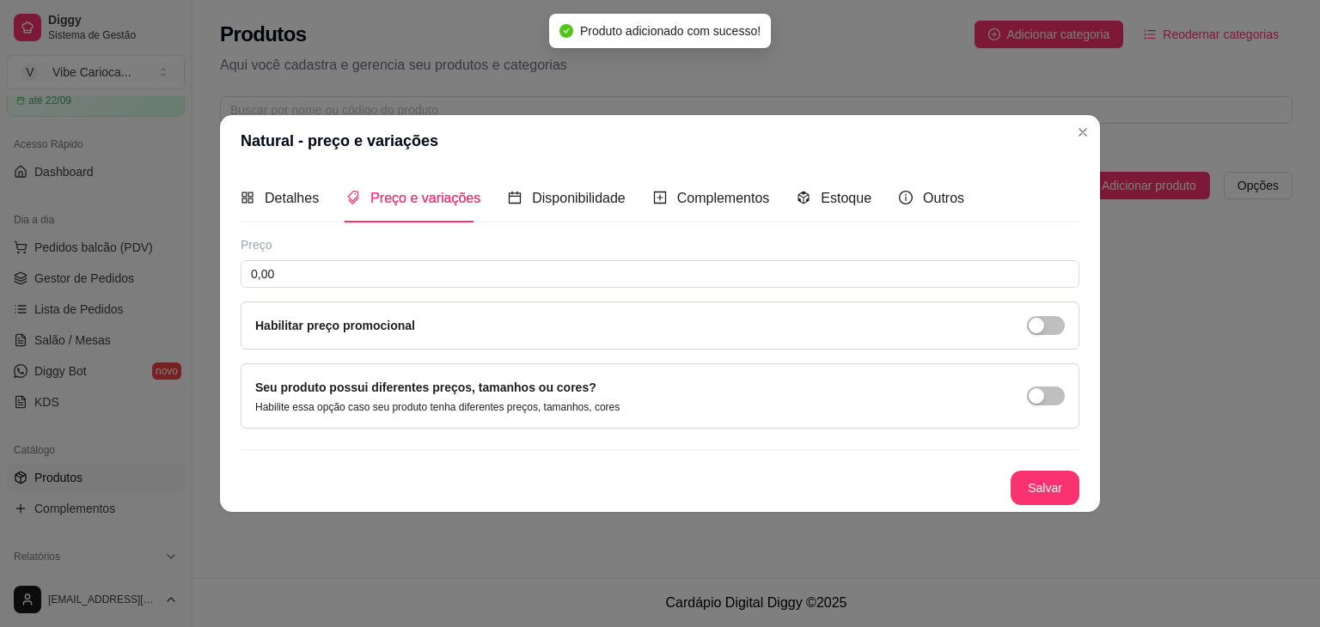
scroll to position [0, 0]
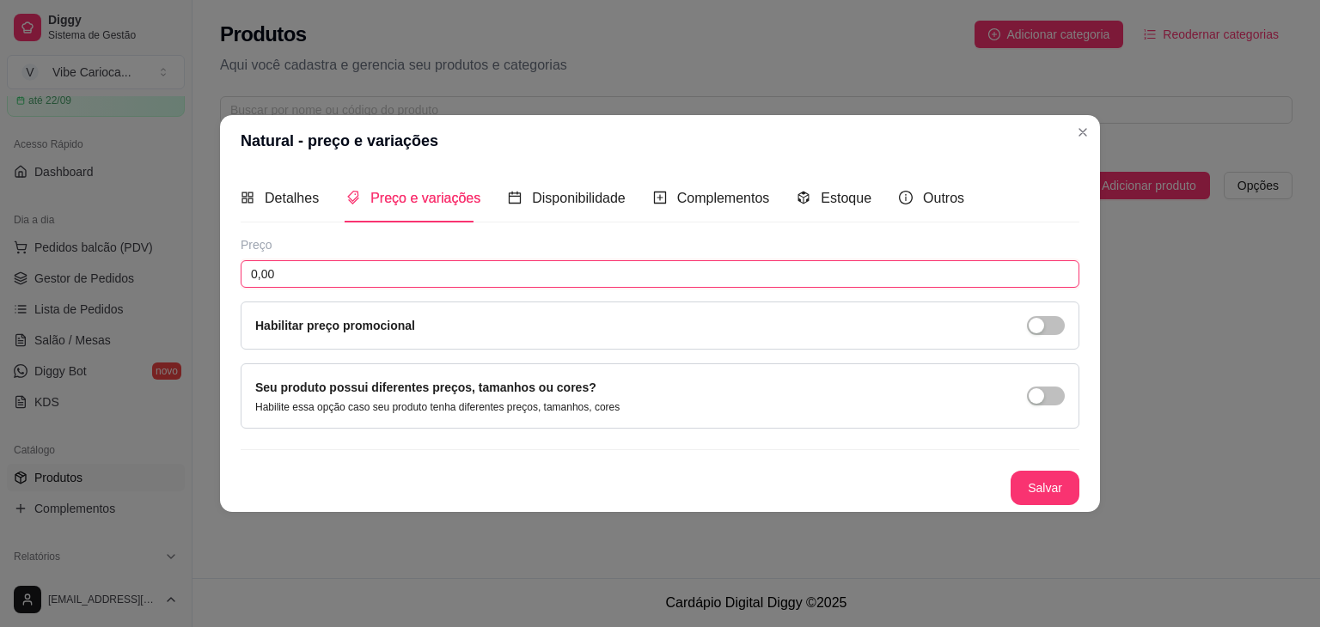
click at [494, 278] on input "0,00" at bounding box center [660, 273] width 839 height 27
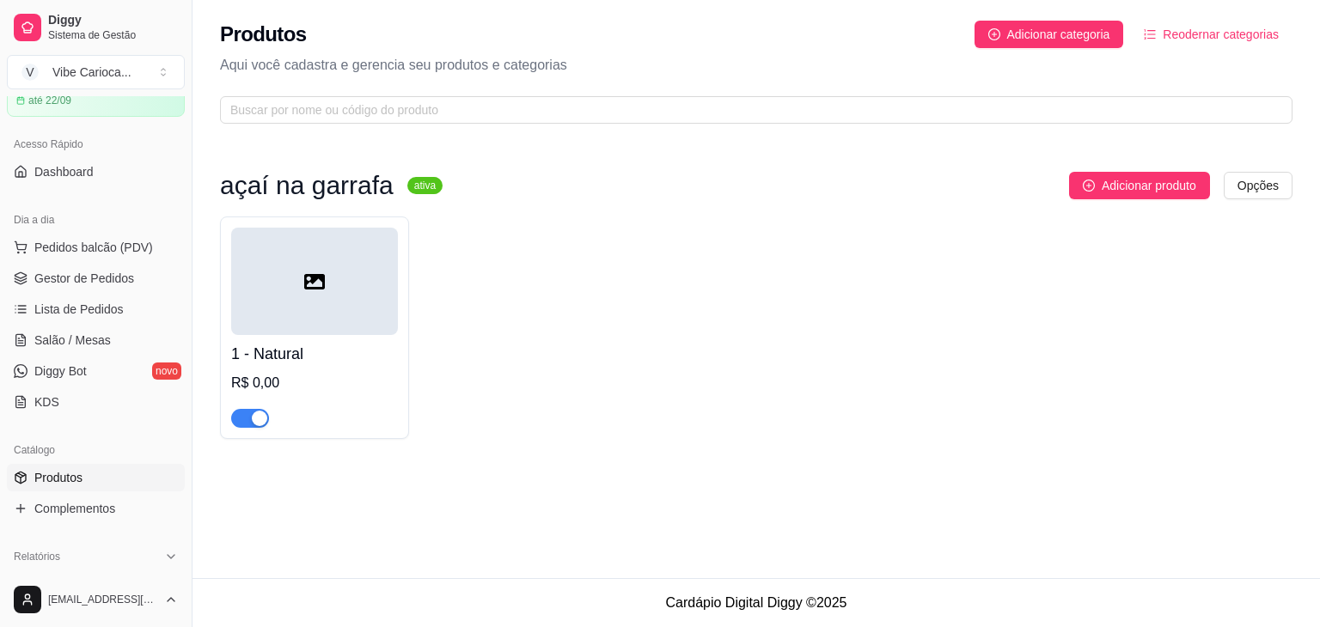
click at [377, 326] on div at bounding box center [314, 281] width 167 height 107
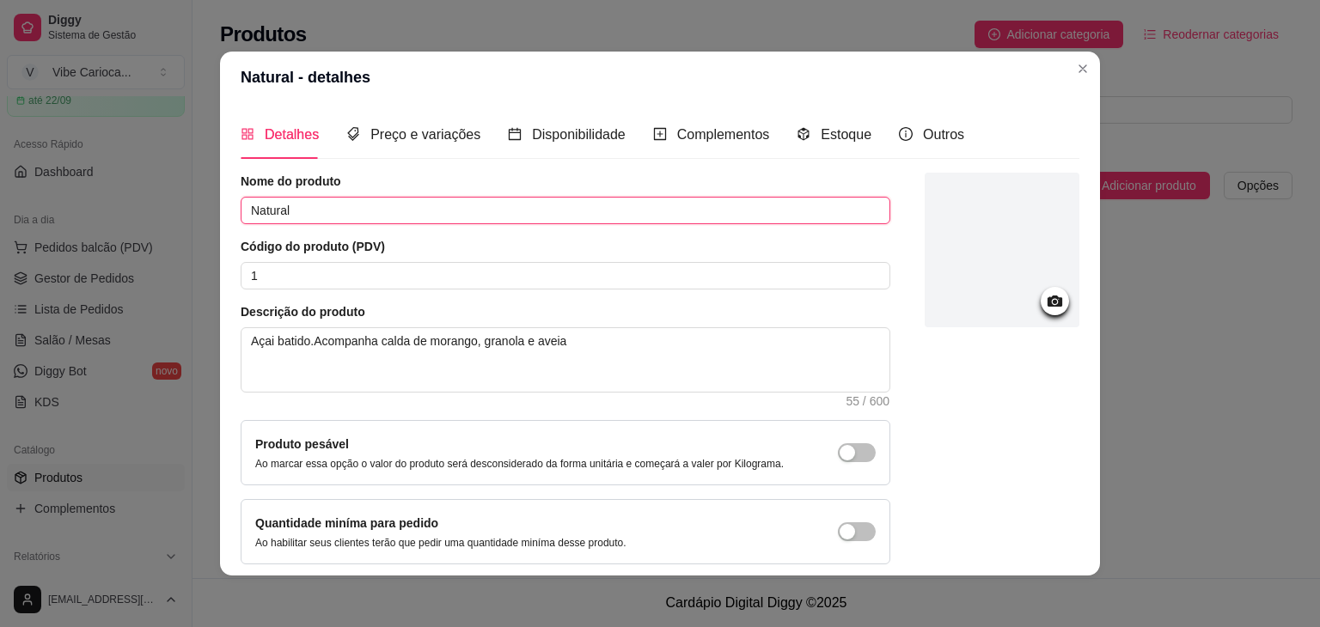
click at [376, 202] on input "Natural" at bounding box center [566, 210] width 650 height 27
type input "Natural"
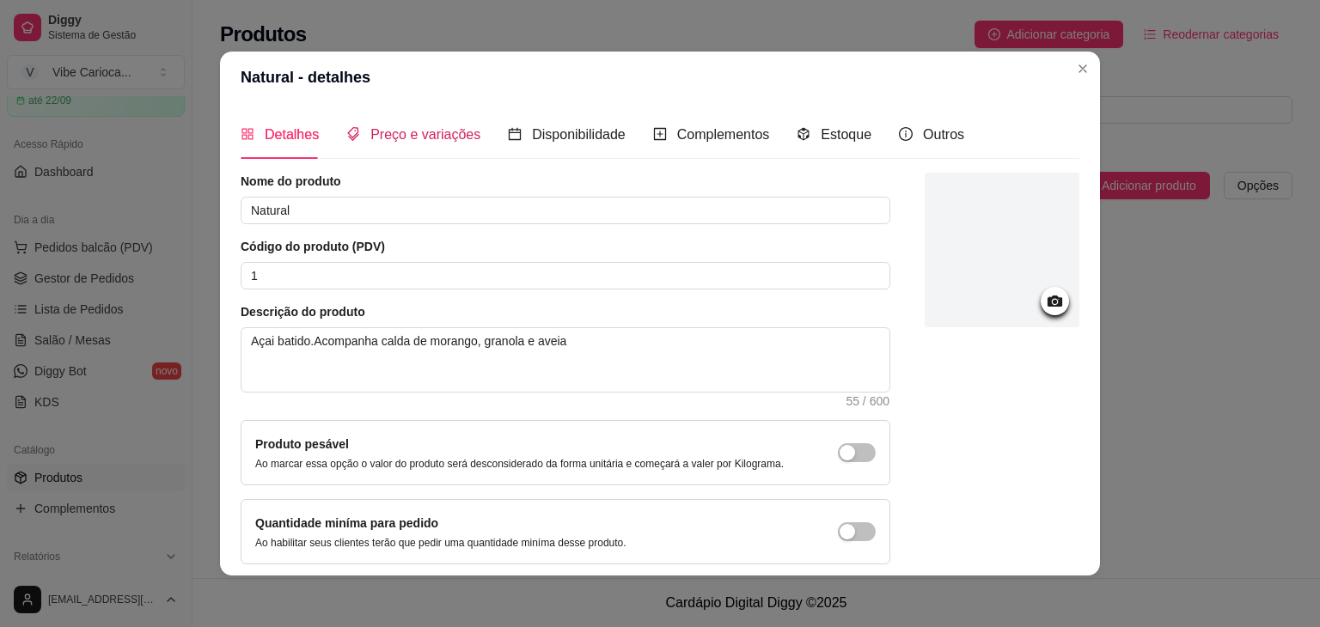
click at [441, 132] on span "Preço e variações" at bounding box center [425, 134] width 110 height 15
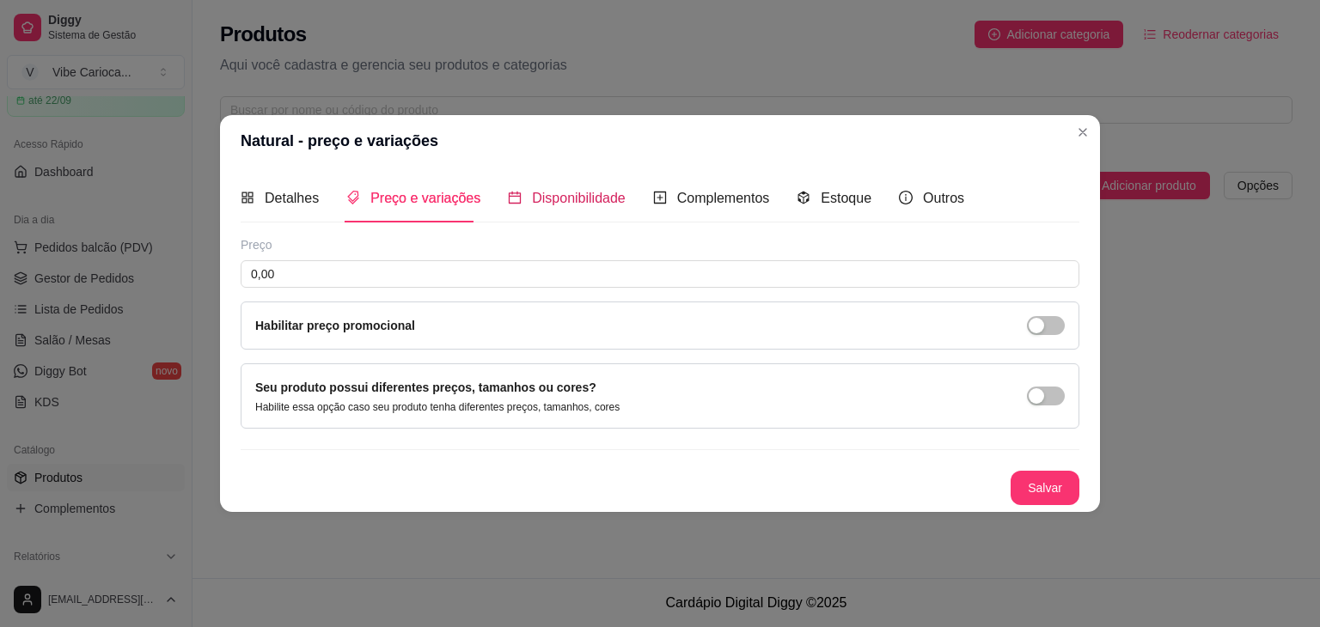
click at [557, 200] on span "Disponibilidade" at bounding box center [579, 198] width 94 height 15
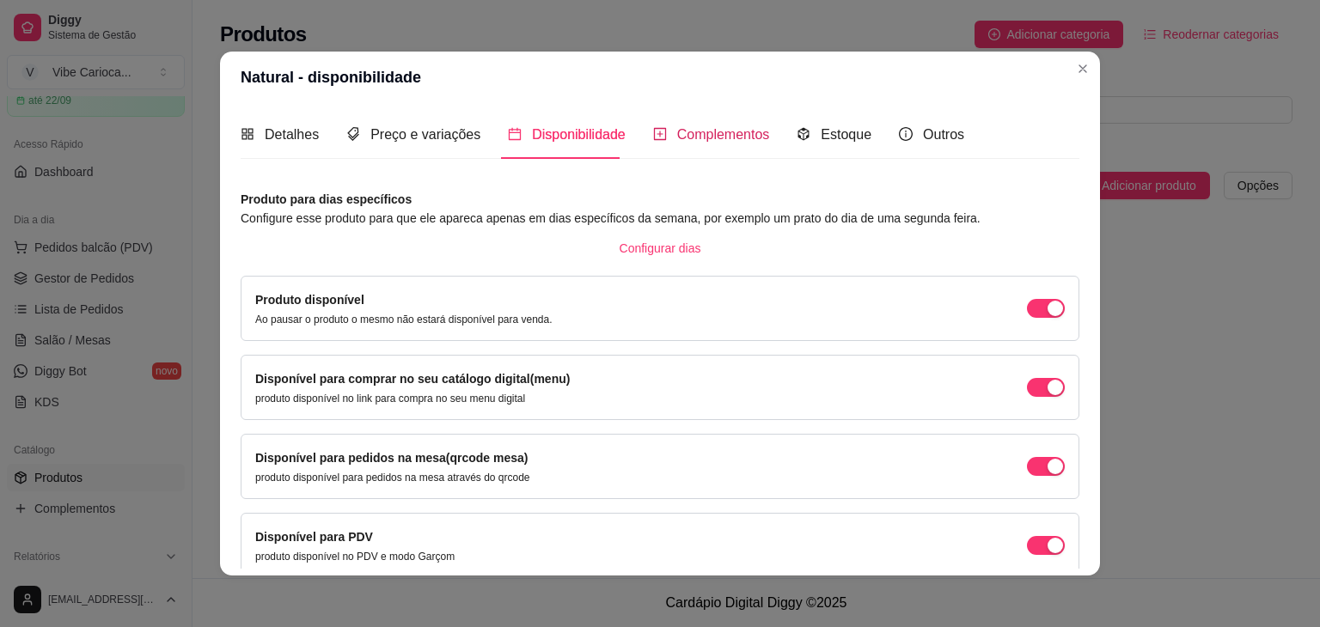
click at [705, 135] on span "Complementos" at bounding box center [723, 134] width 93 height 15
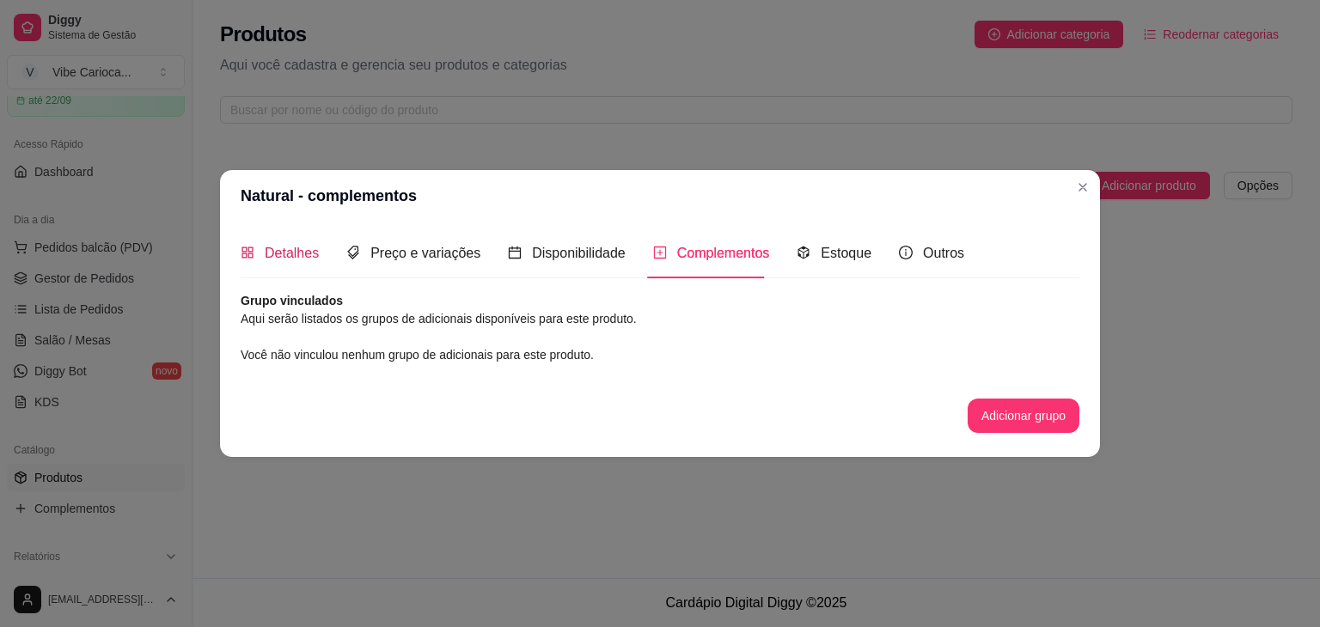
click at [293, 251] on span "Detalhes" at bounding box center [292, 253] width 54 height 15
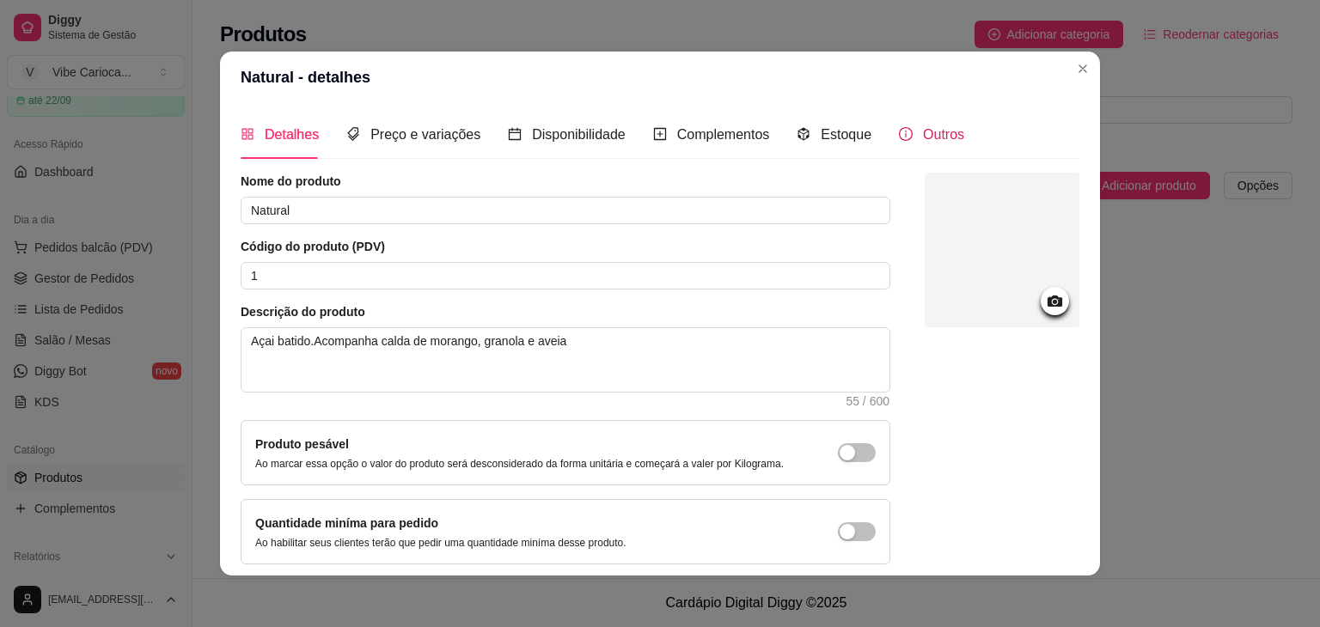
click at [925, 127] on span "Outros" at bounding box center [943, 134] width 41 height 15
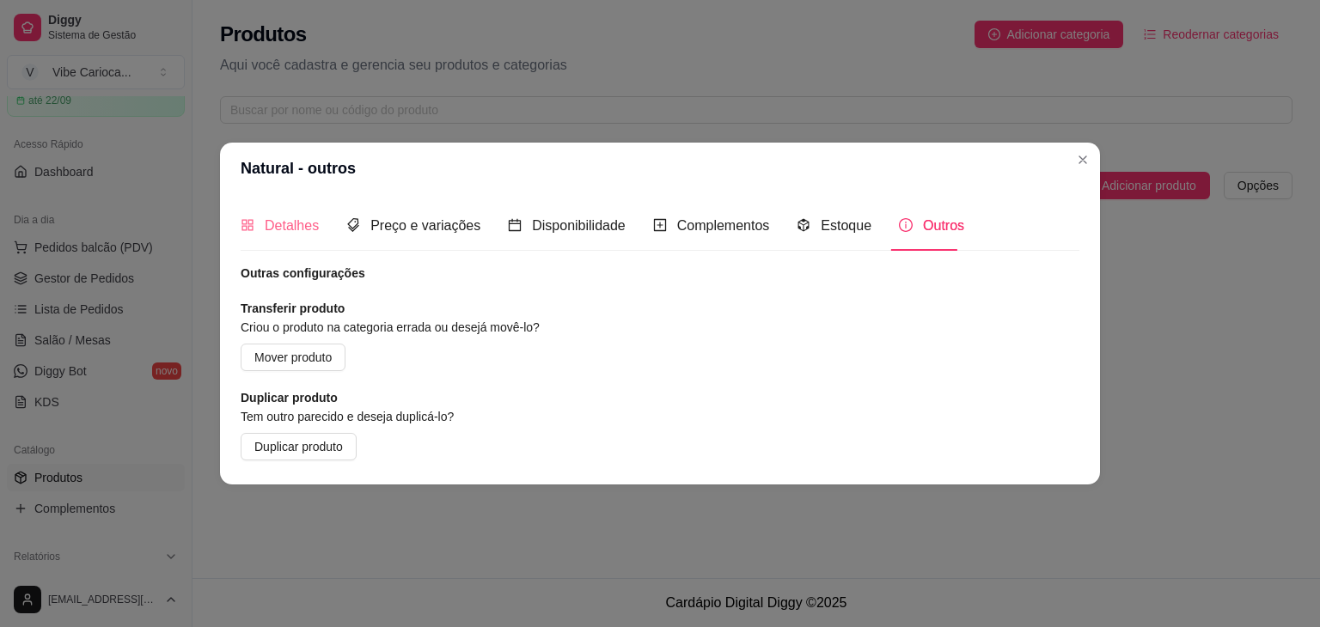
click at [282, 213] on div "Detalhes" at bounding box center [280, 225] width 78 height 49
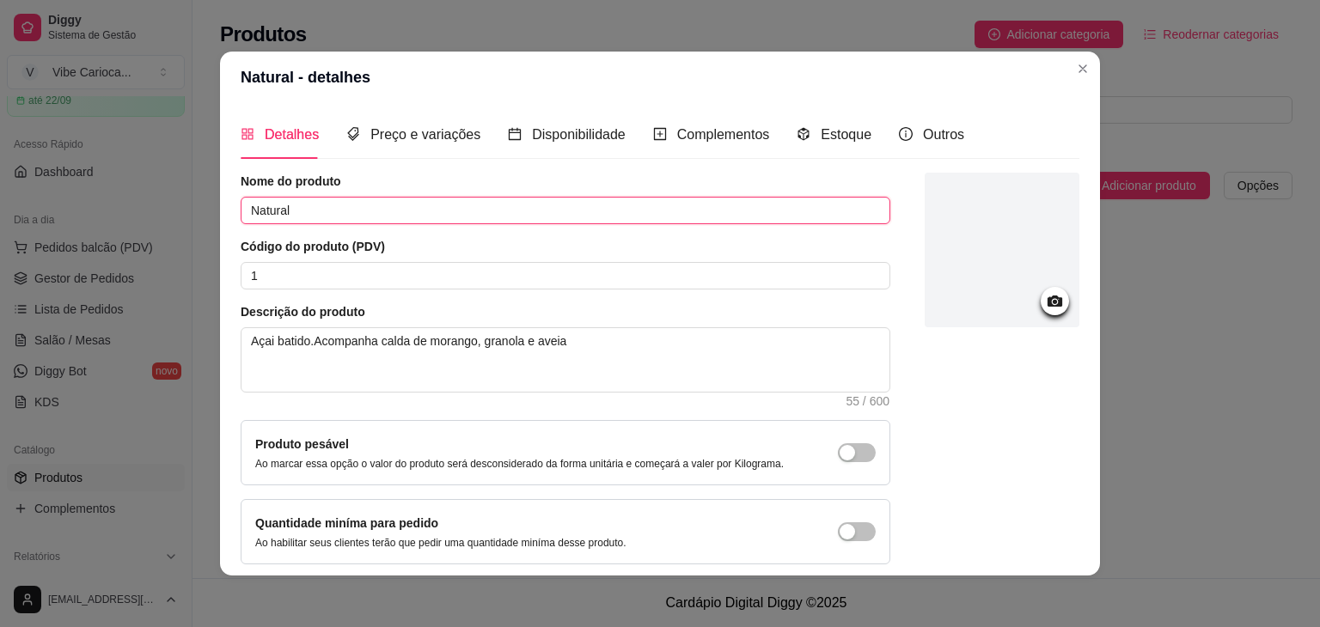
click at [412, 210] on input "Natural" at bounding box center [566, 210] width 650 height 27
type input "Natural 300"
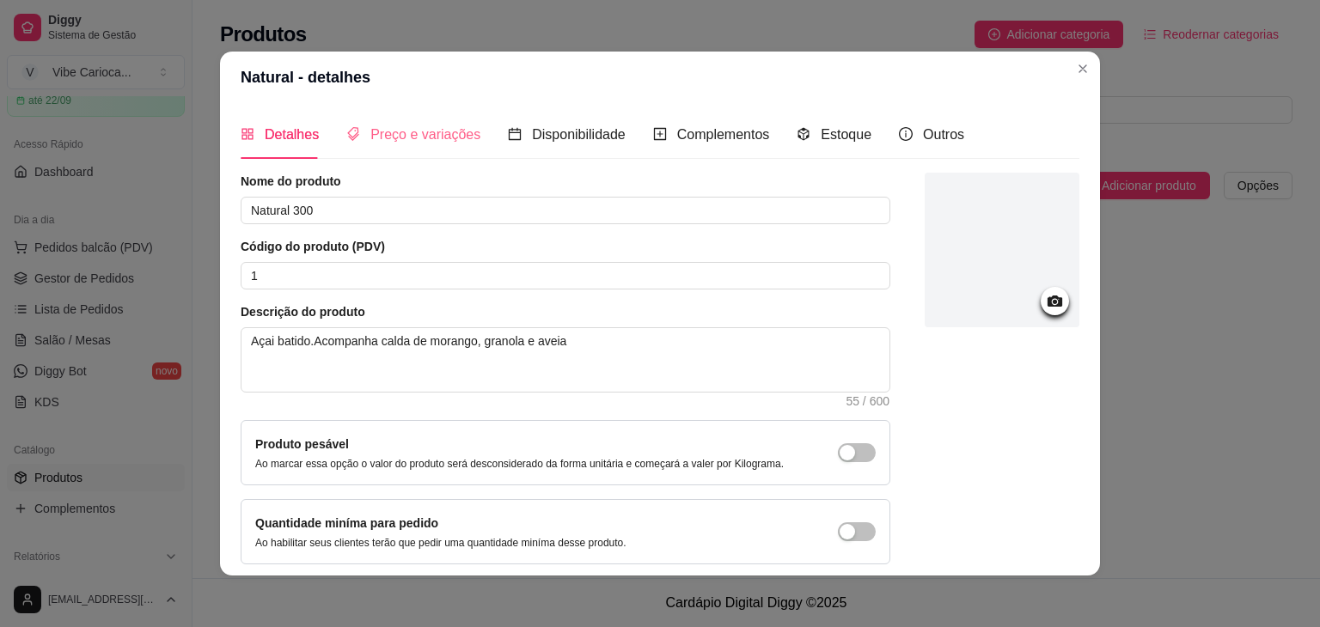
click at [420, 122] on div "Preço e variações" at bounding box center [413, 134] width 134 height 49
